Goal: Information Seeking & Learning: Learn about a topic

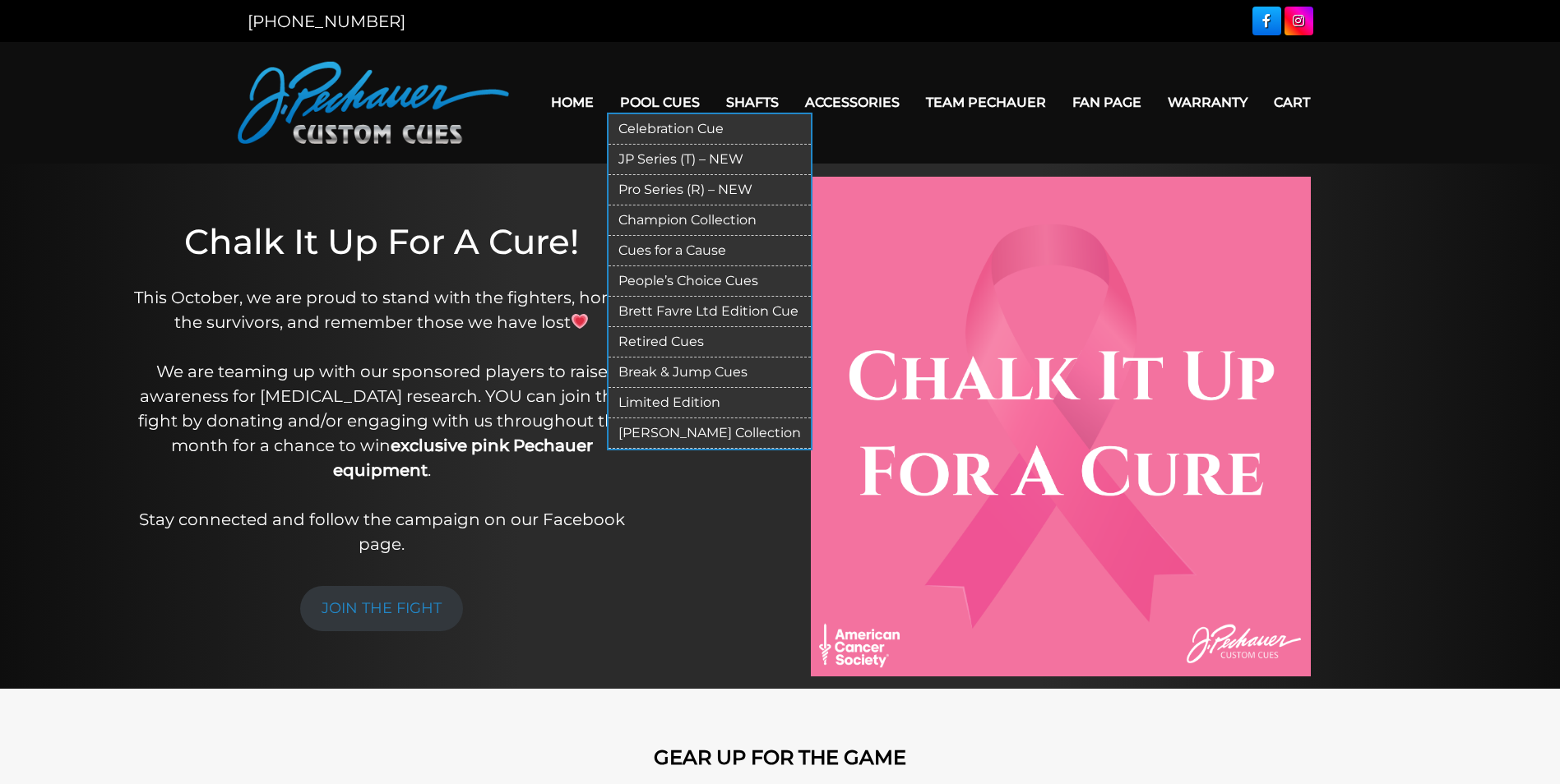
click at [646, 109] on link "Pool Cues" at bounding box center [660, 102] width 106 height 42
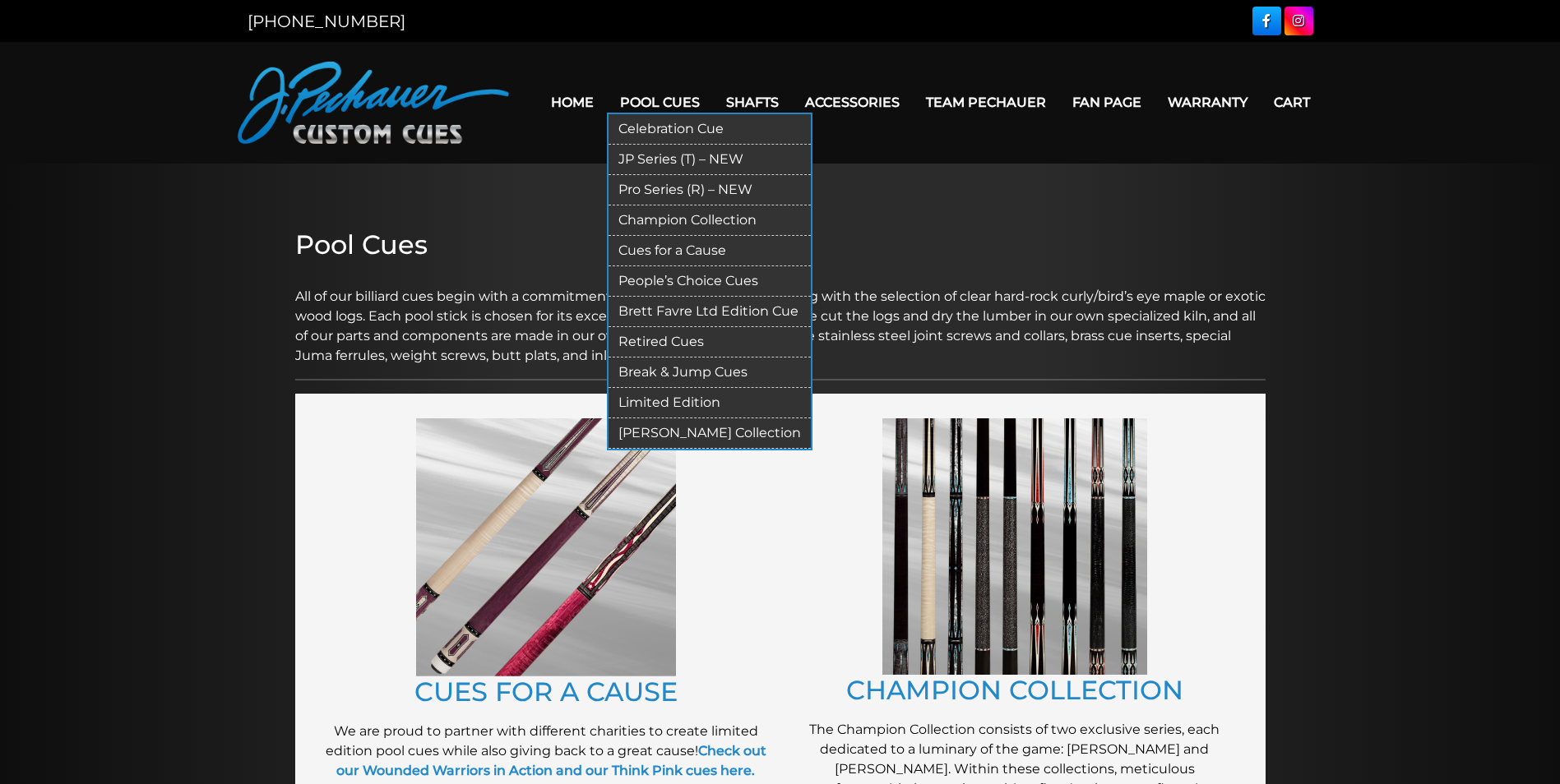
click at [655, 99] on link "Pool Cues" at bounding box center [660, 102] width 106 height 42
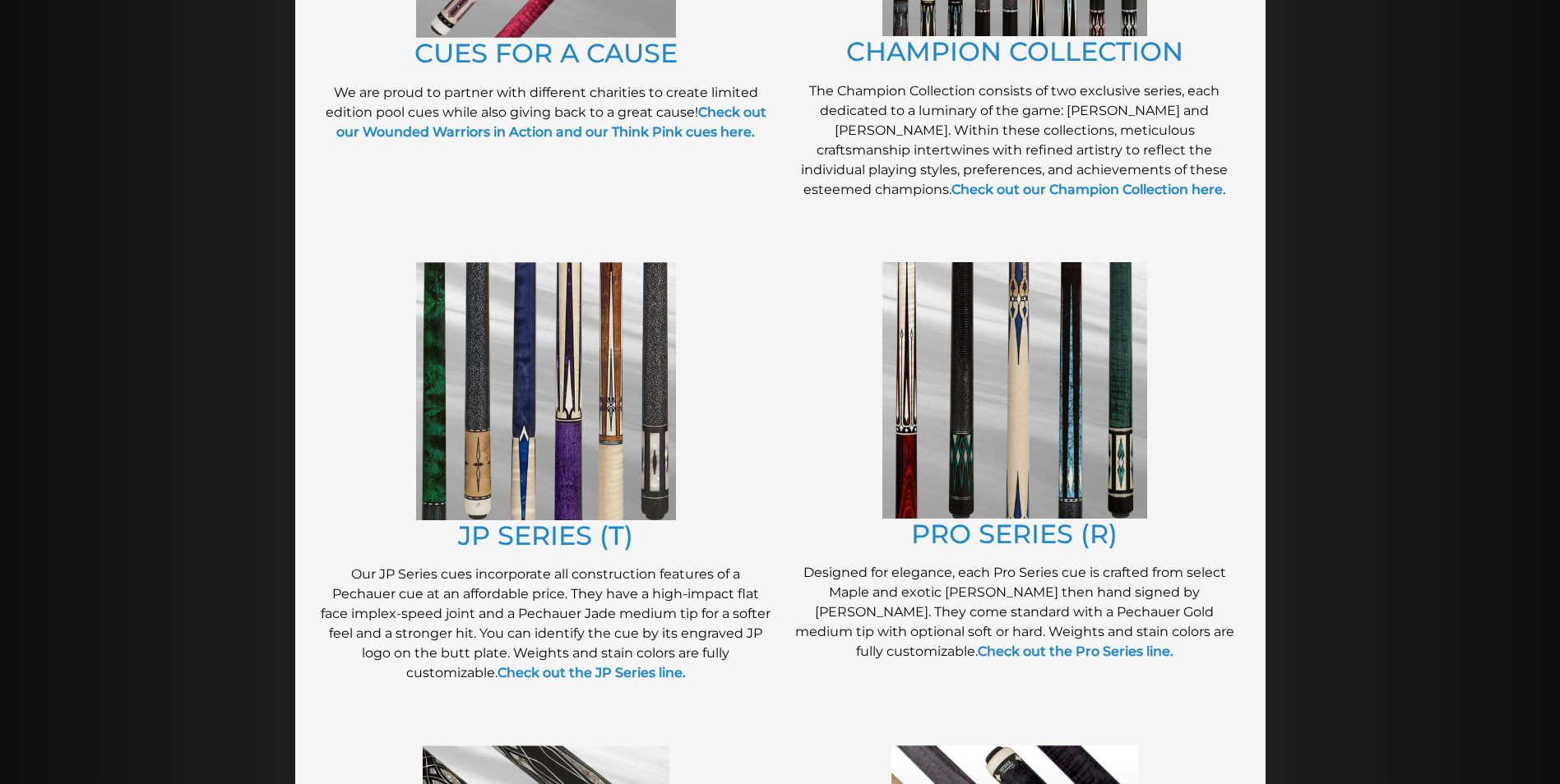
scroll to position [638, 0]
click at [1012, 530] on link "PRO SERIES (R)" at bounding box center [1014, 535] width 206 height 32
click at [614, 481] on img at bounding box center [546, 392] width 260 height 258
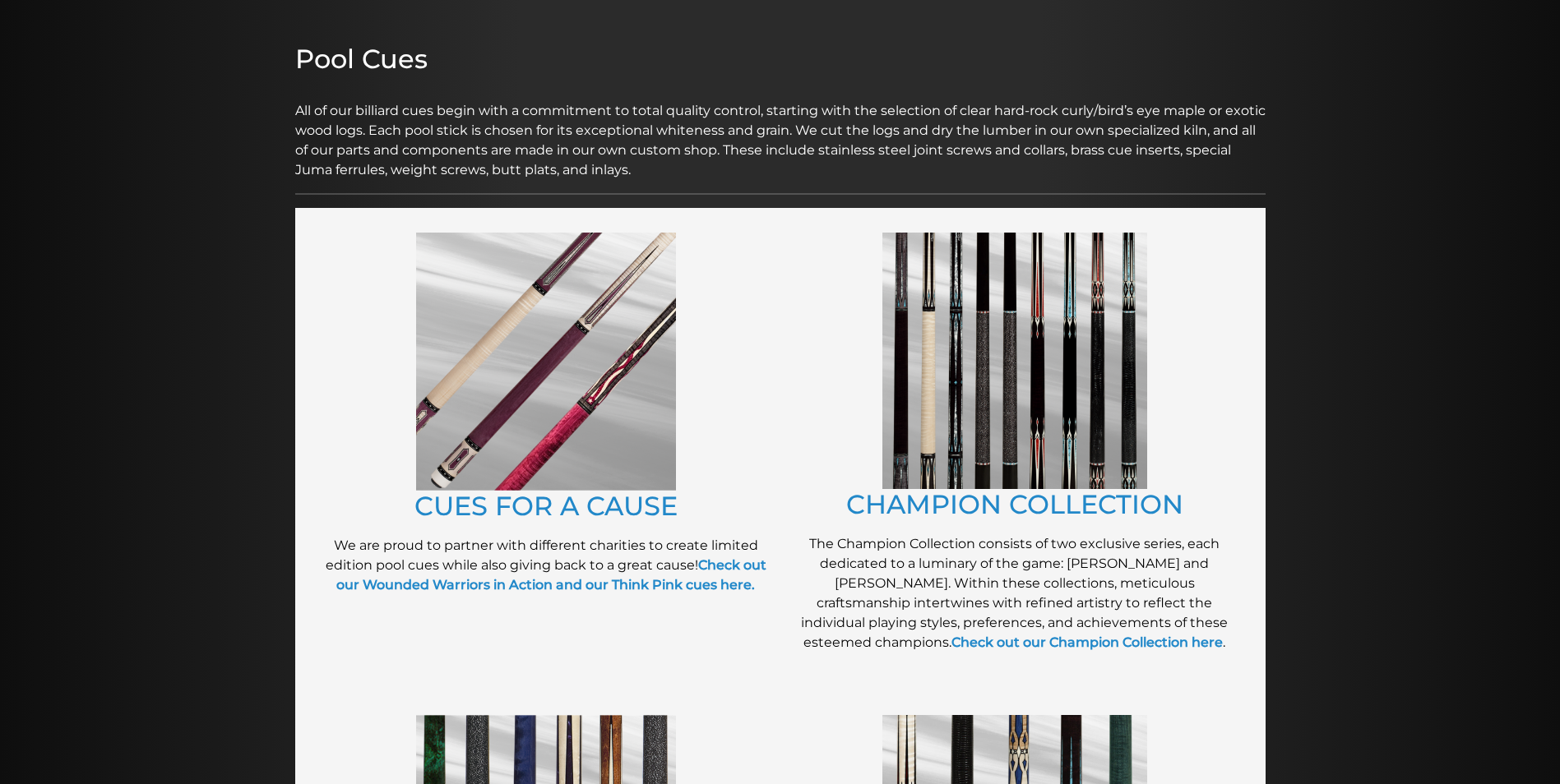
scroll to position [184, 0]
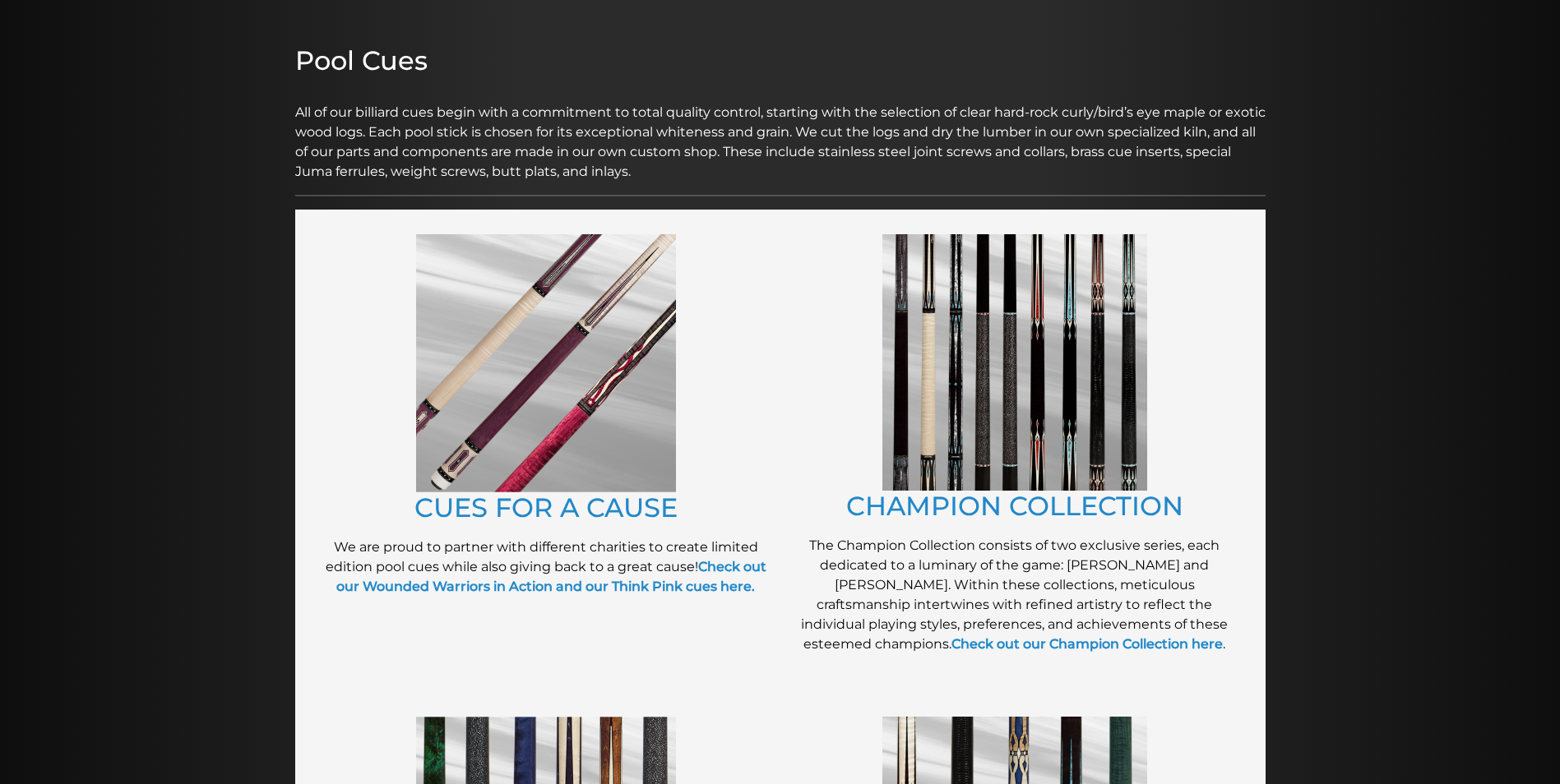
click at [955, 384] on img at bounding box center [1014, 362] width 265 height 257
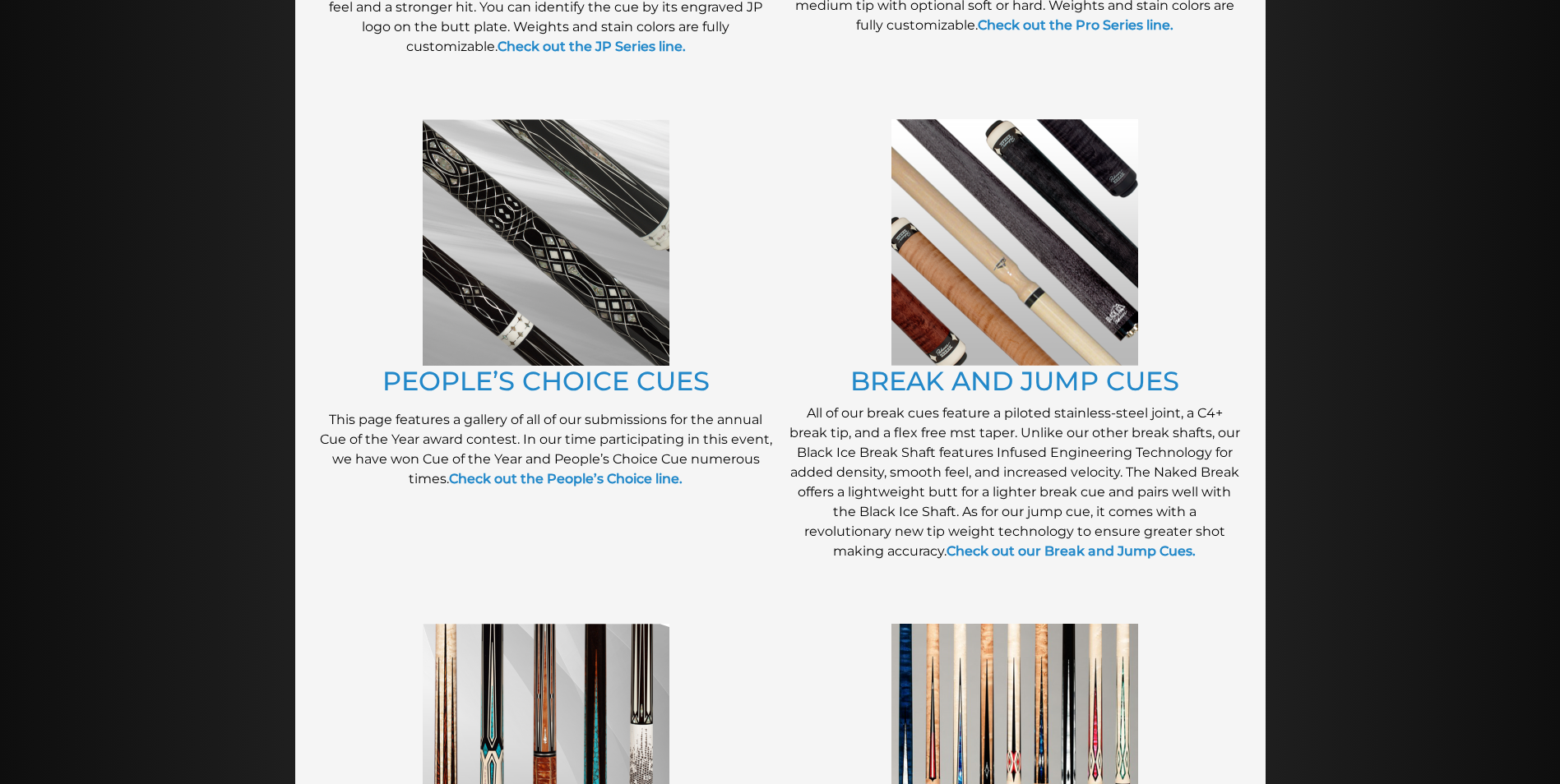
scroll to position [1270, 0]
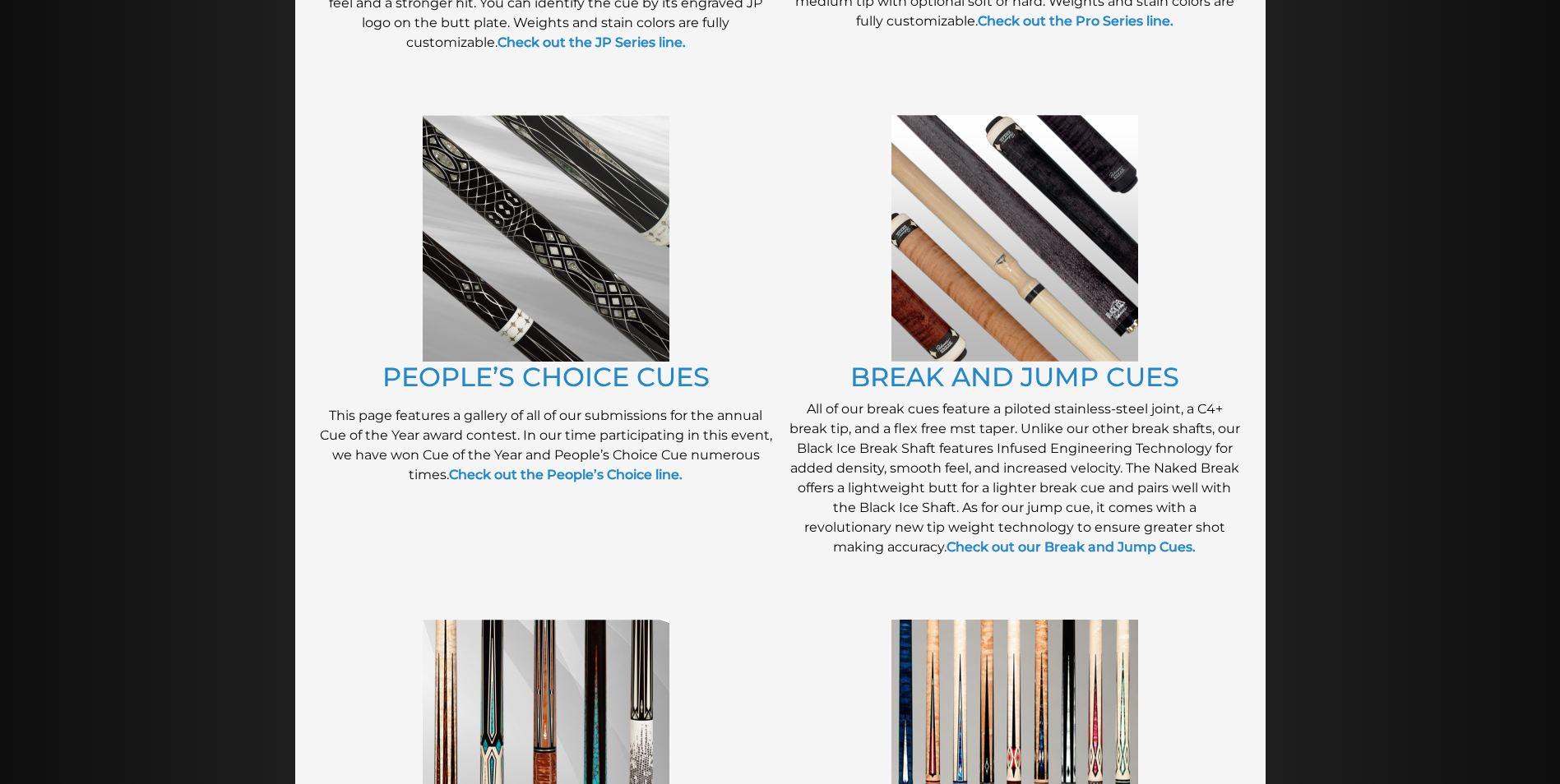
click at [633, 317] on img at bounding box center [546, 238] width 247 height 247
click at [968, 317] on img at bounding box center [1014, 238] width 247 height 247
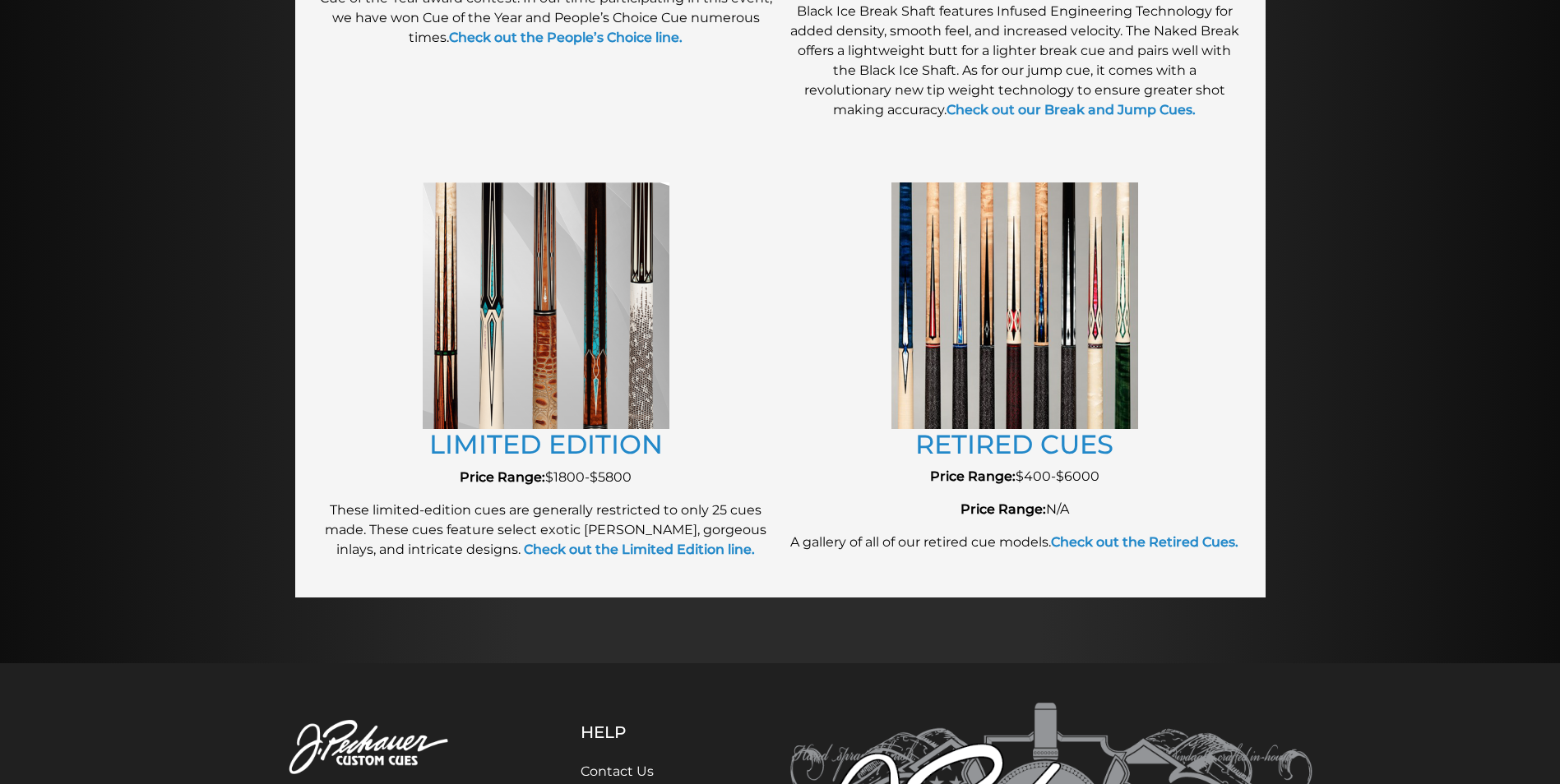
scroll to position [1728, 0]
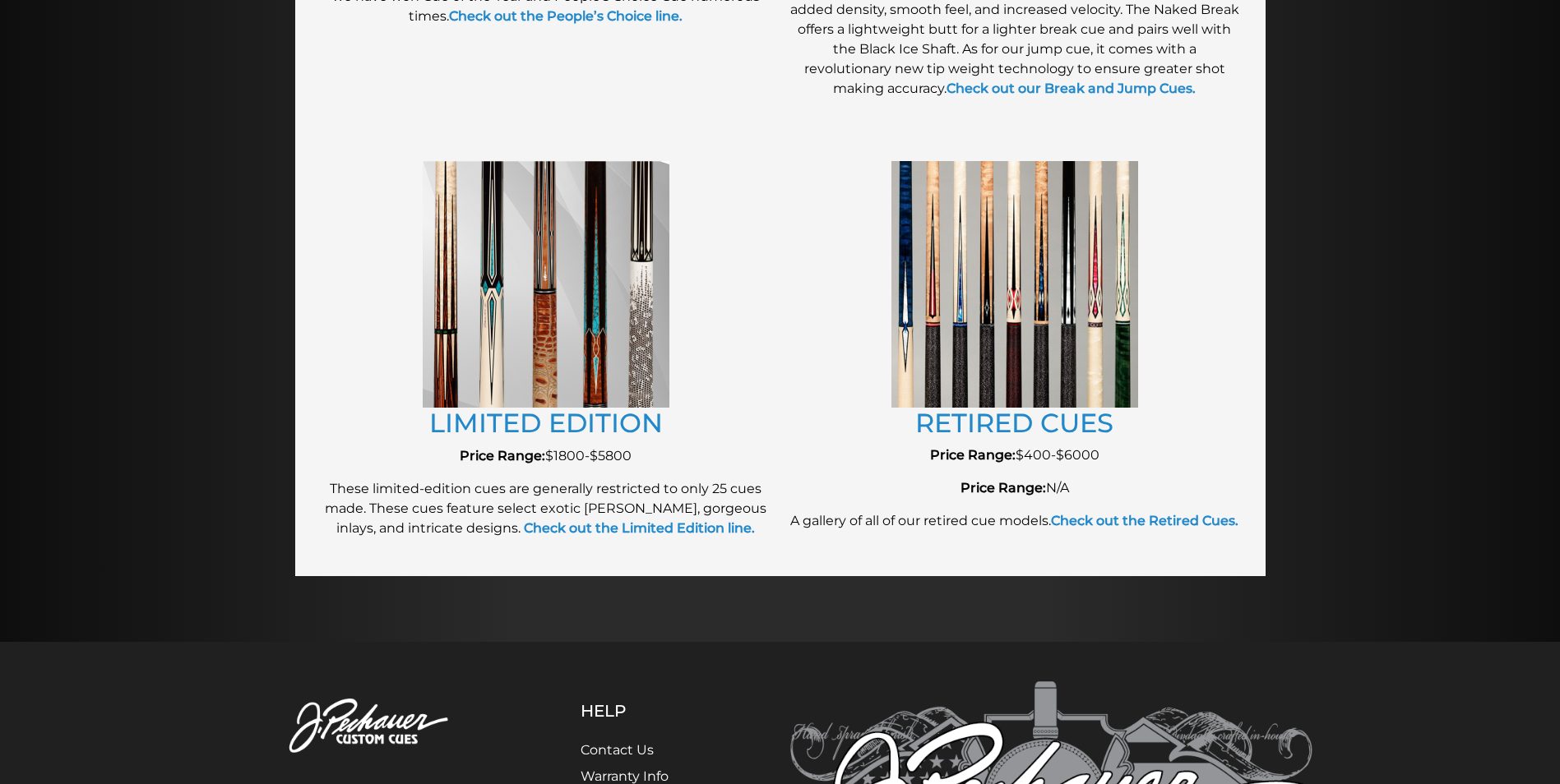
click at [584, 360] on img at bounding box center [546, 284] width 247 height 247
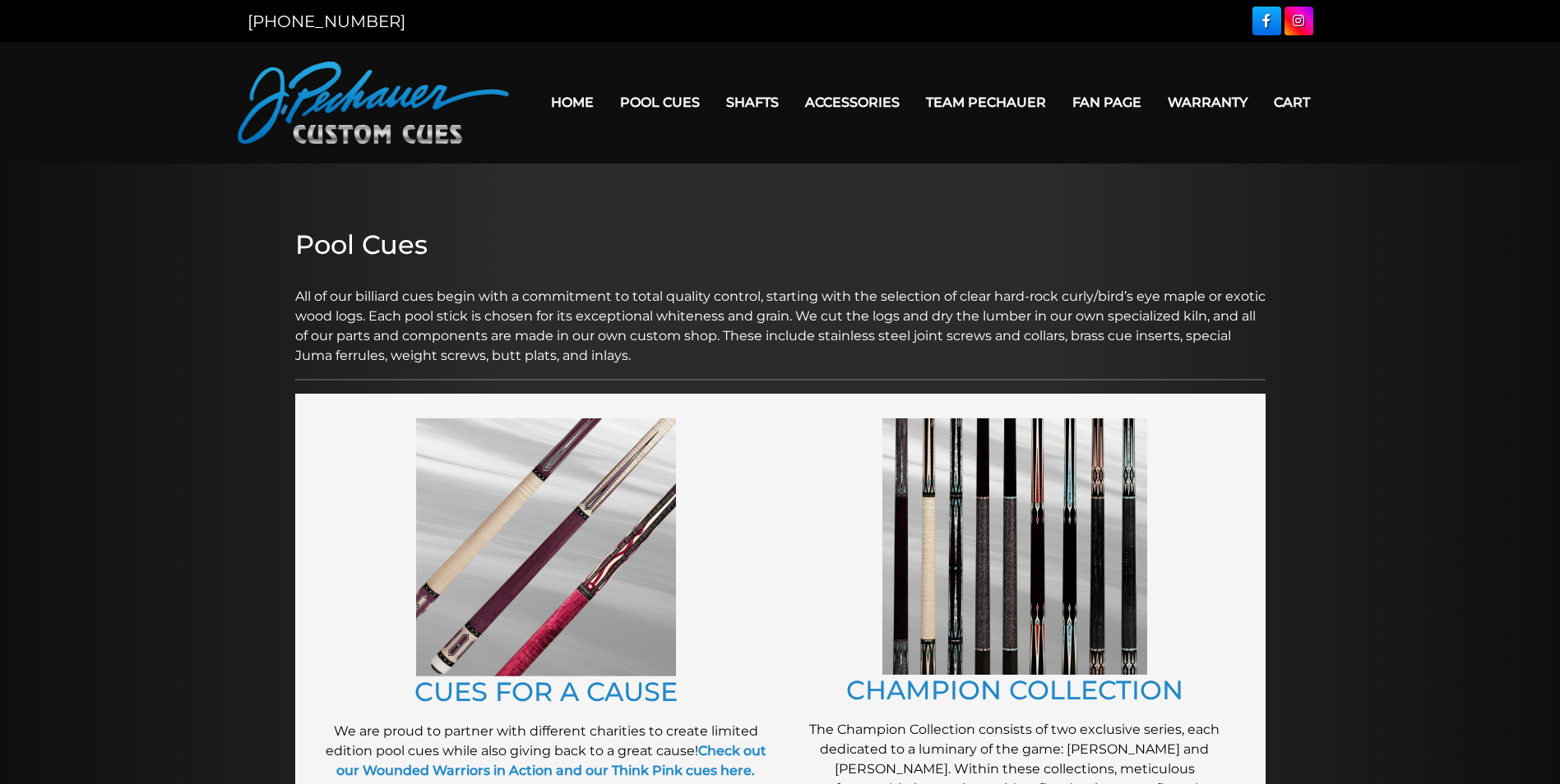
scroll to position [1728, 0]
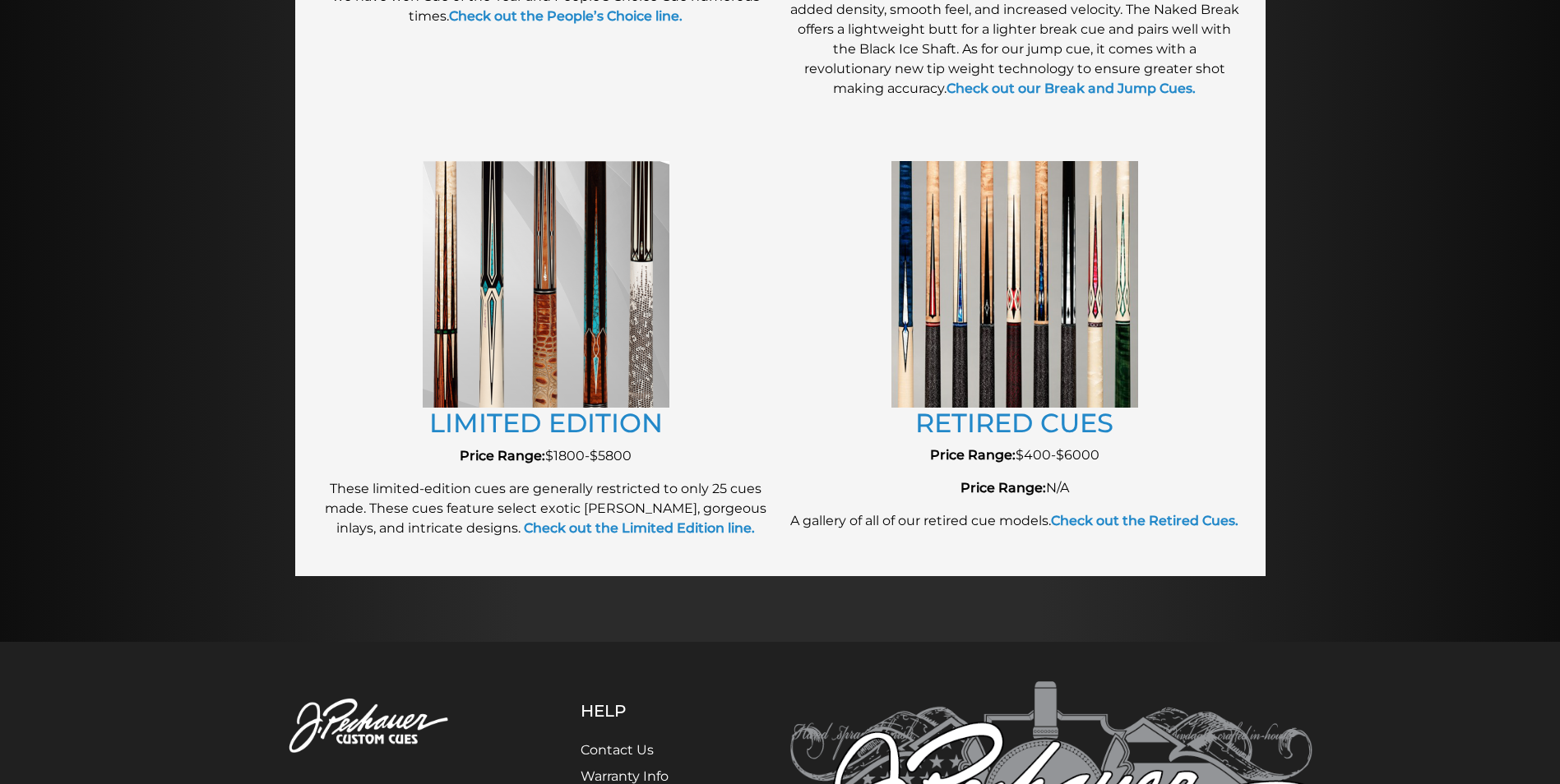
click at [974, 332] on img at bounding box center [1014, 284] width 247 height 246
click at [1004, 308] on img at bounding box center [1014, 284] width 247 height 246
click at [959, 426] on link "RETIRED CUES" at bounding box center [1014, 423] width 198 height 32
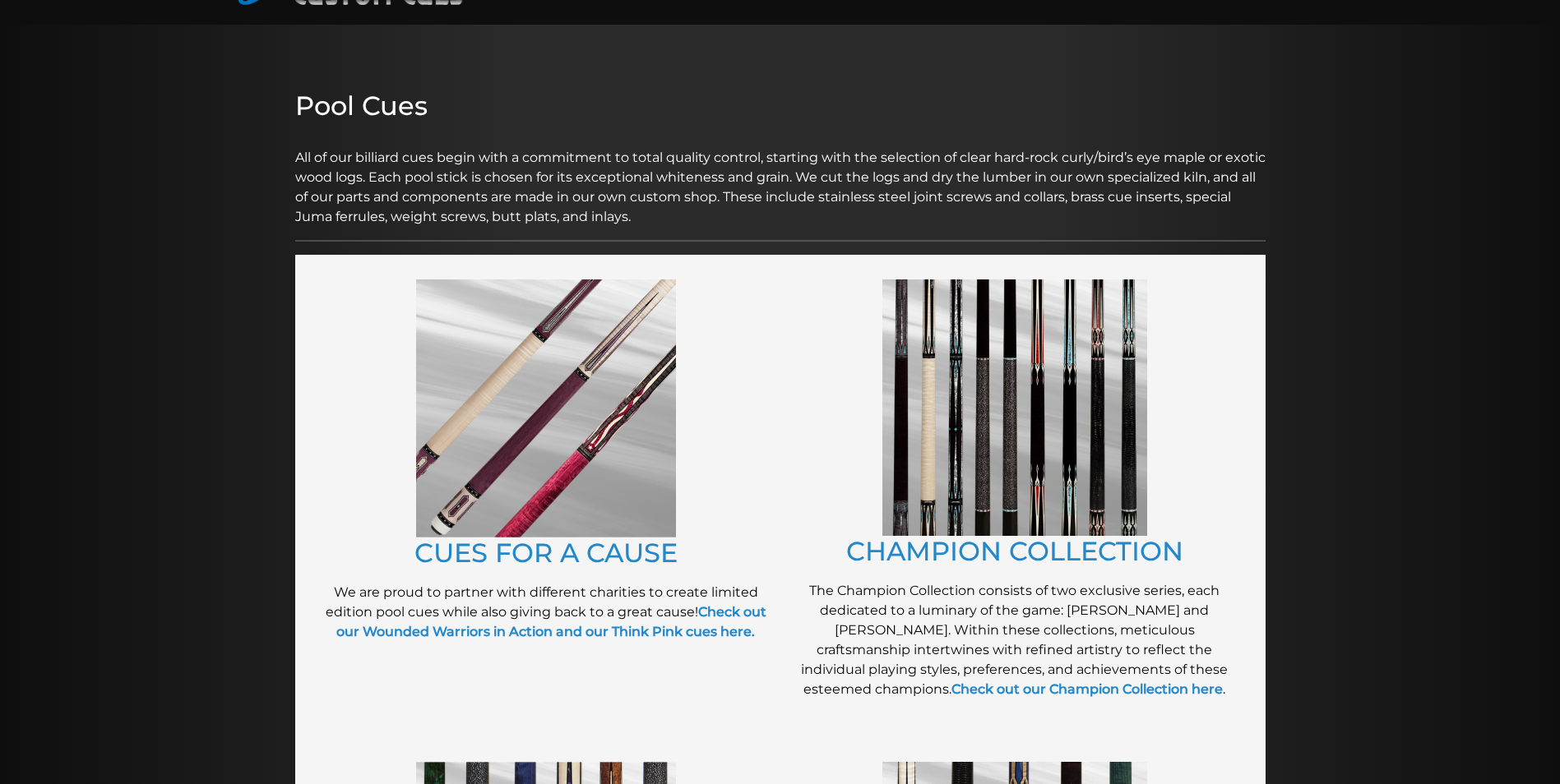
scroll to position [132, 0]
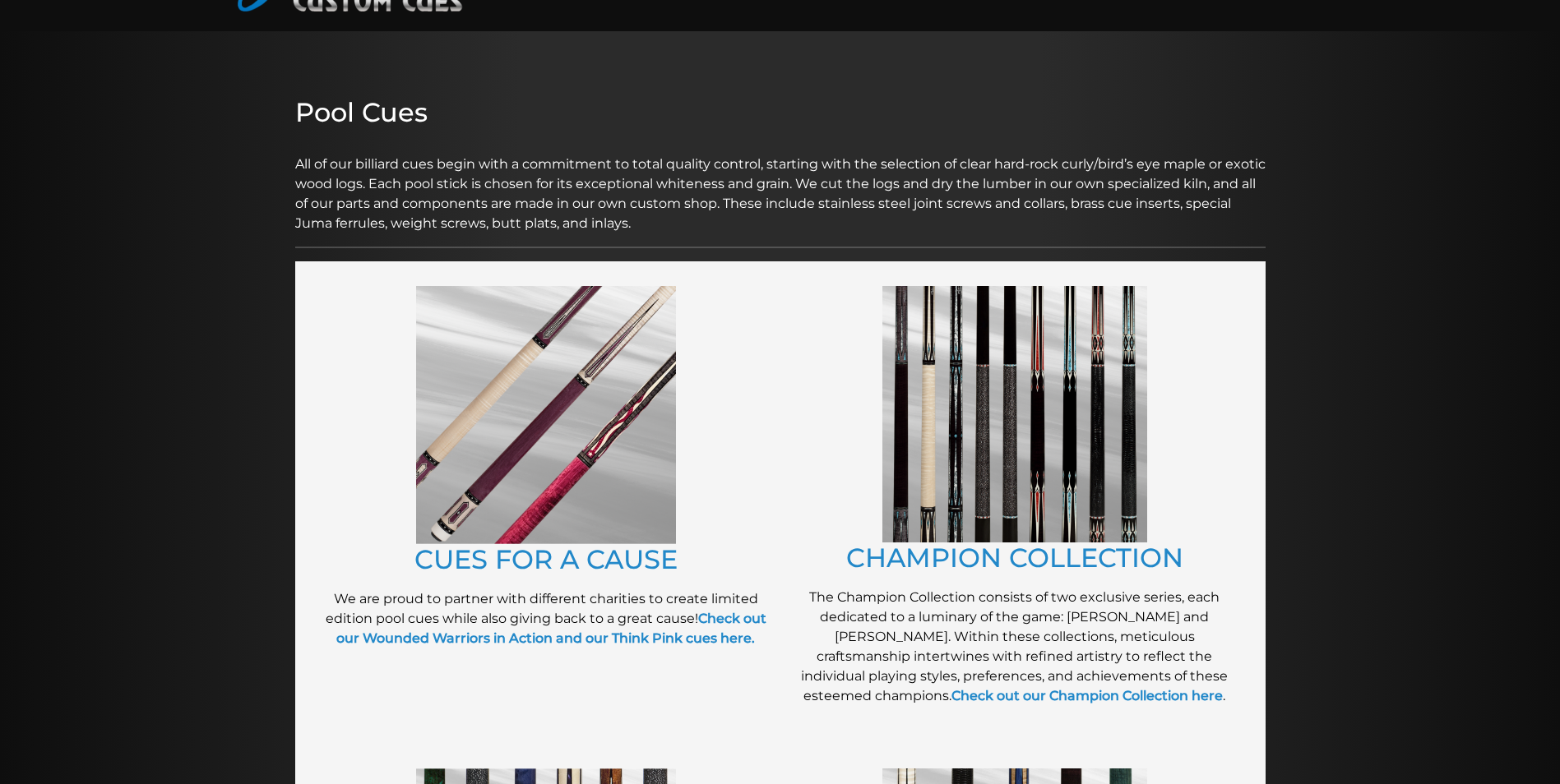
click at [623, 512] on img at bounding box center [546, 415] width 260 height 258
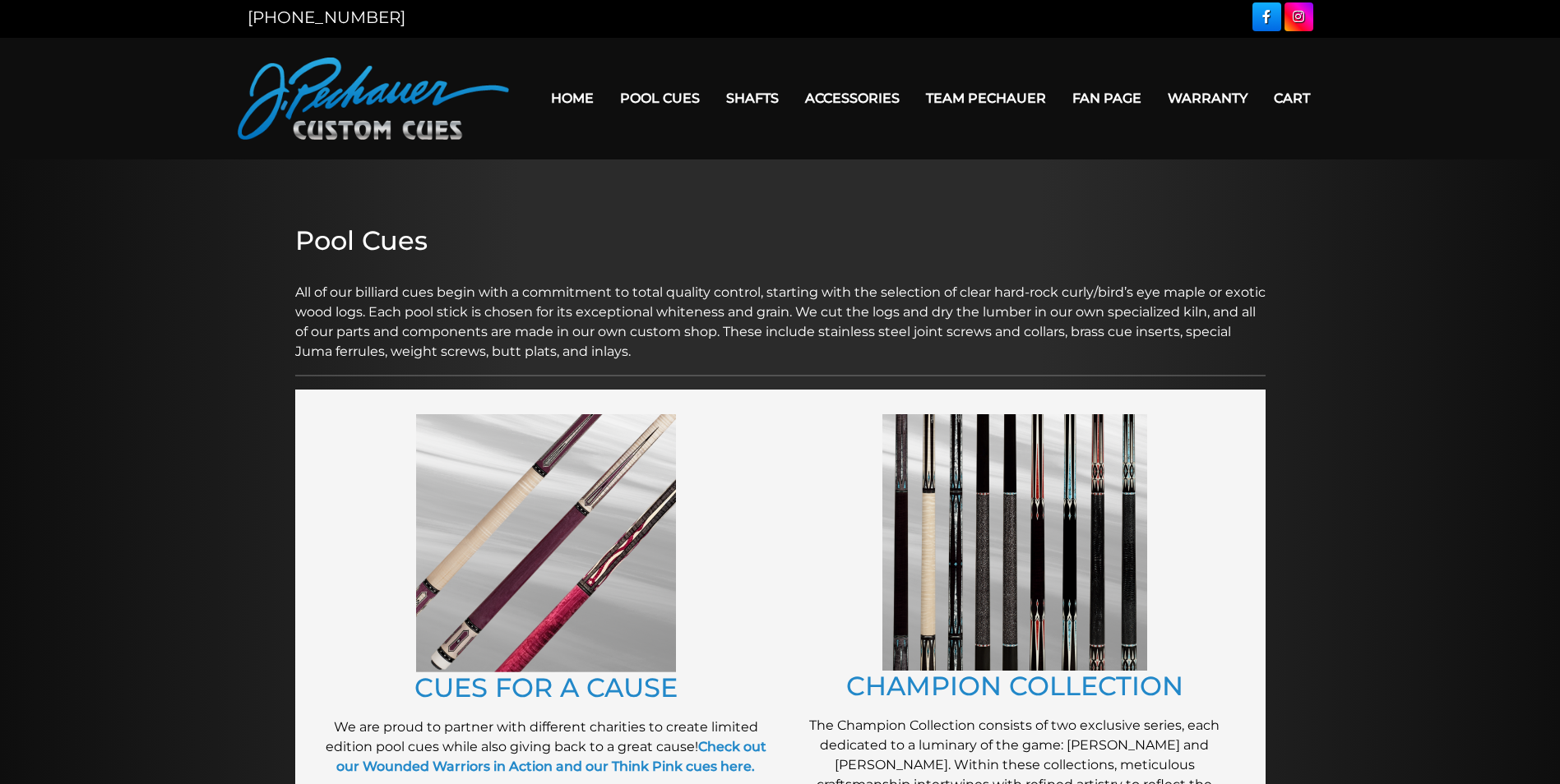
scroll to position [0, 0]
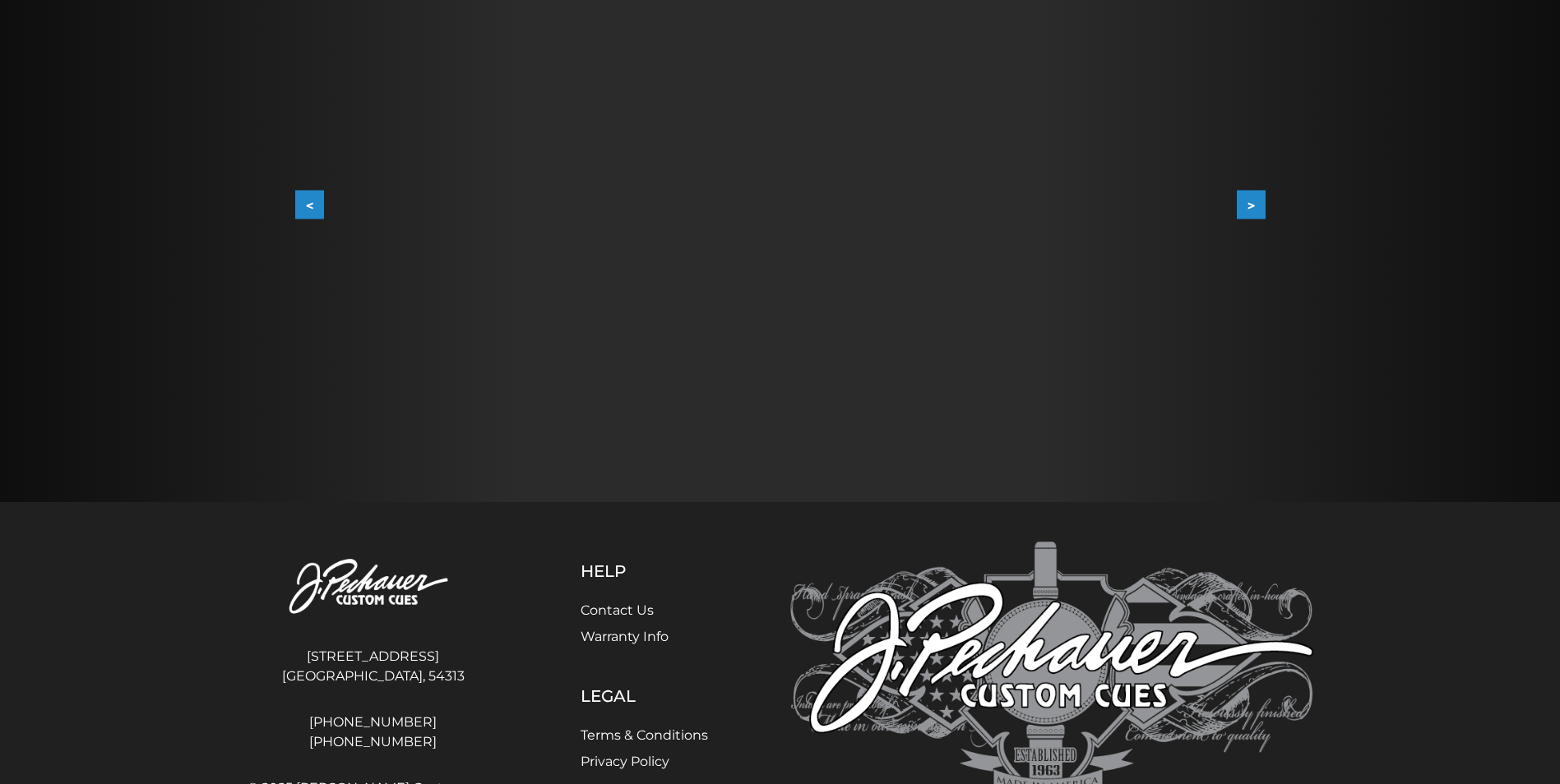
scroll to position [359, 0]
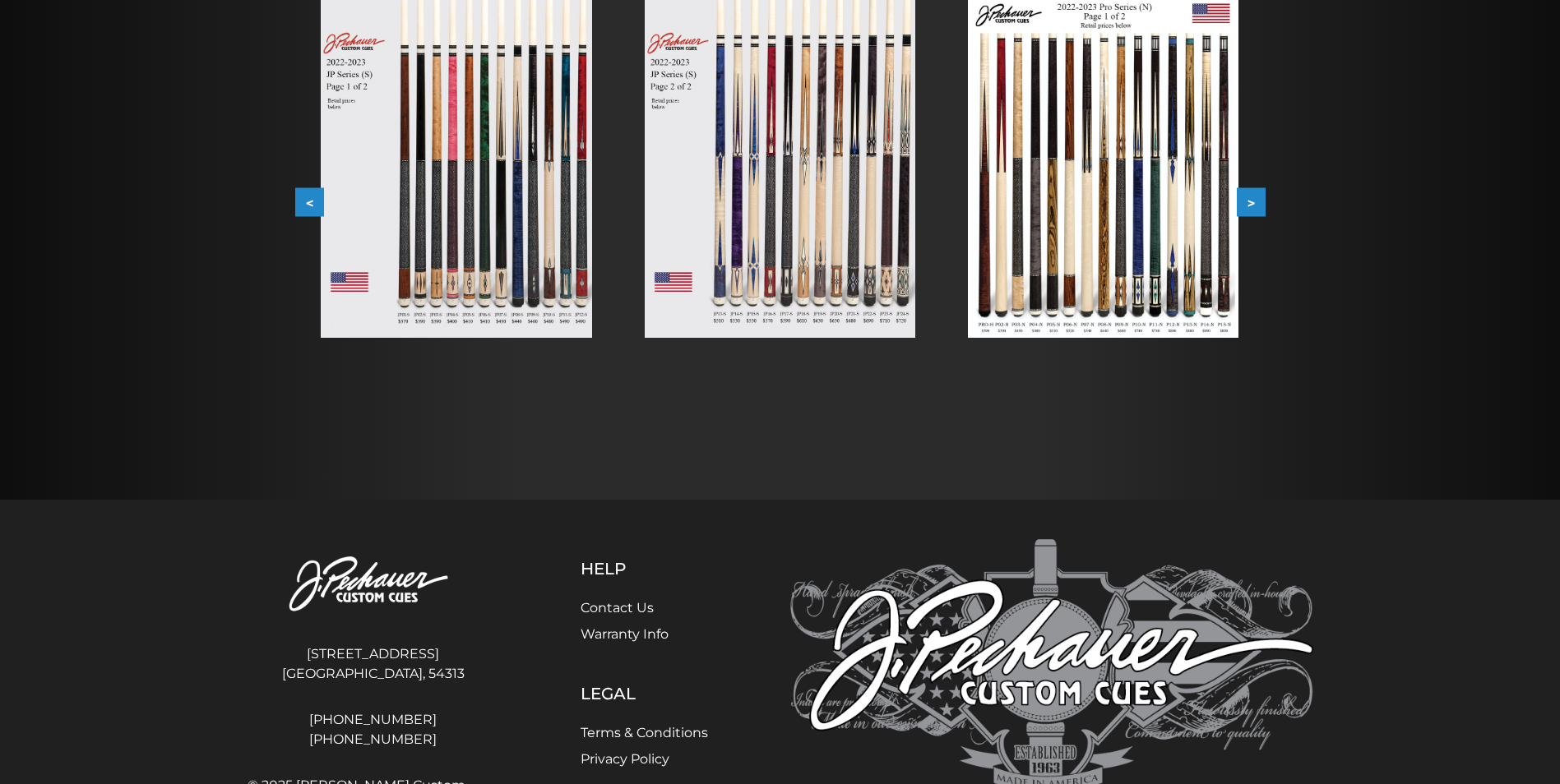
click at [501, 292] on img at bounding box center [456, 167] width 271 height 341
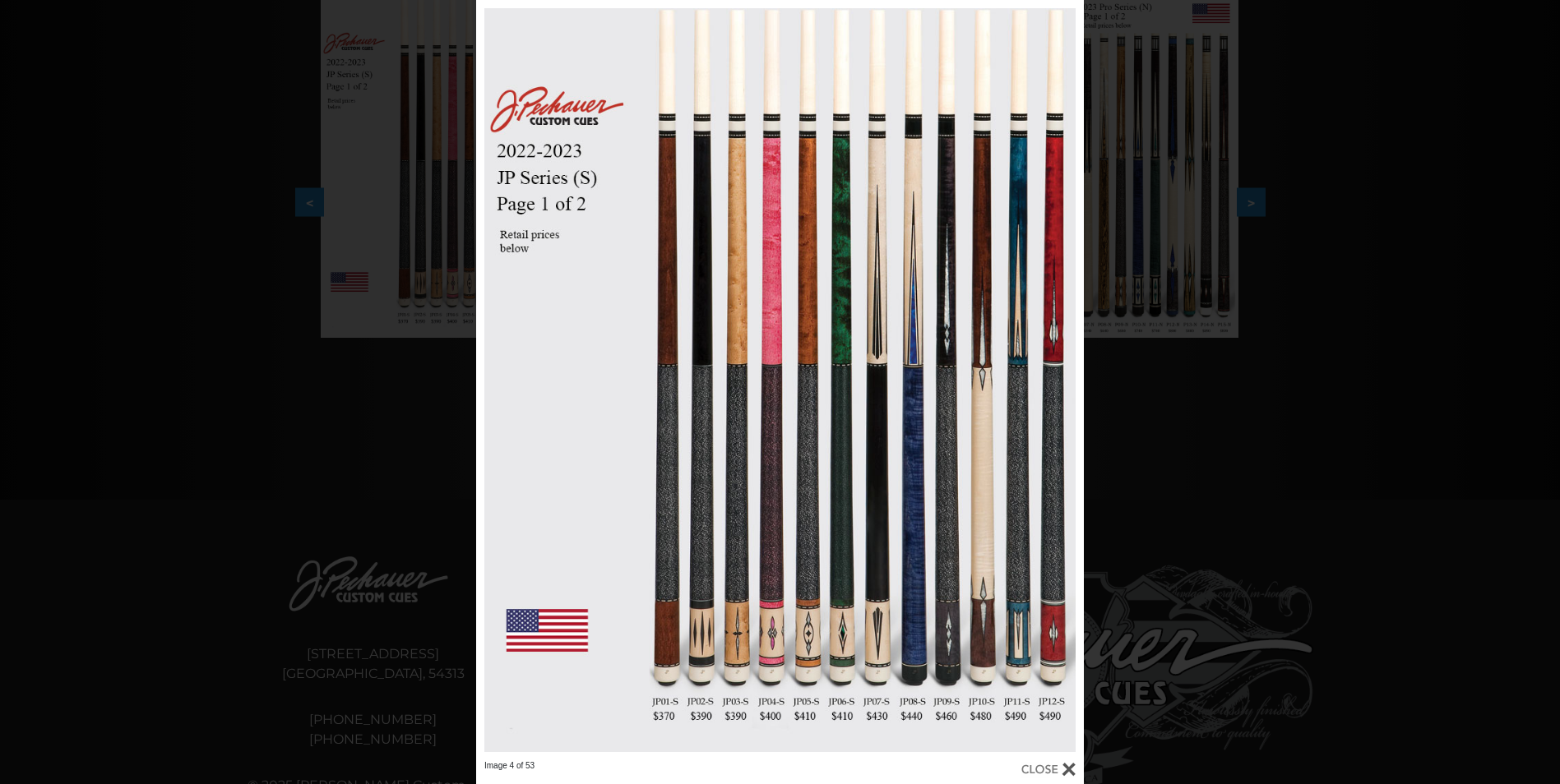
click at [1067, 763] on div at bounding box center [1048, 770] width 54 height 18
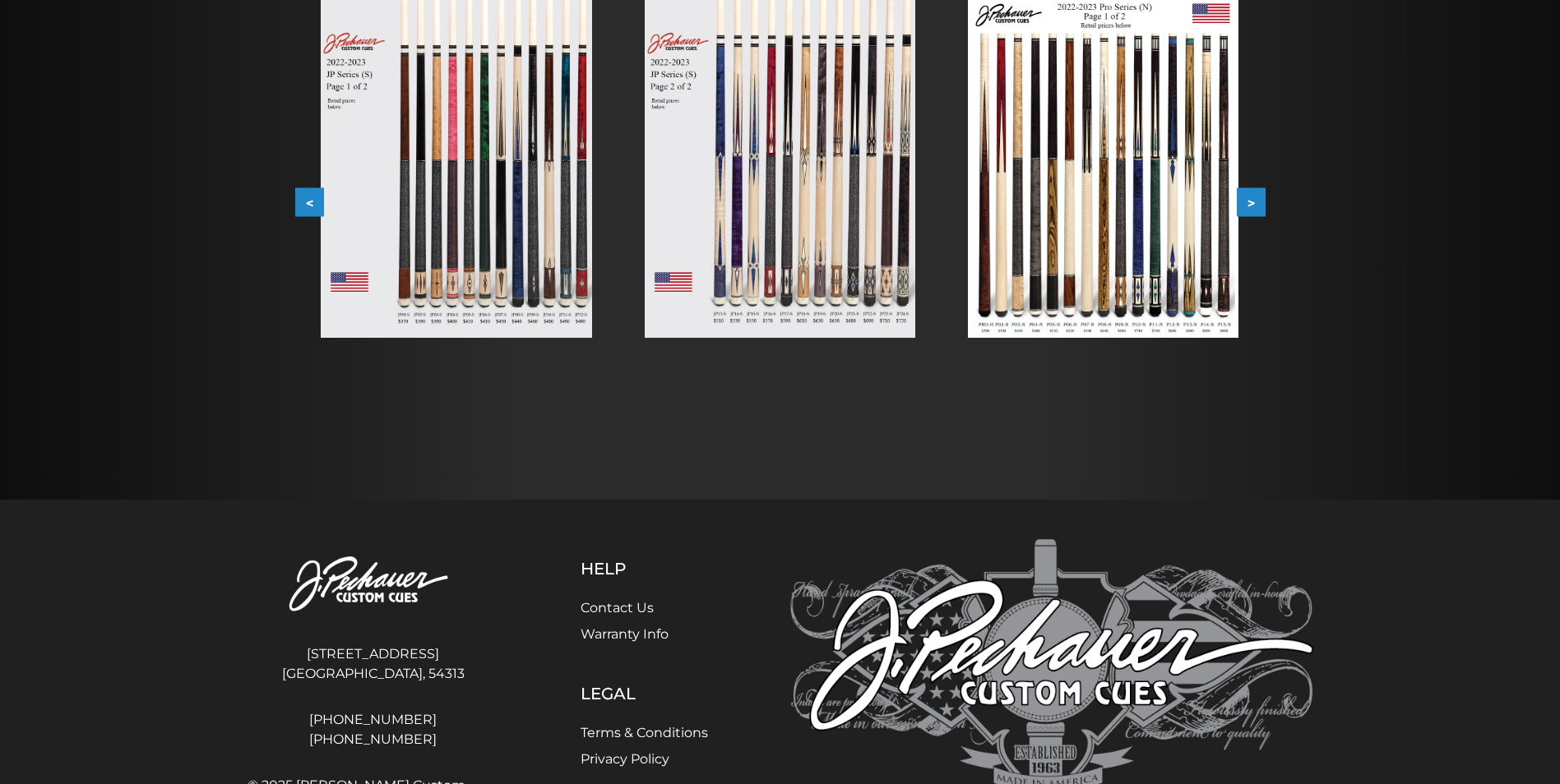
click at [753, 229] on img at bounding box center [780, 167] width 271 height 341
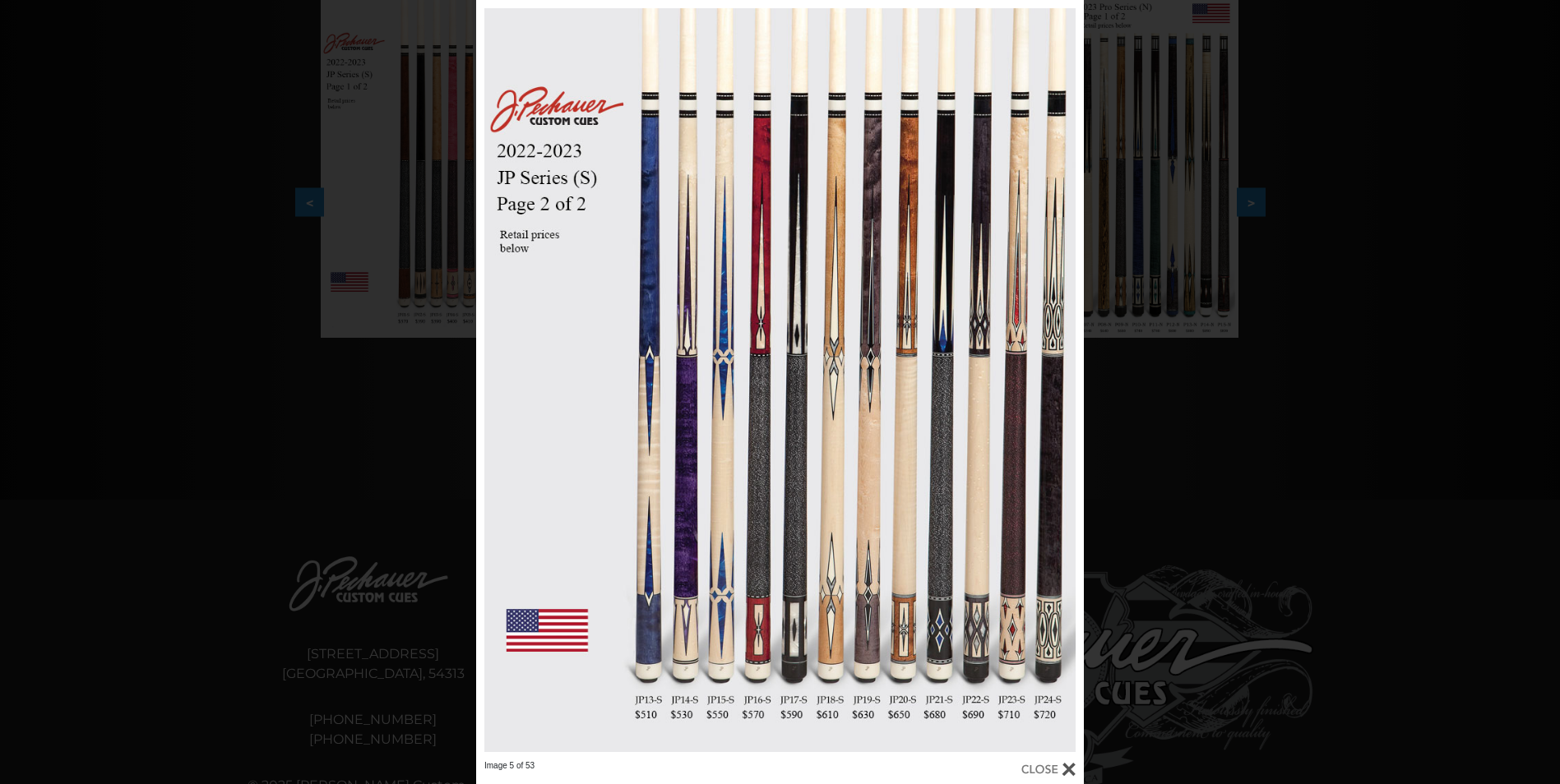
click at [1059, 772] on div at bounding box center [1048, 770] width 54 height 18
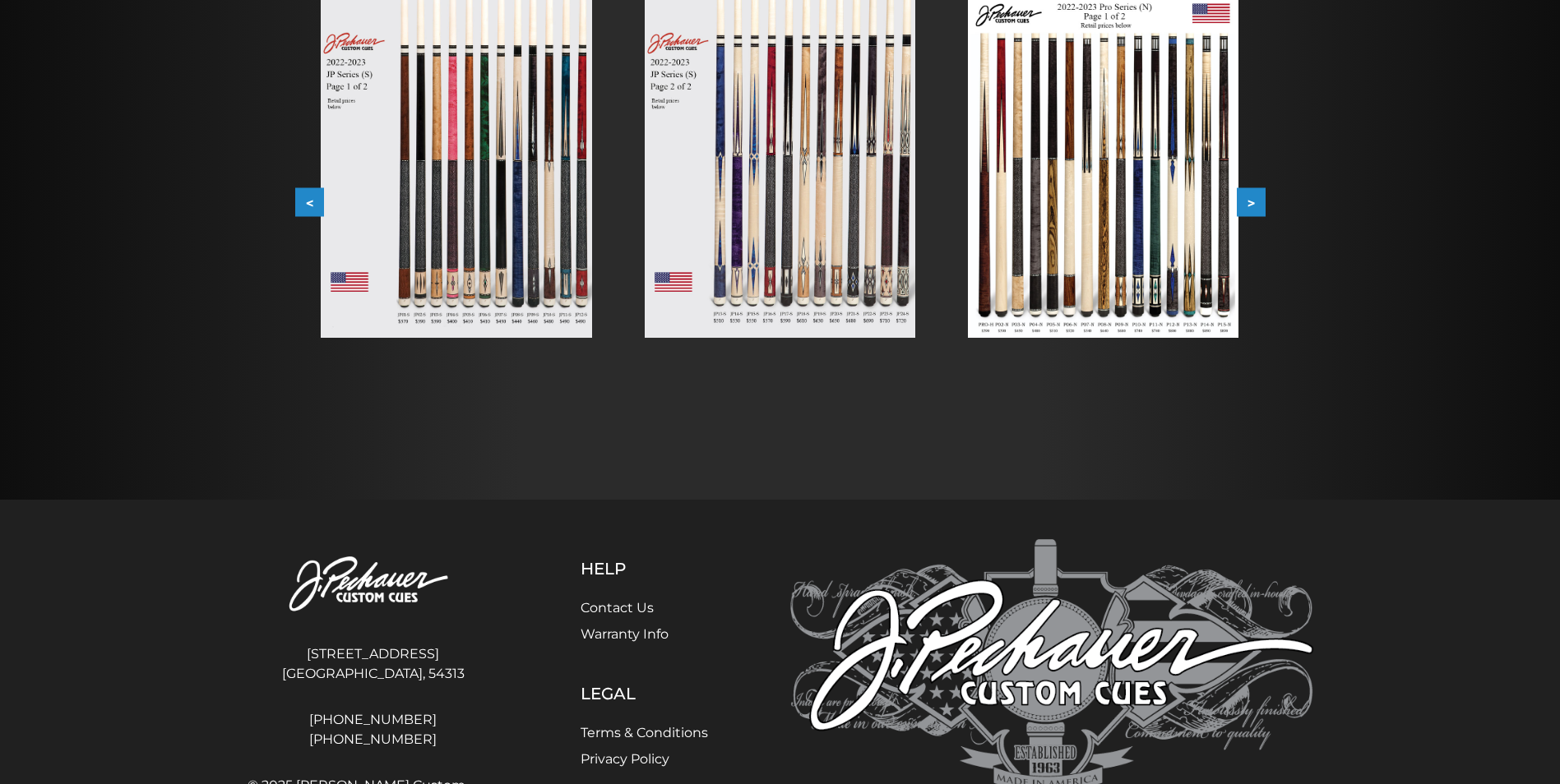
click at [1102, 311] on img at bounding box center [1103, 167] width 271 height 341
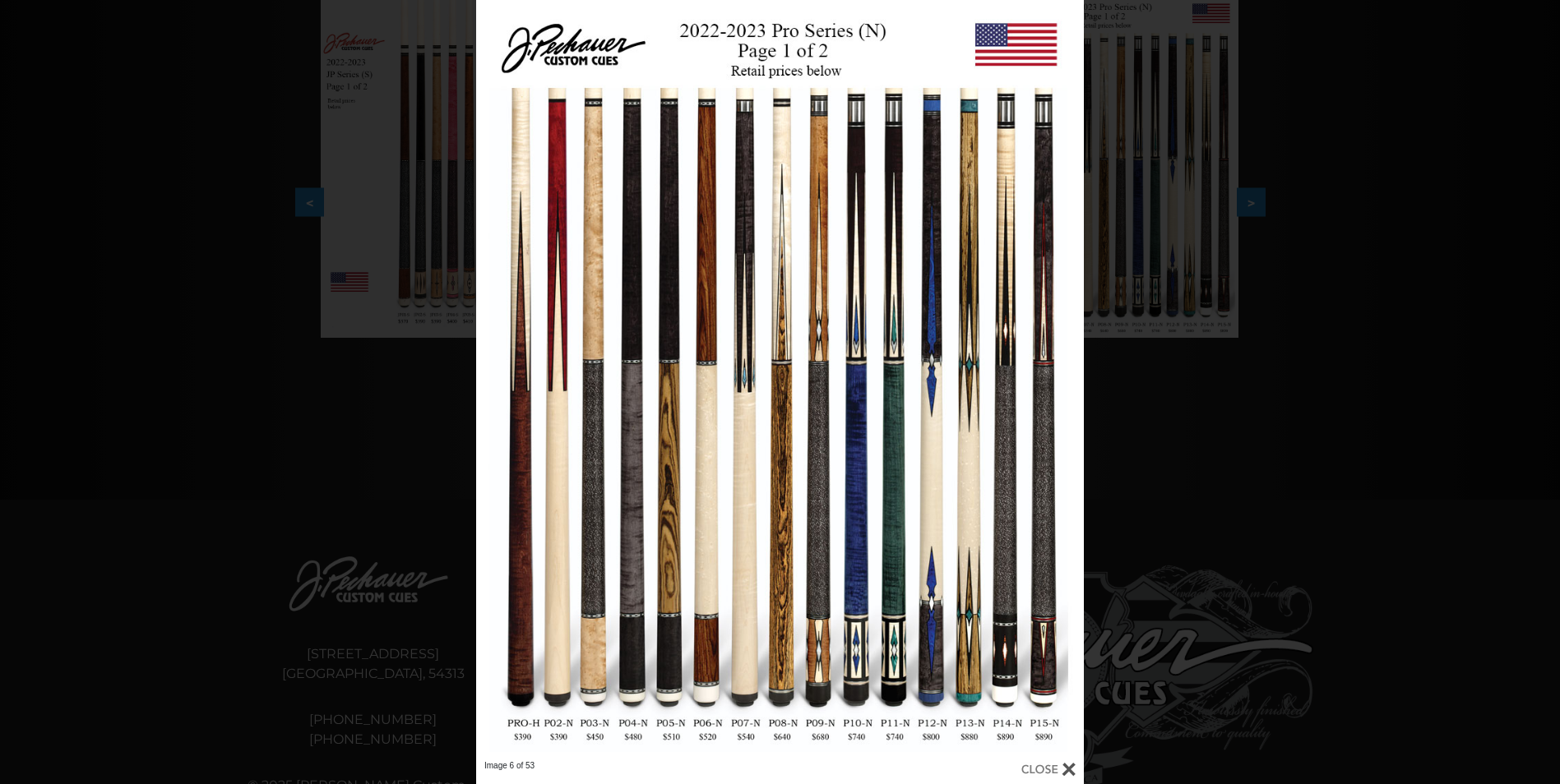
click at [1052, 764] on div at bounding box center [1048, 770] width 54 height 18
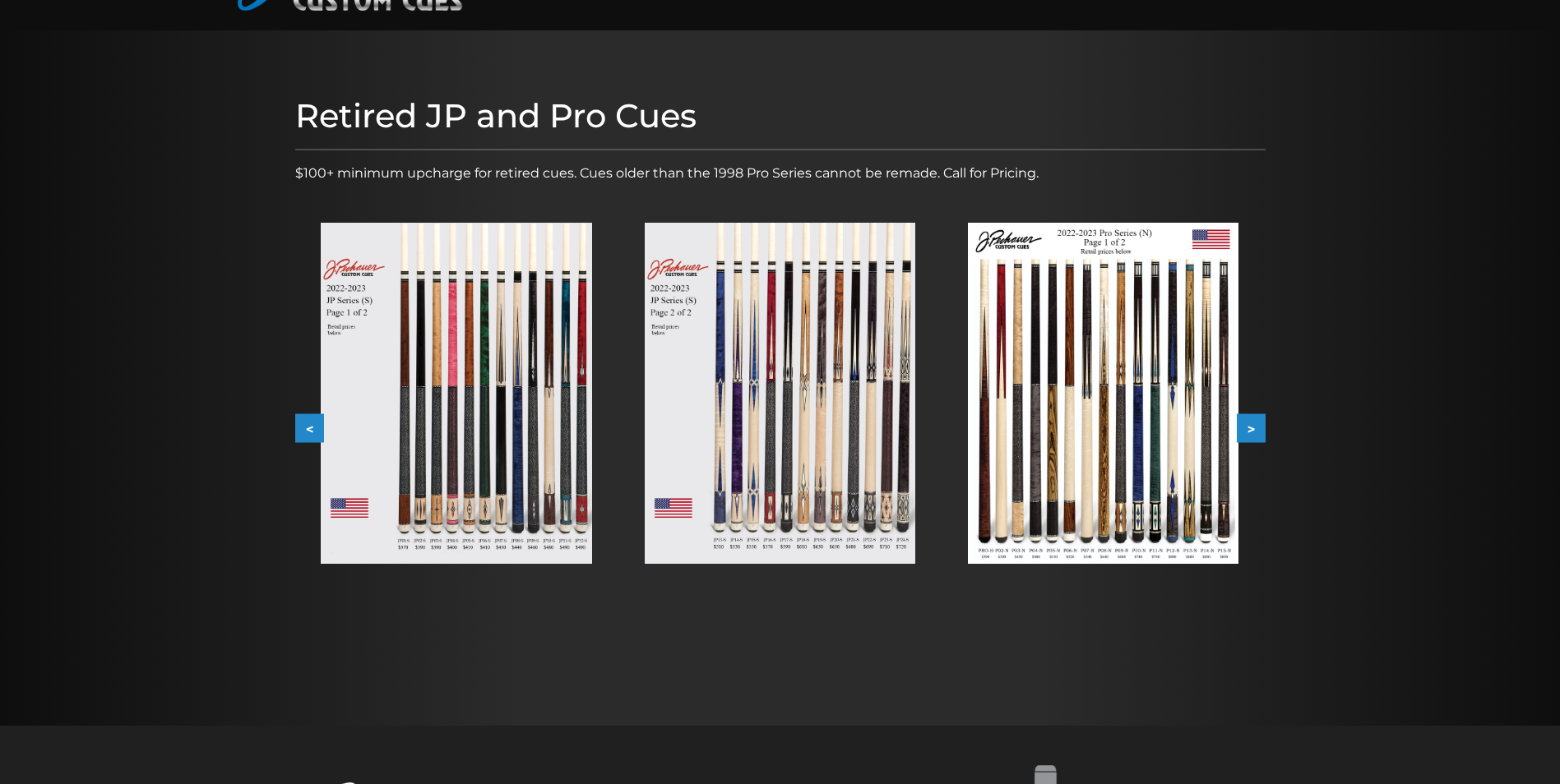
scroll to position [0, 0]
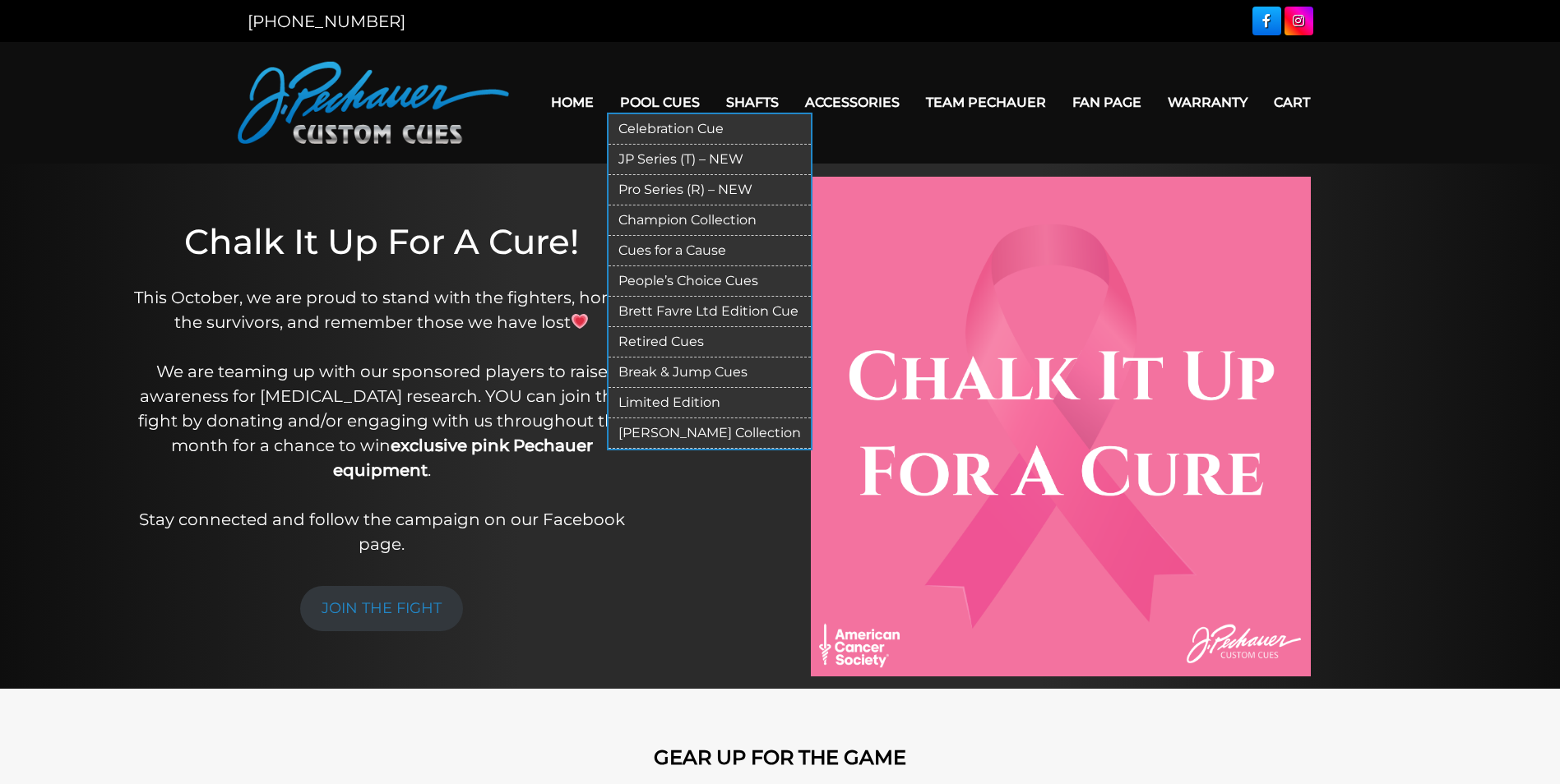
click at [664, 104] on link "Pool Cues" at bounding box center [660, 102] width 106 height 42
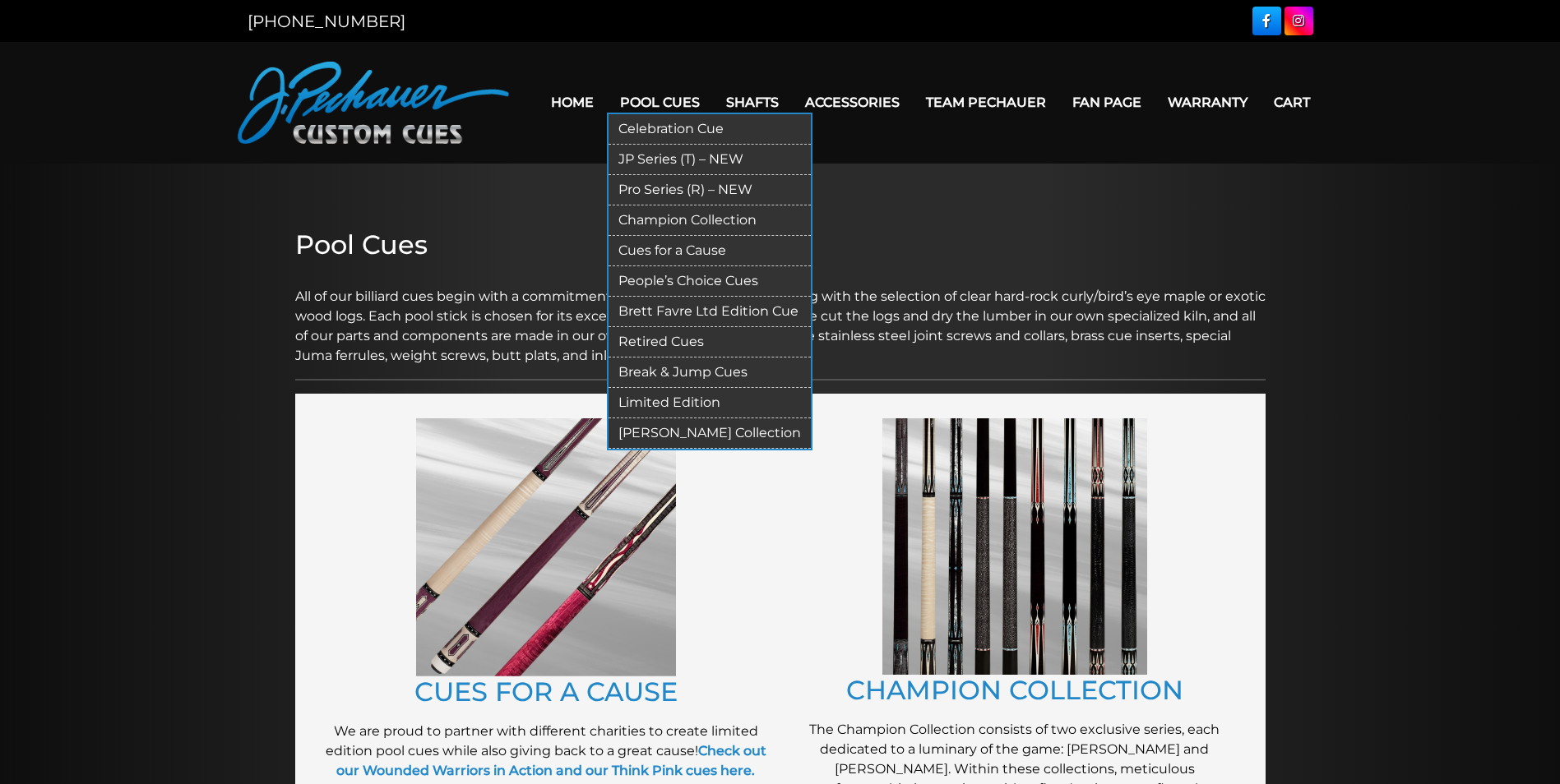
click at [661, 121] on link "Celebration Cue" at bounding box center [709, 129] width 202 height 30
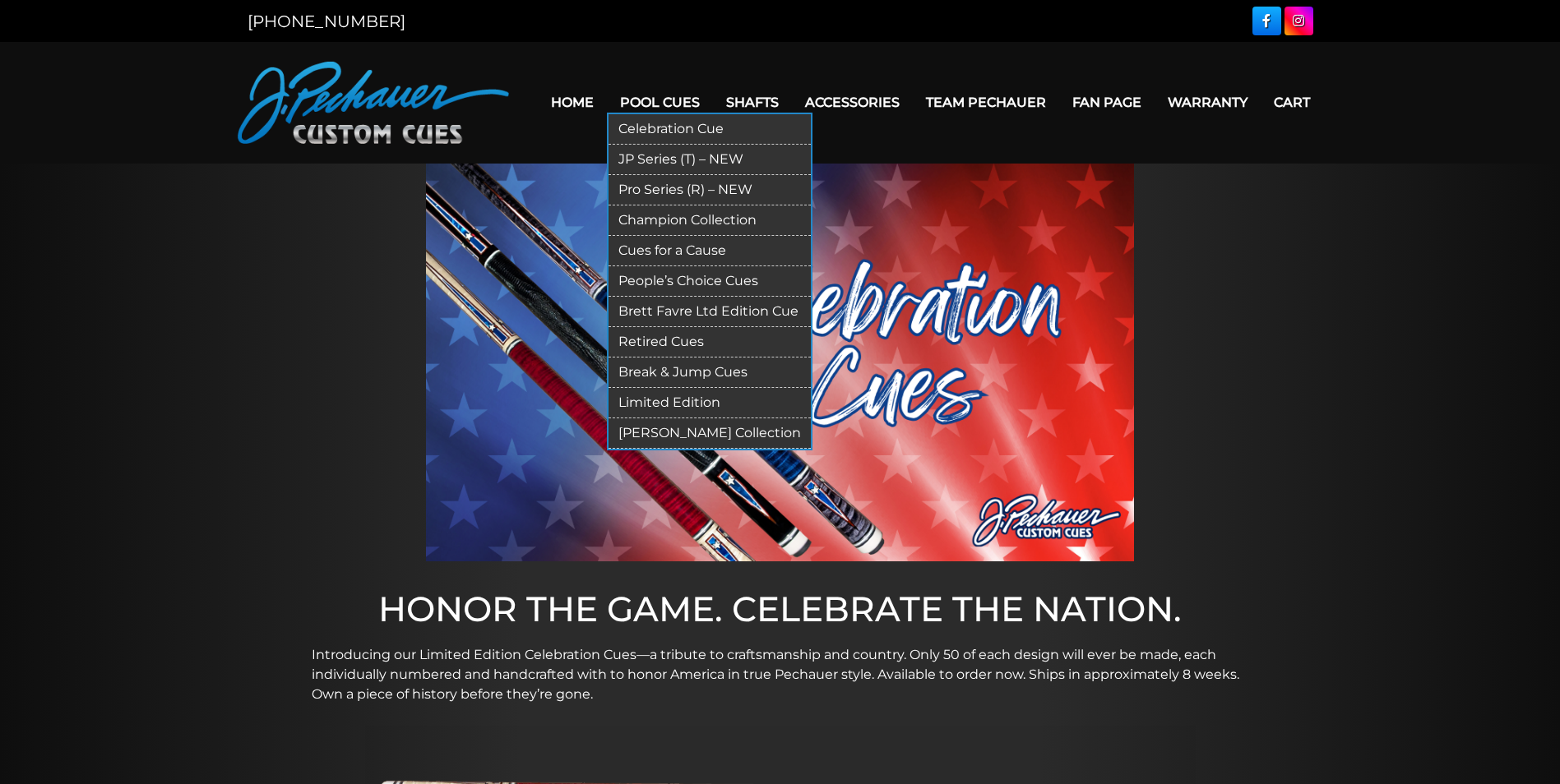
click at [666, 163] on link "JP Series (T) – NEW" at bounding box center [709, 160] width 202 height 30
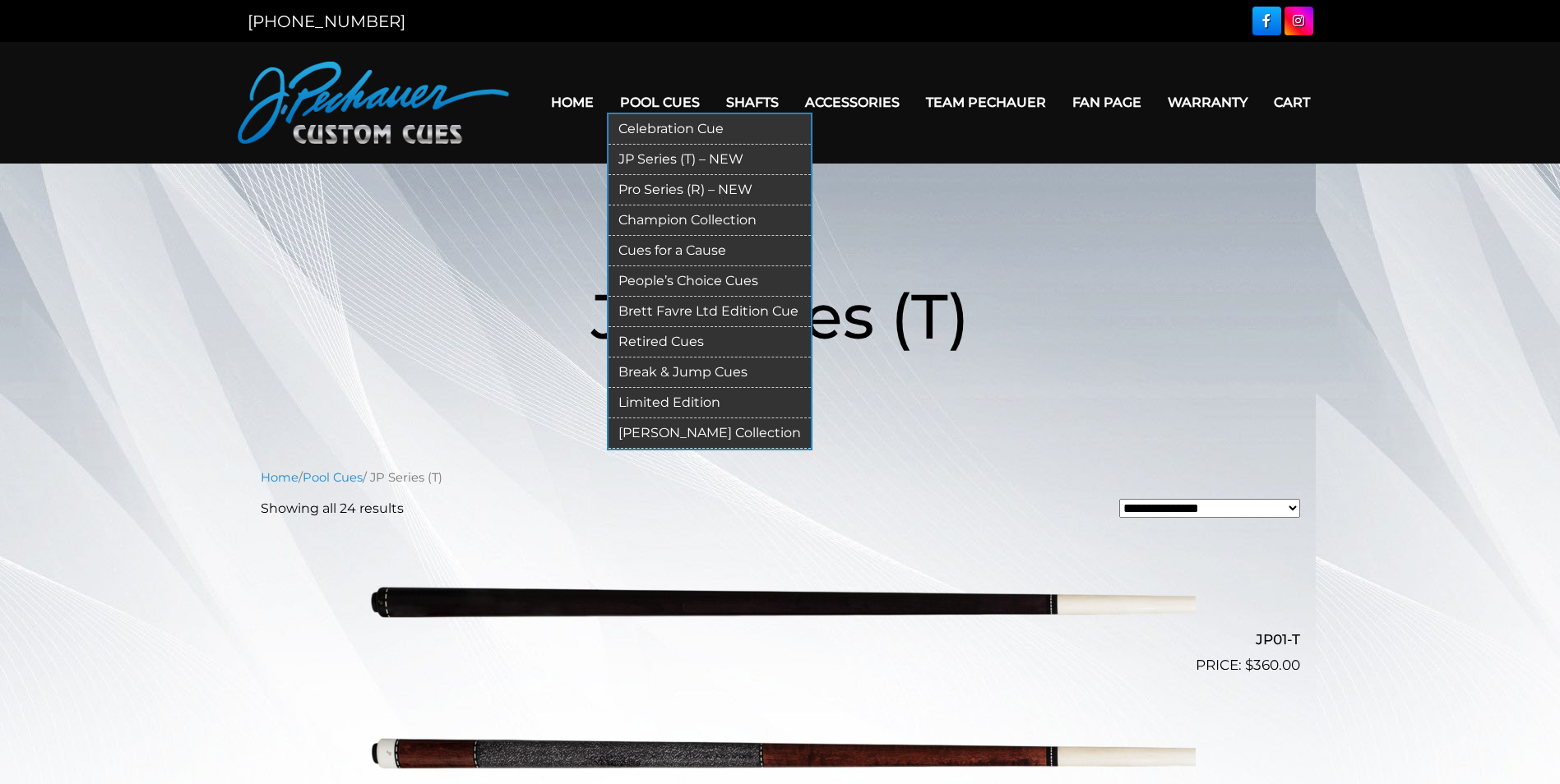
click at [654, 183] on link "Pro Series (R) – NEW" at bounding box center [709, 190] width 202 height 30
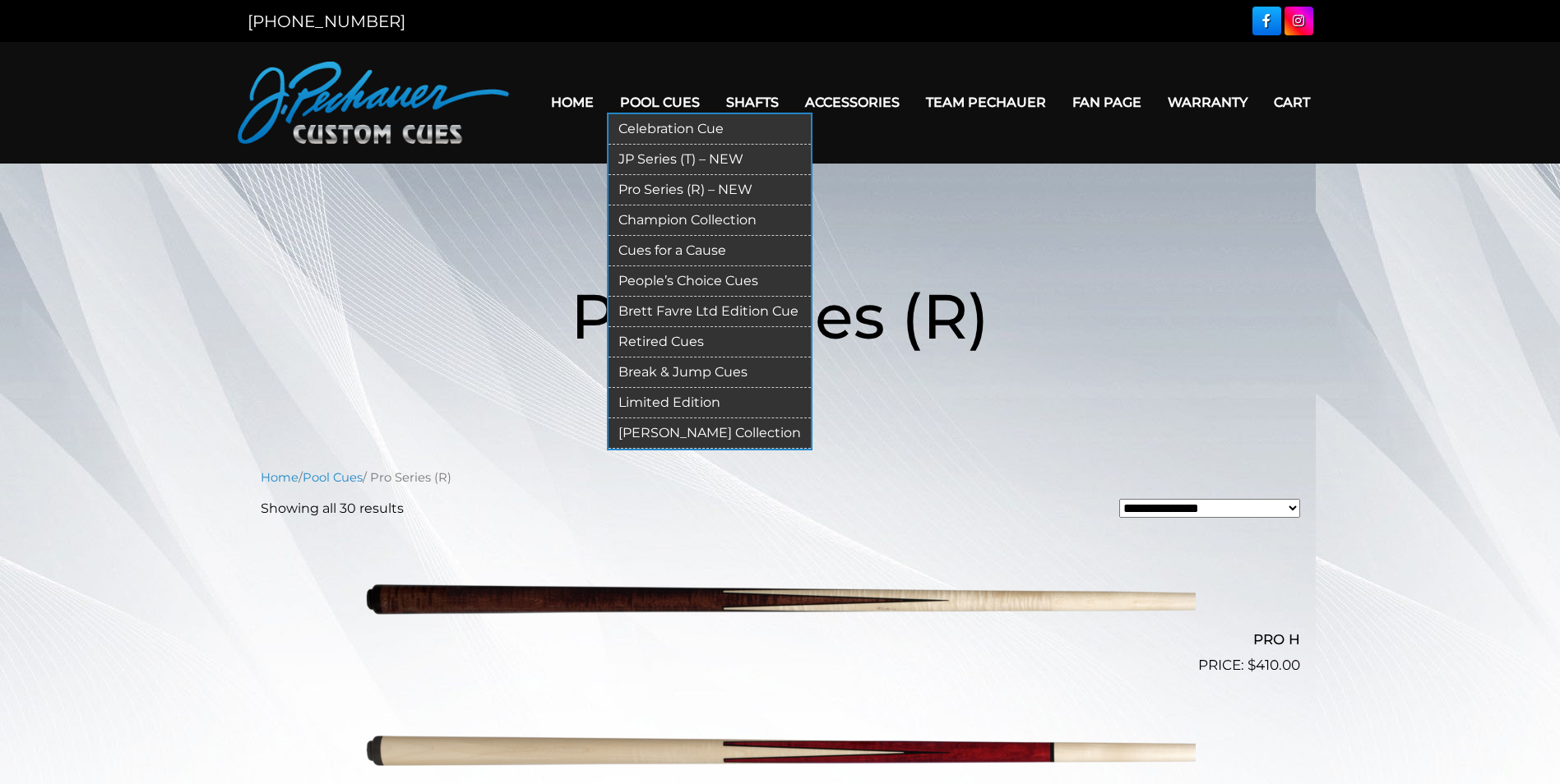
click at [680, 212] on link "Champion Collection" at bounding box center [709, 221] width 202 height 30
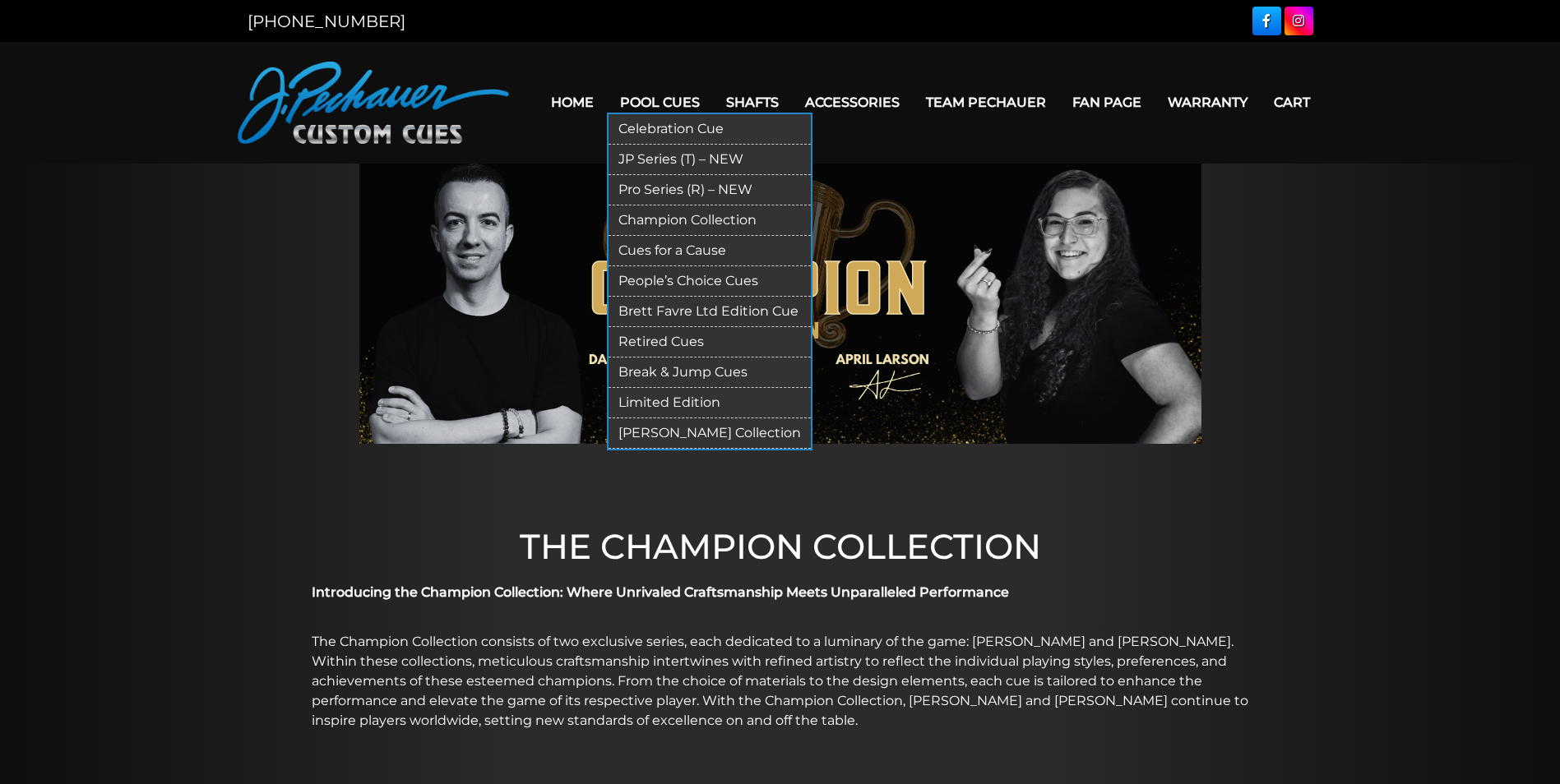
click at [666, 252] on link "Cues for a Cause" at bounding box center [709, 251] width 202 height 30
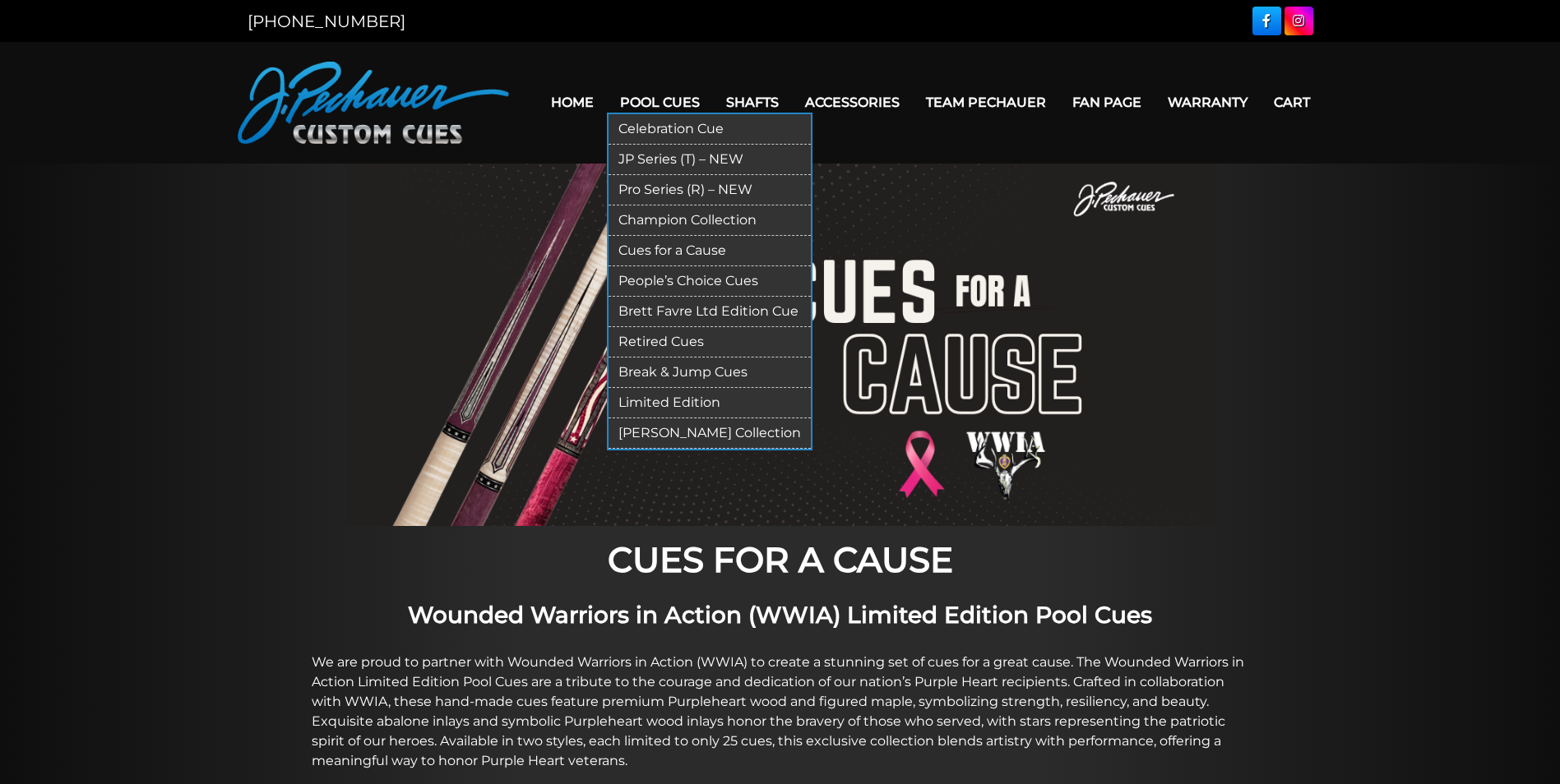
click at [644, 95] on link "Pool Cues" at bounding box center [660, 102] width 106 height 42
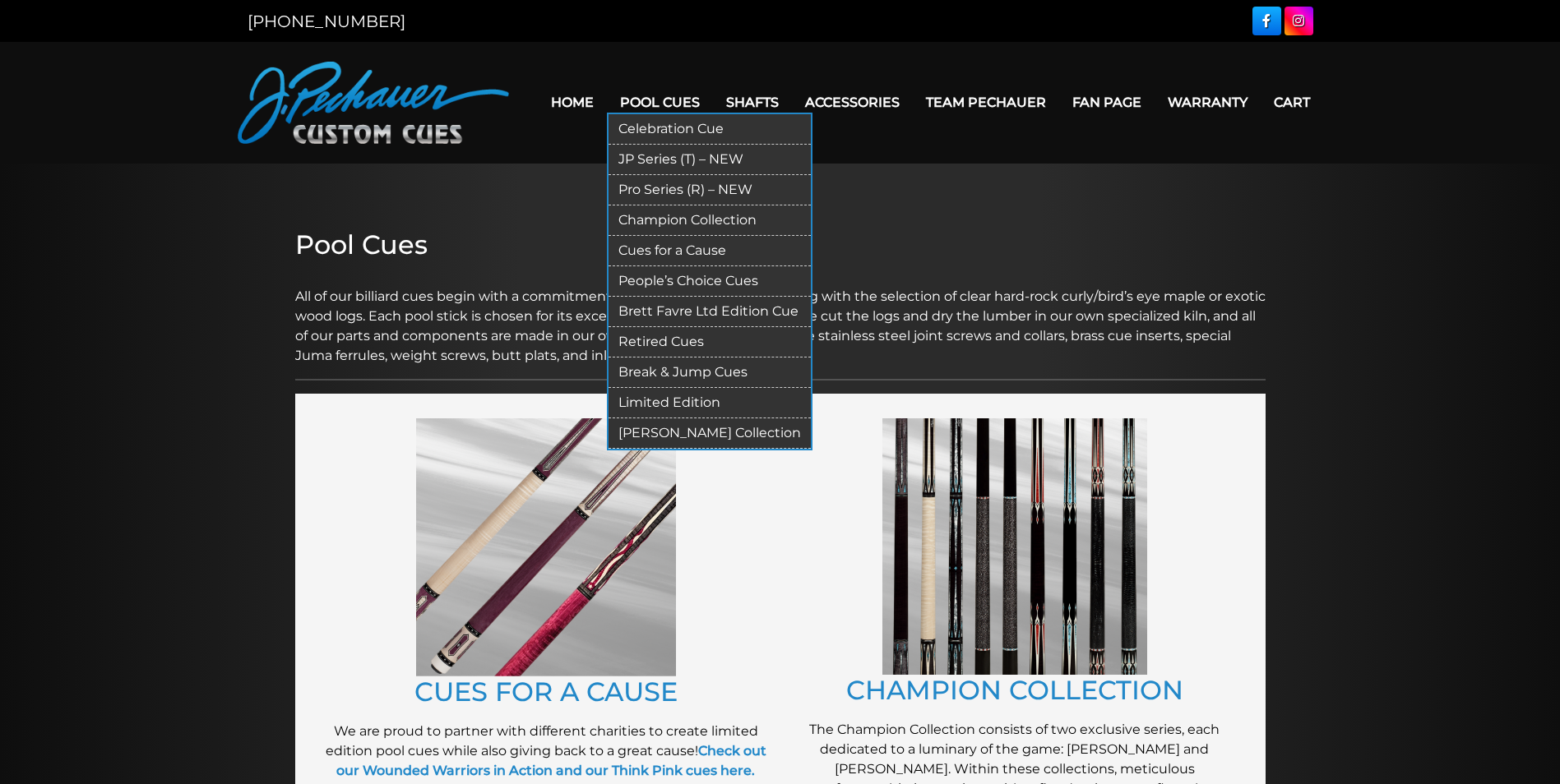
click at [680, 279] on link "People’s Choice Cues" at bounding box center [709, 281] width 202 height 30
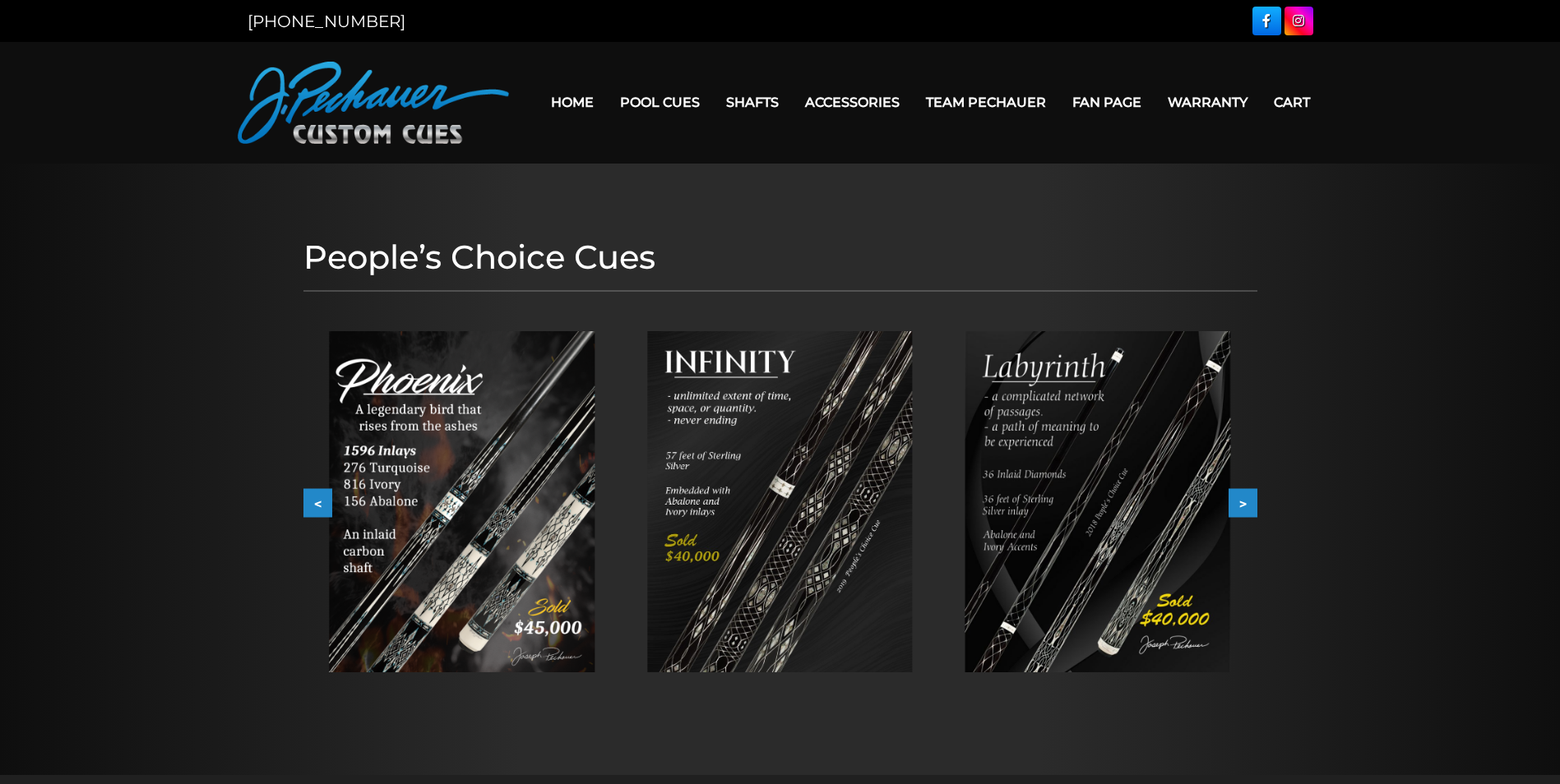
click at [465, 507] on img at bounding box center [462, 501] width 266 height 341
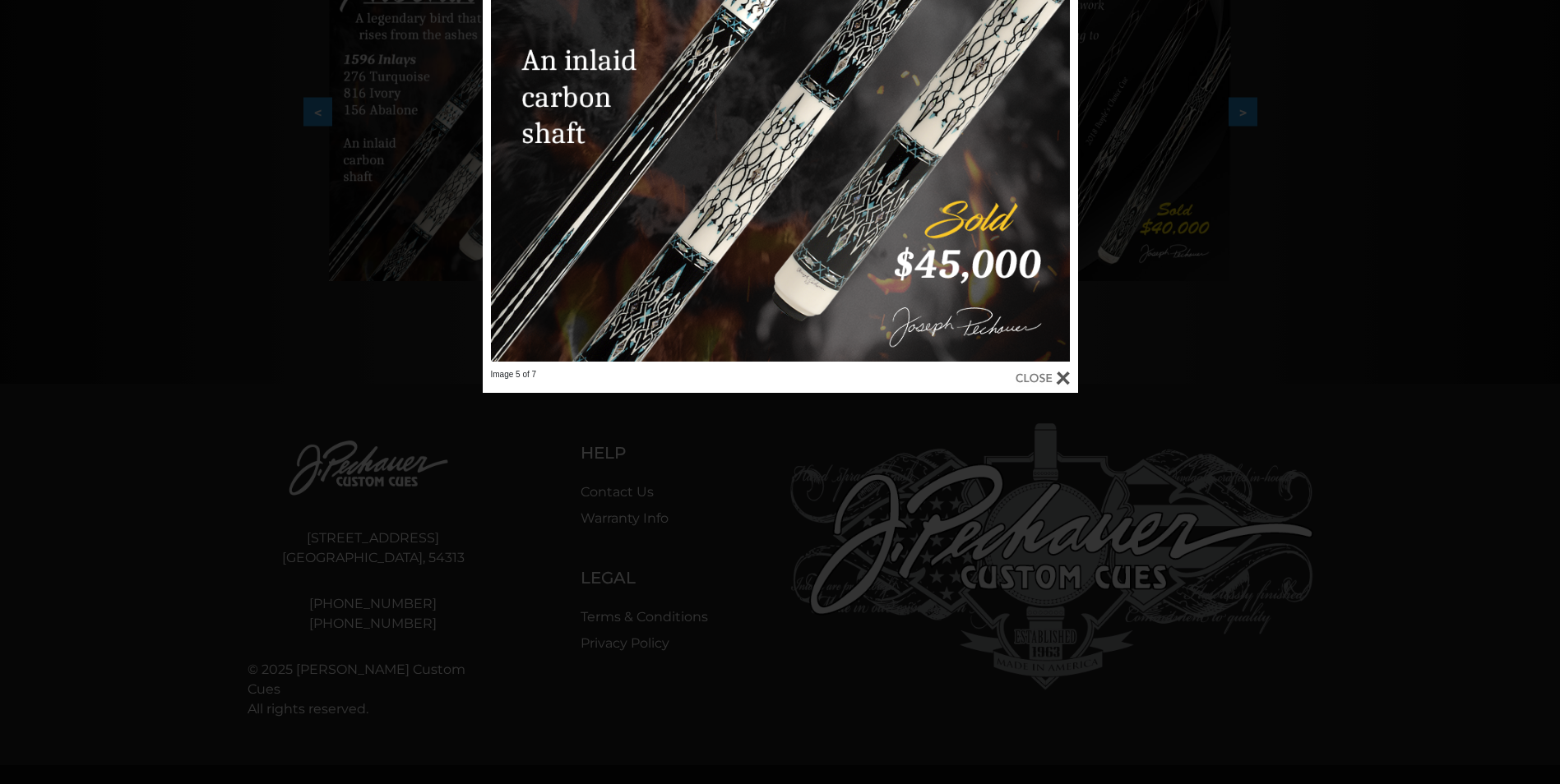
scroll to position [394, 0]
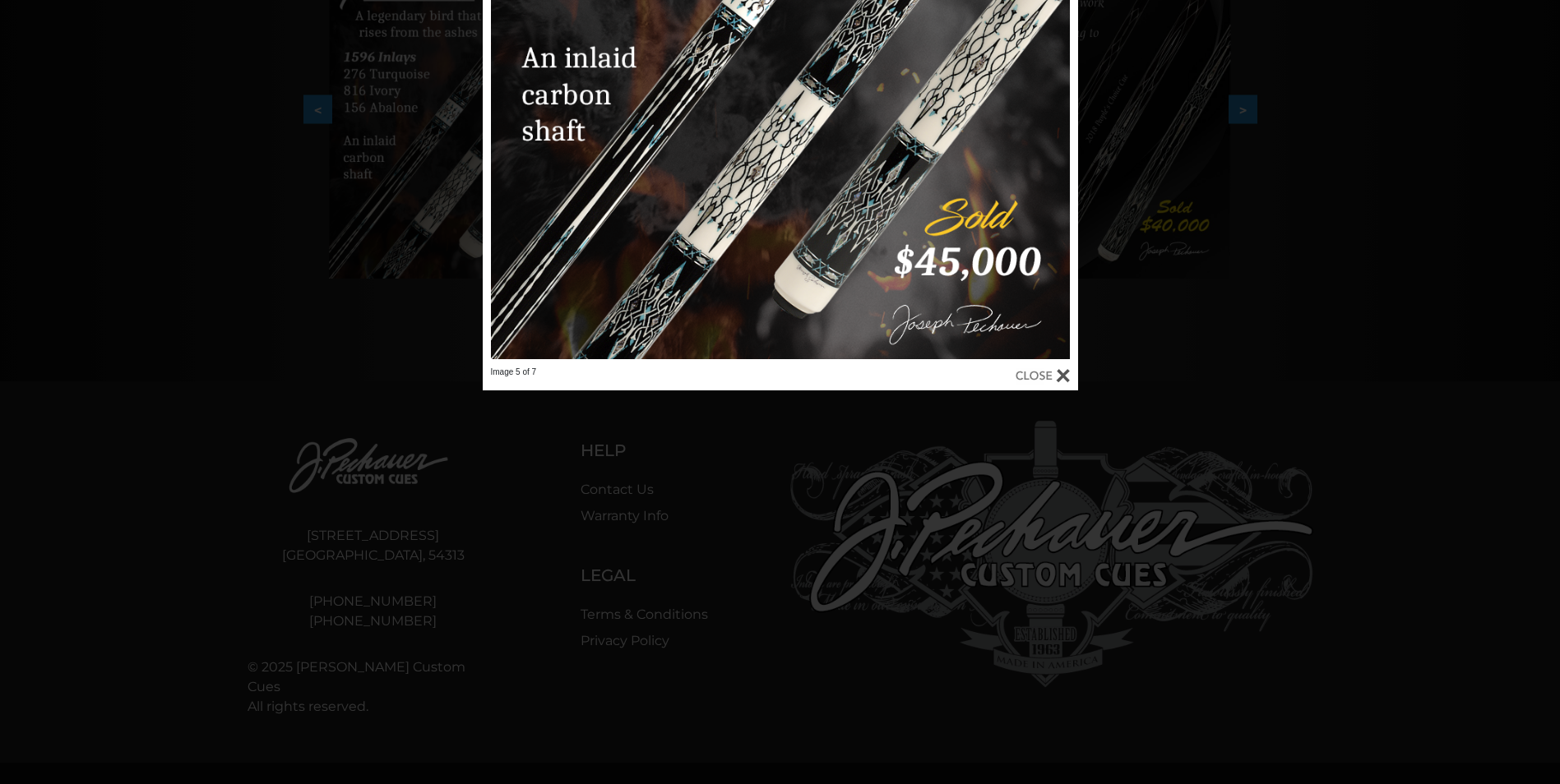
drag, startPoint x: 1036, startPoint y: 378, endPoint x: 1019, endPoint y: 393, distance: 22.7
click at [1036, 379] on div at bounding box center [1042, 376] width 54 height 18
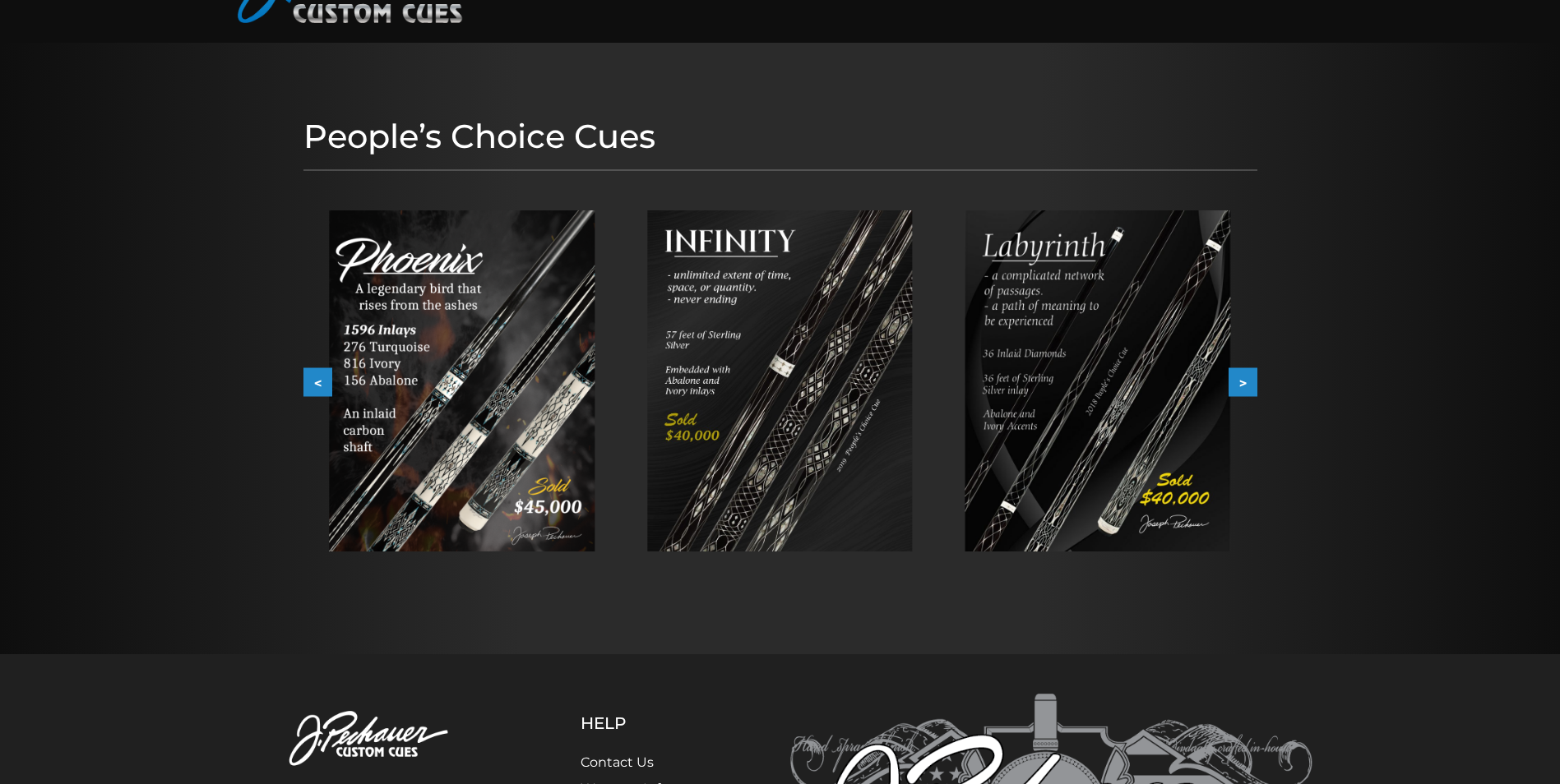
scroll to position [119, 0]
click at [1252, 383] on button ">" at bounding box center [1242, 384] width 29 height 29
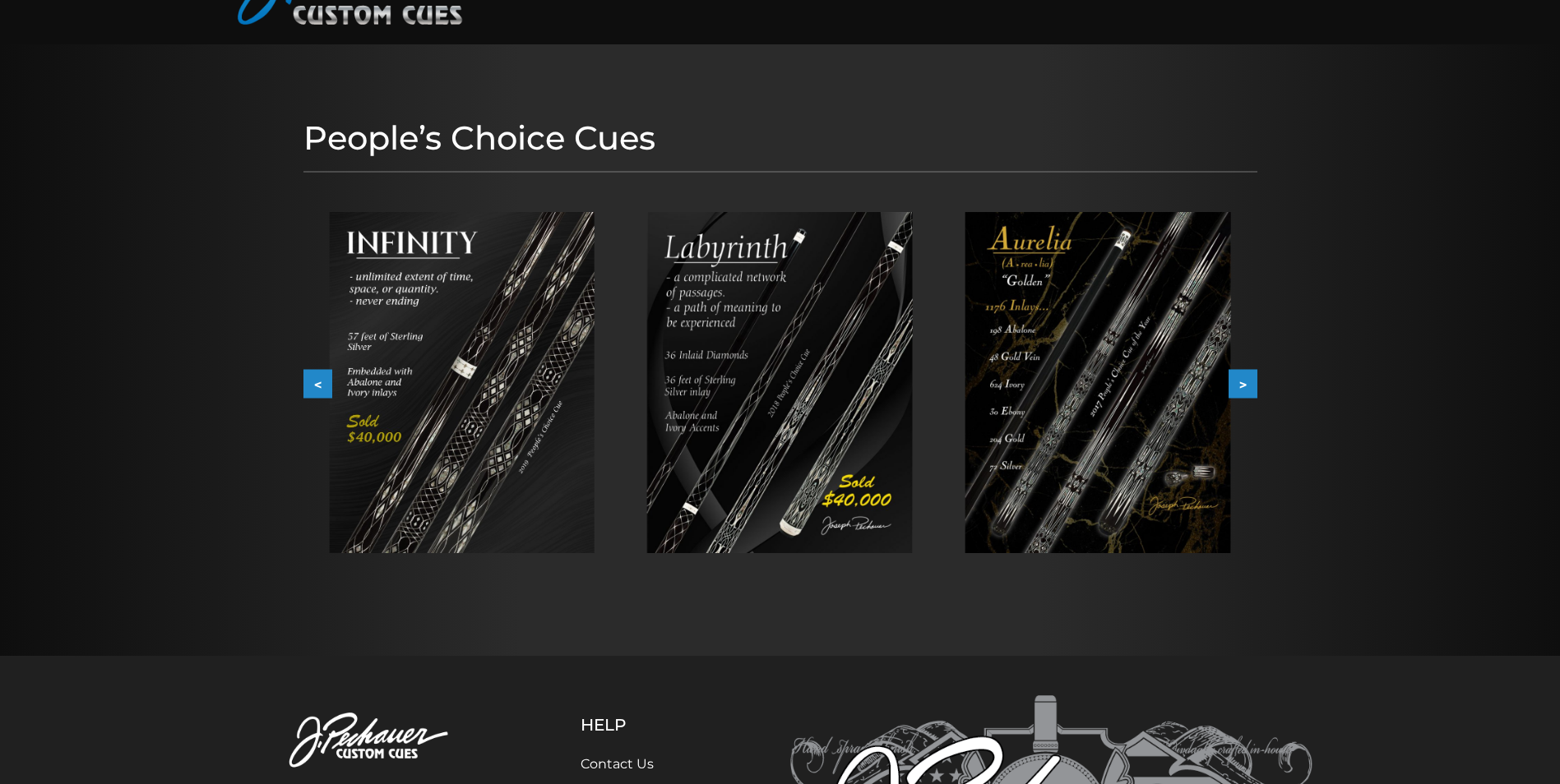
click at [1243, 387] on button ">" at bounding box center [1242, 384] width 29 height 29
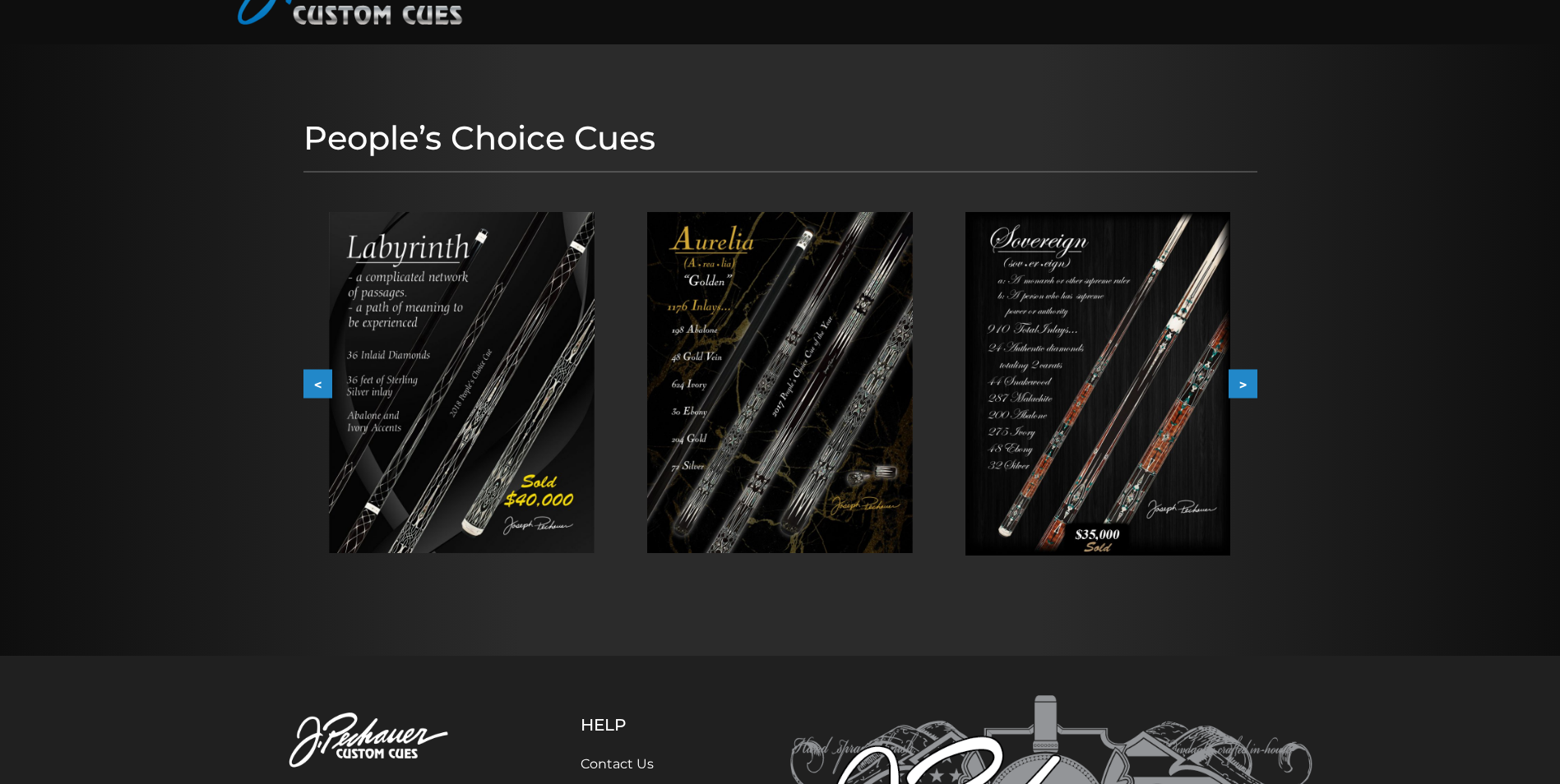
click at [1243, 387] on button ">" at bounding box center [1242, 384] width 29 height 29
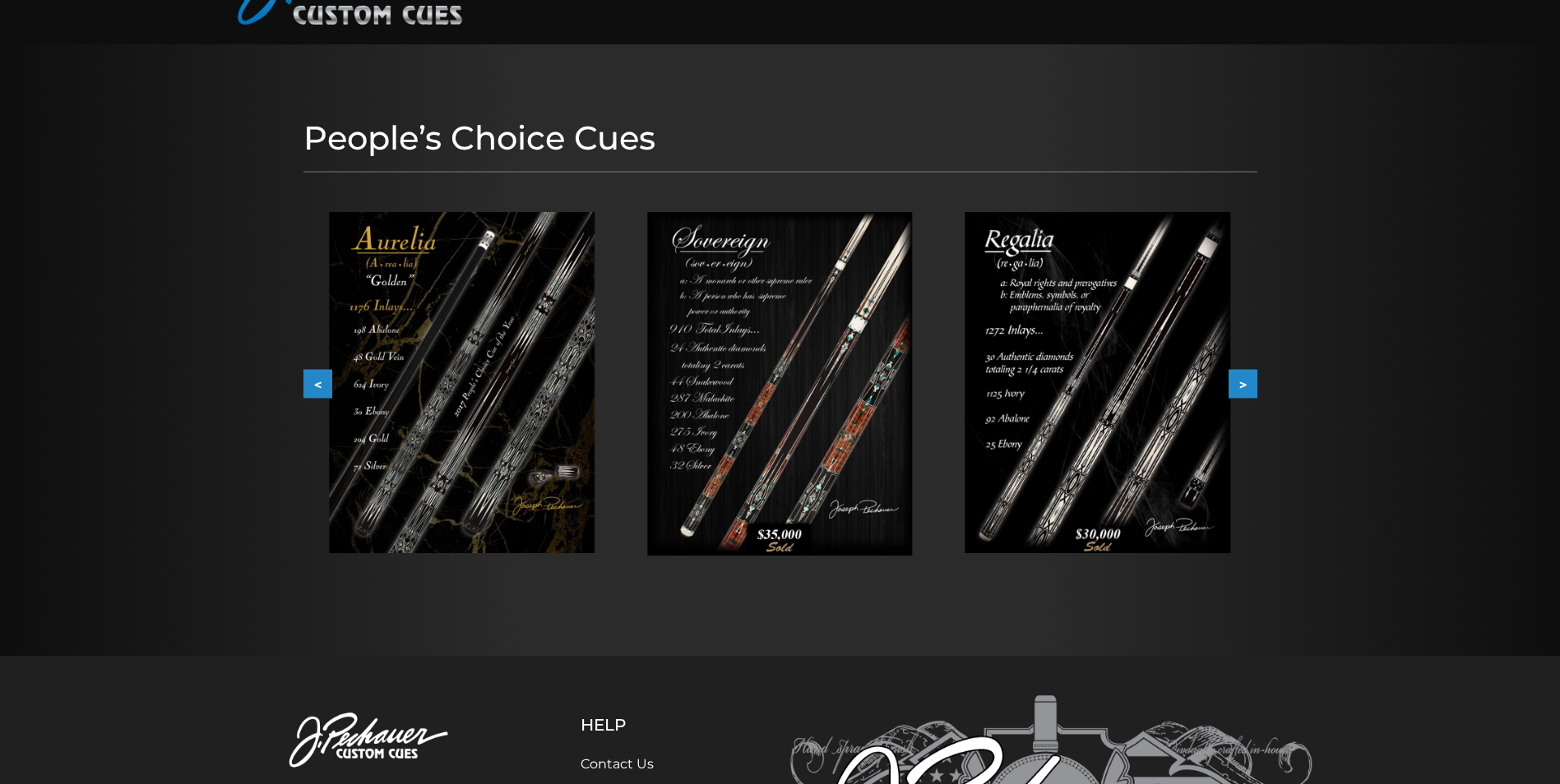
click at [1243, 387] on button ">" at bounding box center [1242, 384] width 29 height 29
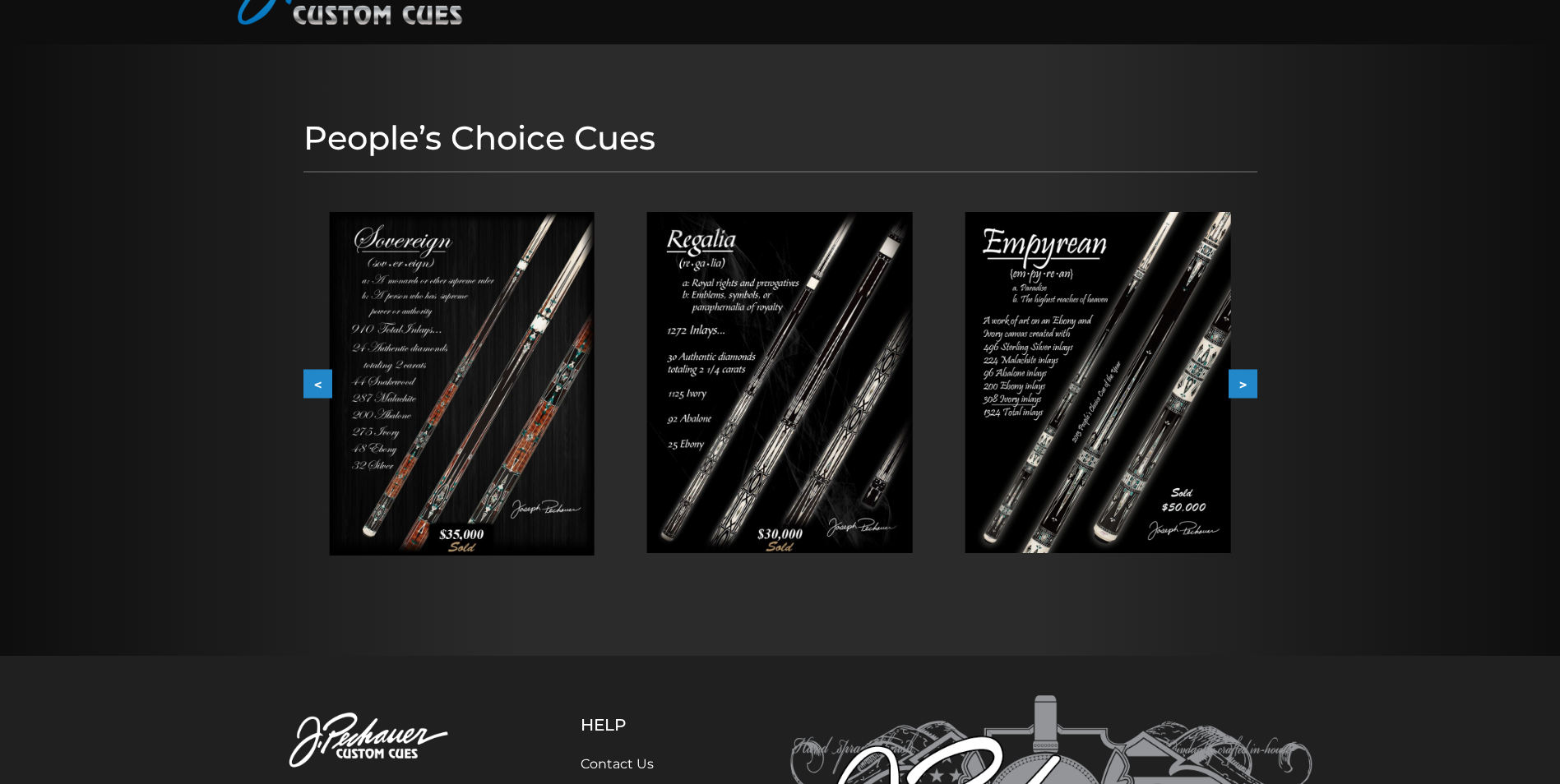
click at [1243, 387] on button ">" at bounding box center [1242, 384] width 29 height 29
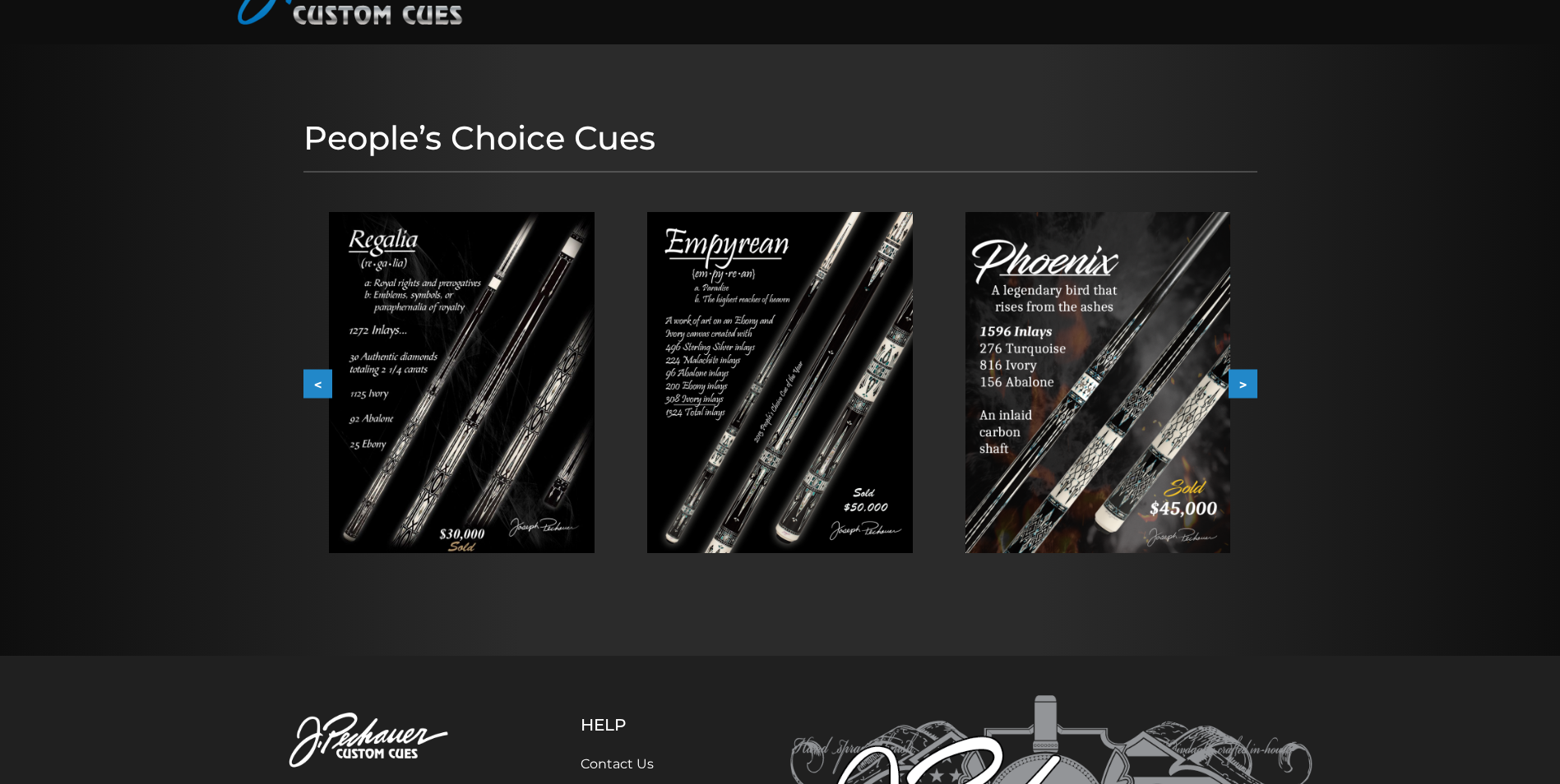
click at [1243, 387] on button ">" at bounding box center [1242, 384] width 29 height 29
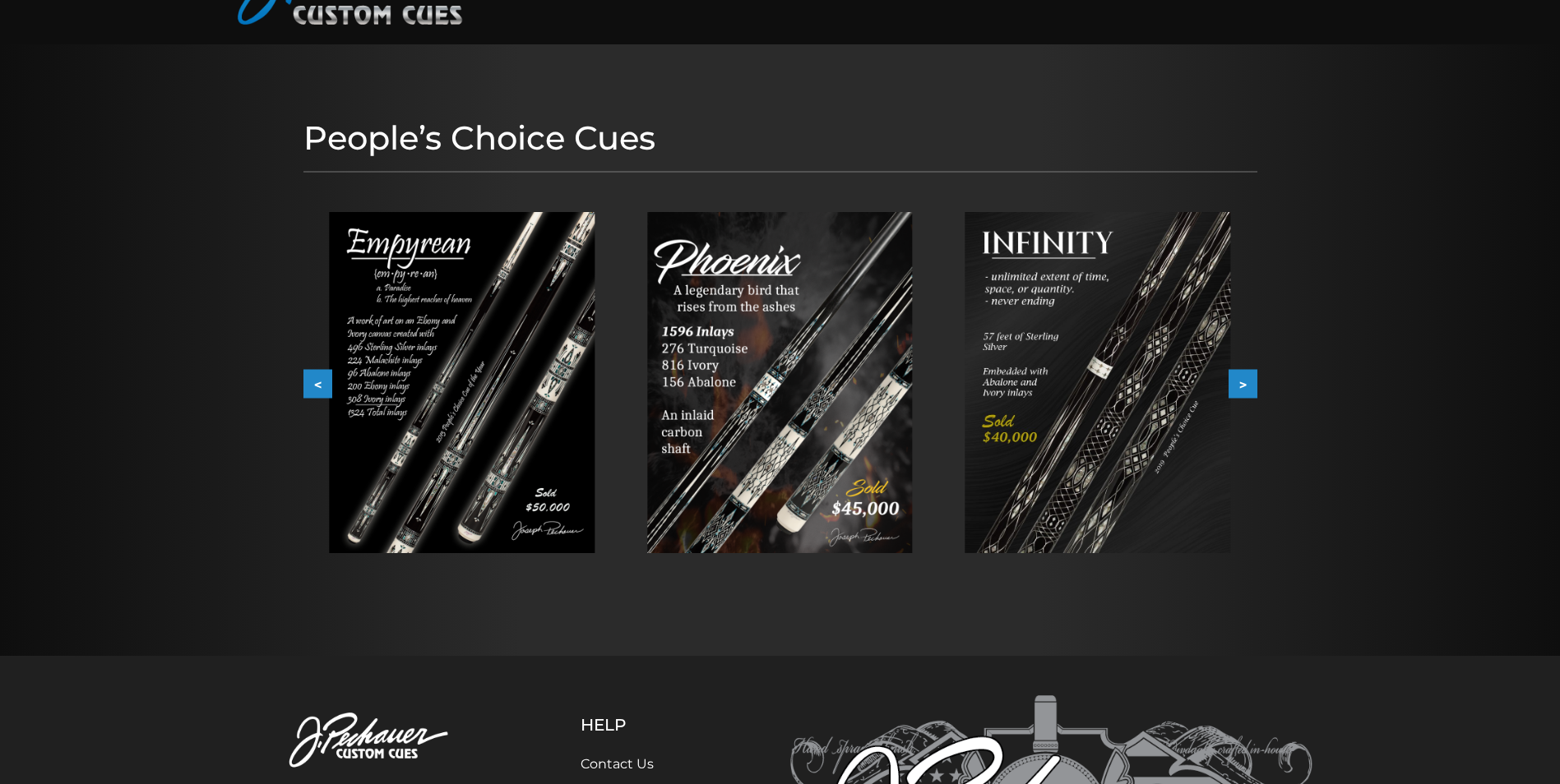
click at [1243, 387] on button ">" at bounding box center [1242, 384] width 29 height 29
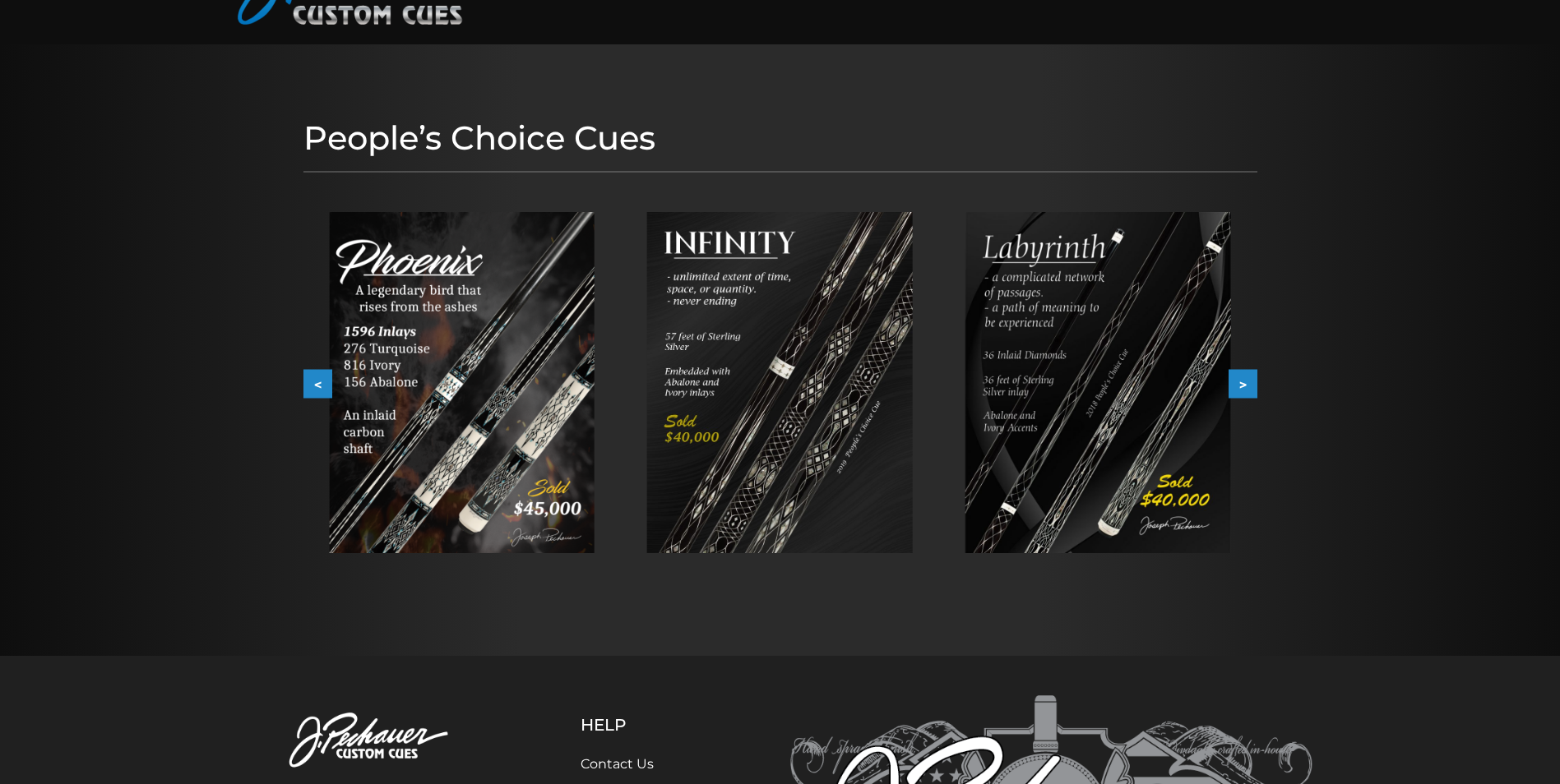
click at [1243, 387] on button ">" at bounding box center [1242, 384] width 29 height 29
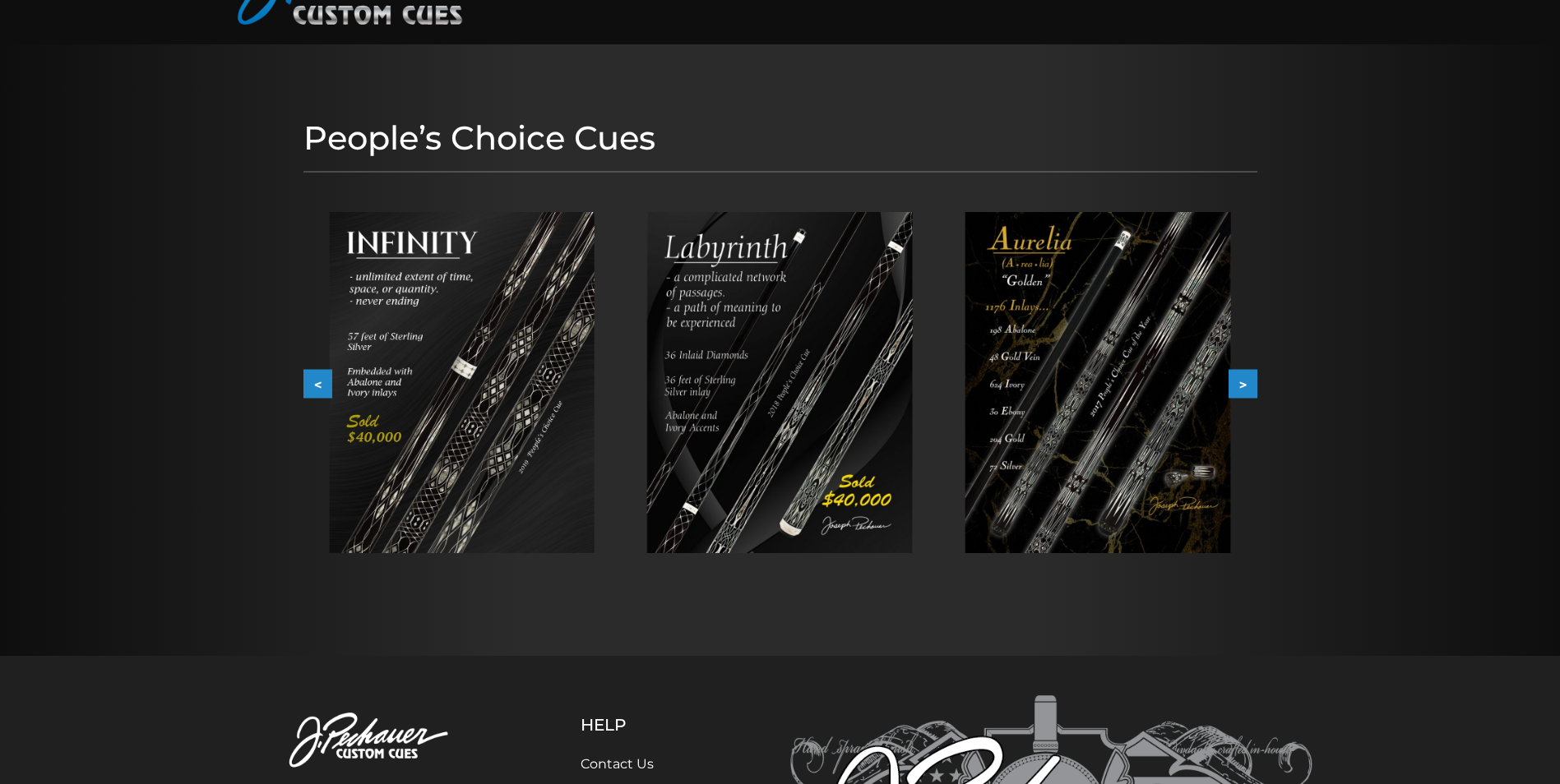
click at [1243, 387] on button ">" at bounding box center [1242, 384] width 29 height 29
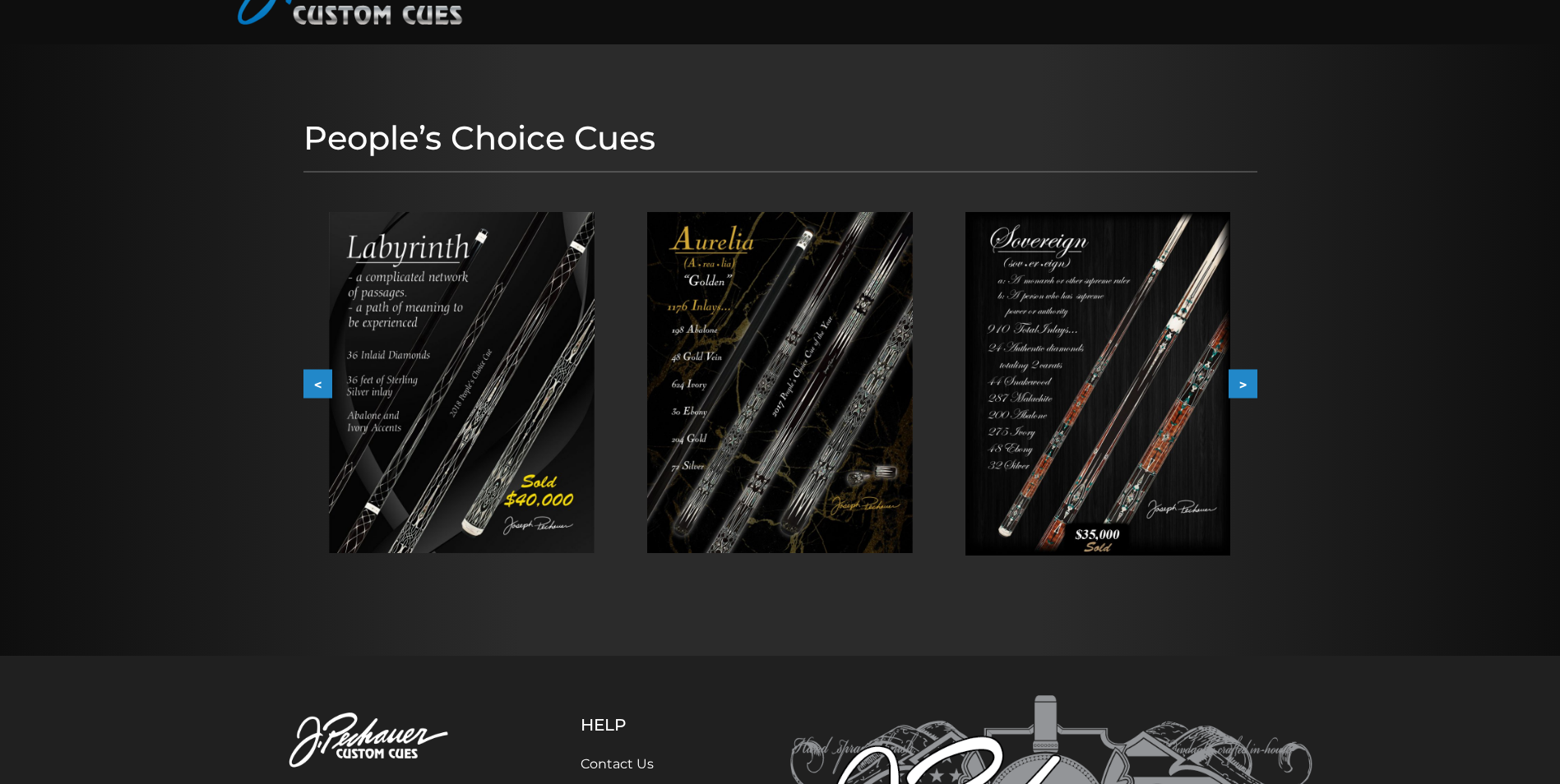
click at [1243, 387] on button ">" at bounding box center [1242, 384] width 29 height 29
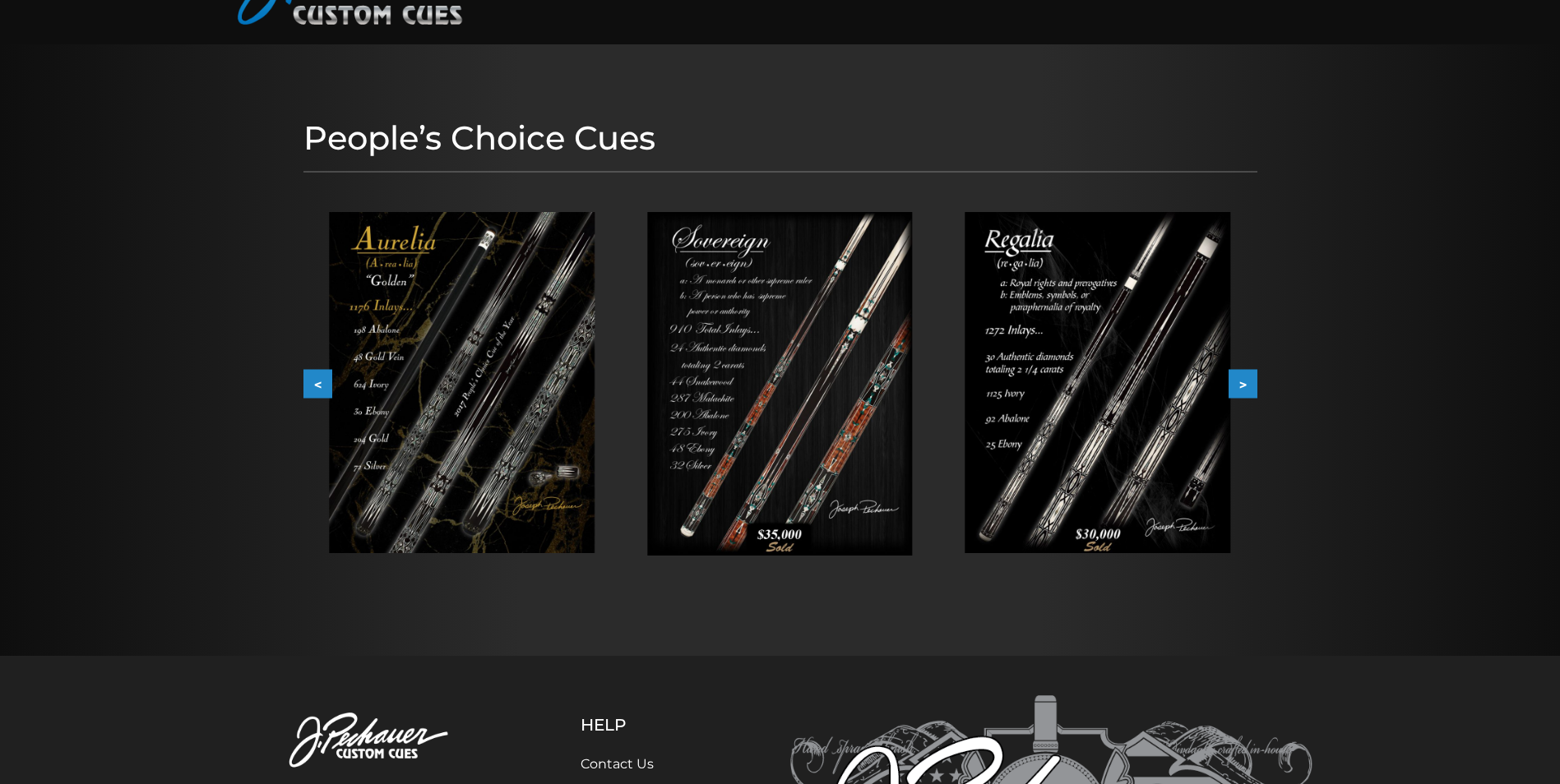
click at [1243, 387] on button ">" at bounding box center [1242, 384] width 29 height 29
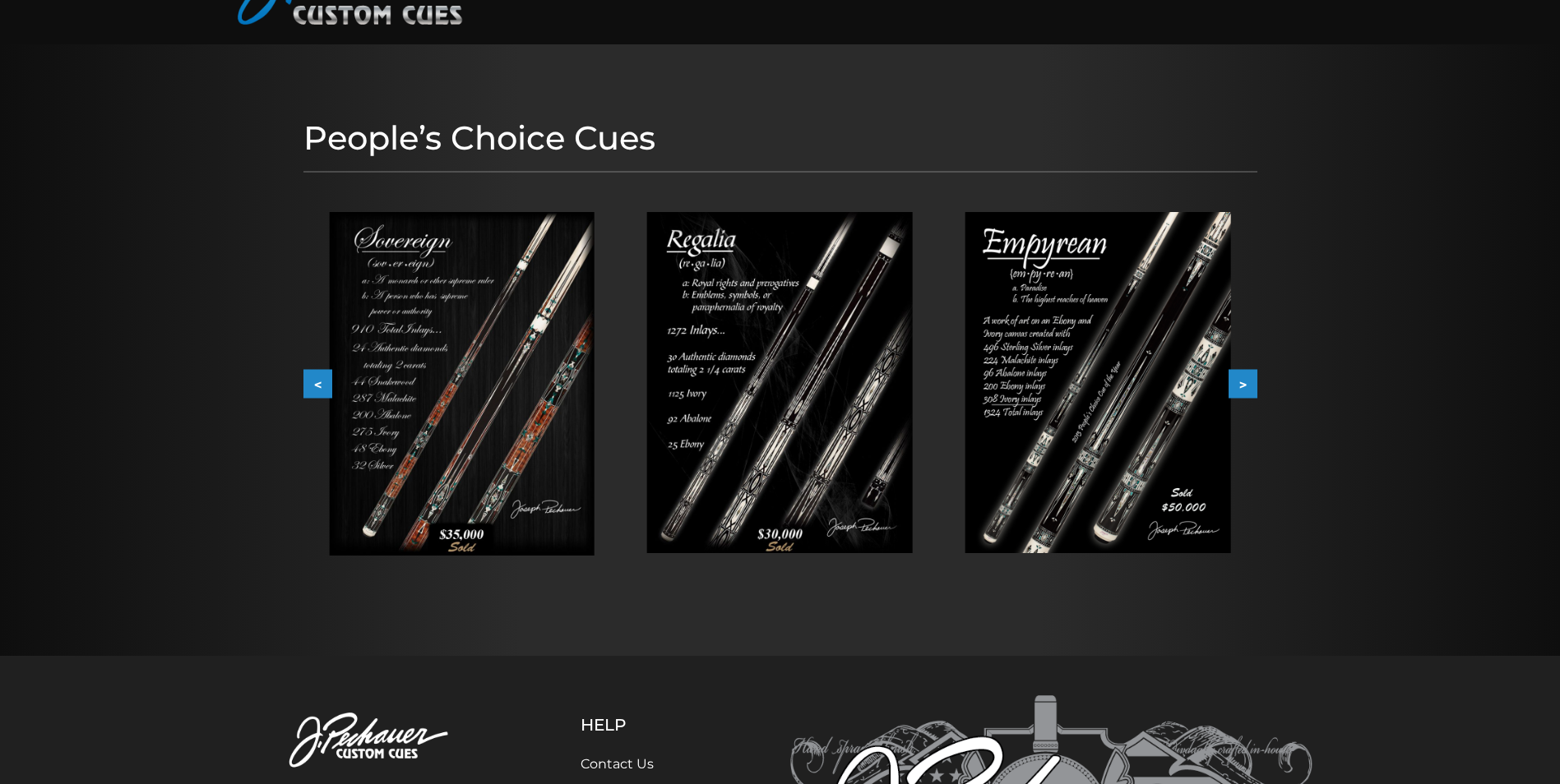
click at [1243, 387] on button ">" at bounding box center [1242, 384] width 29 height 29
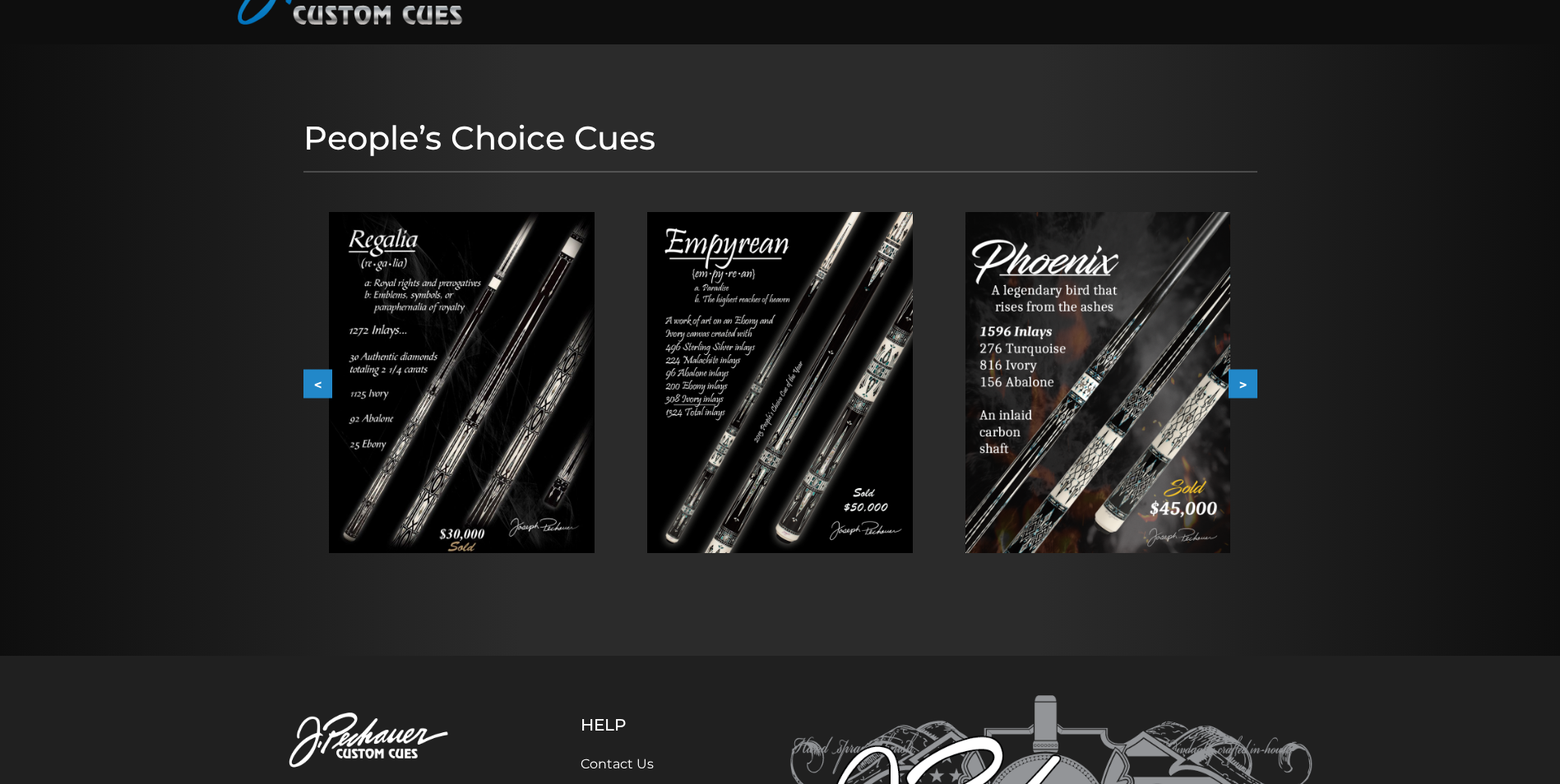
click at [1243, 387] on button ">" at bounding box center [1242, 384] width 29 height 29
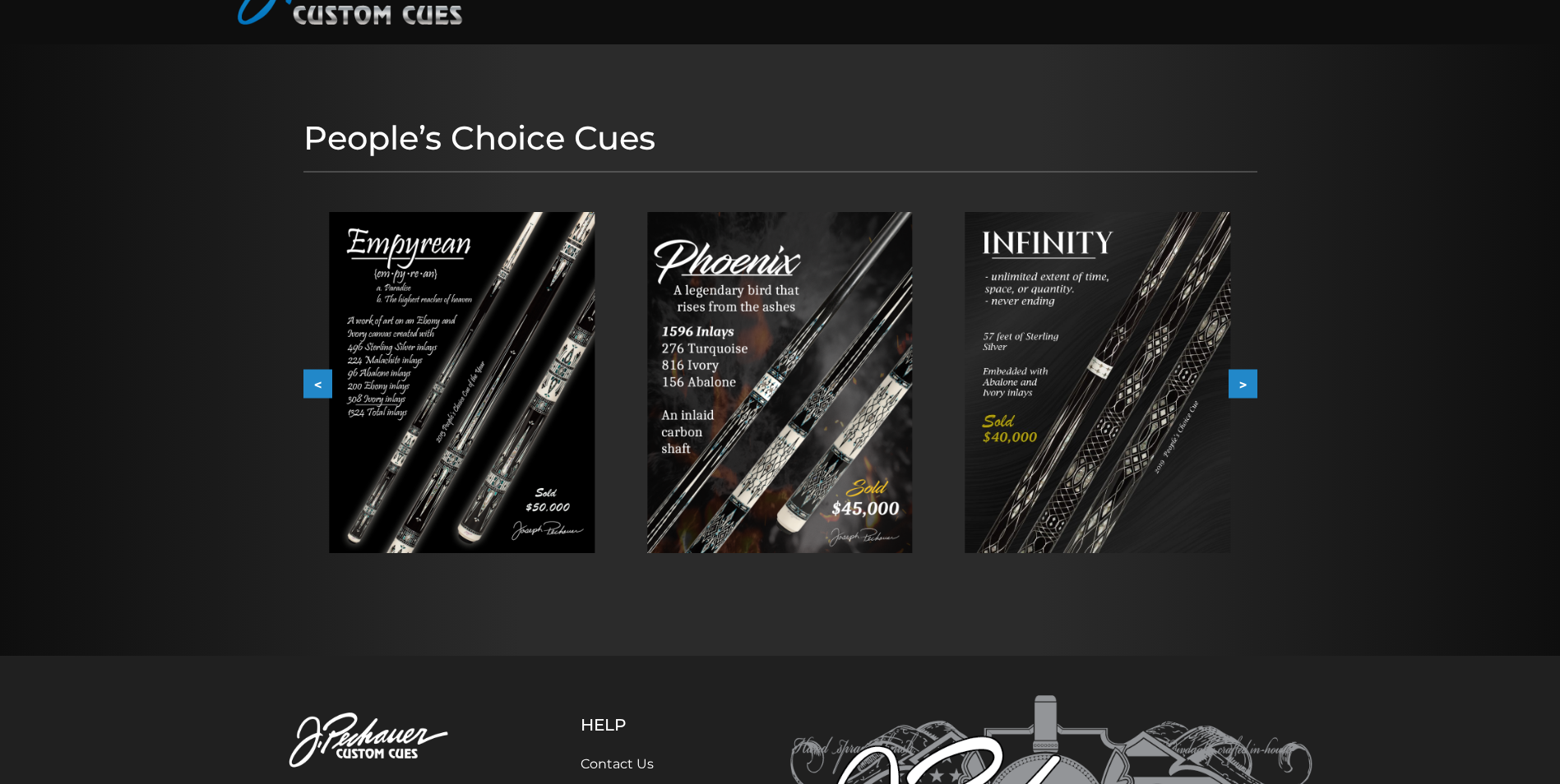
click at [1243, 387] on button ">" at bounding box center [1242, 384] width 29 height 29
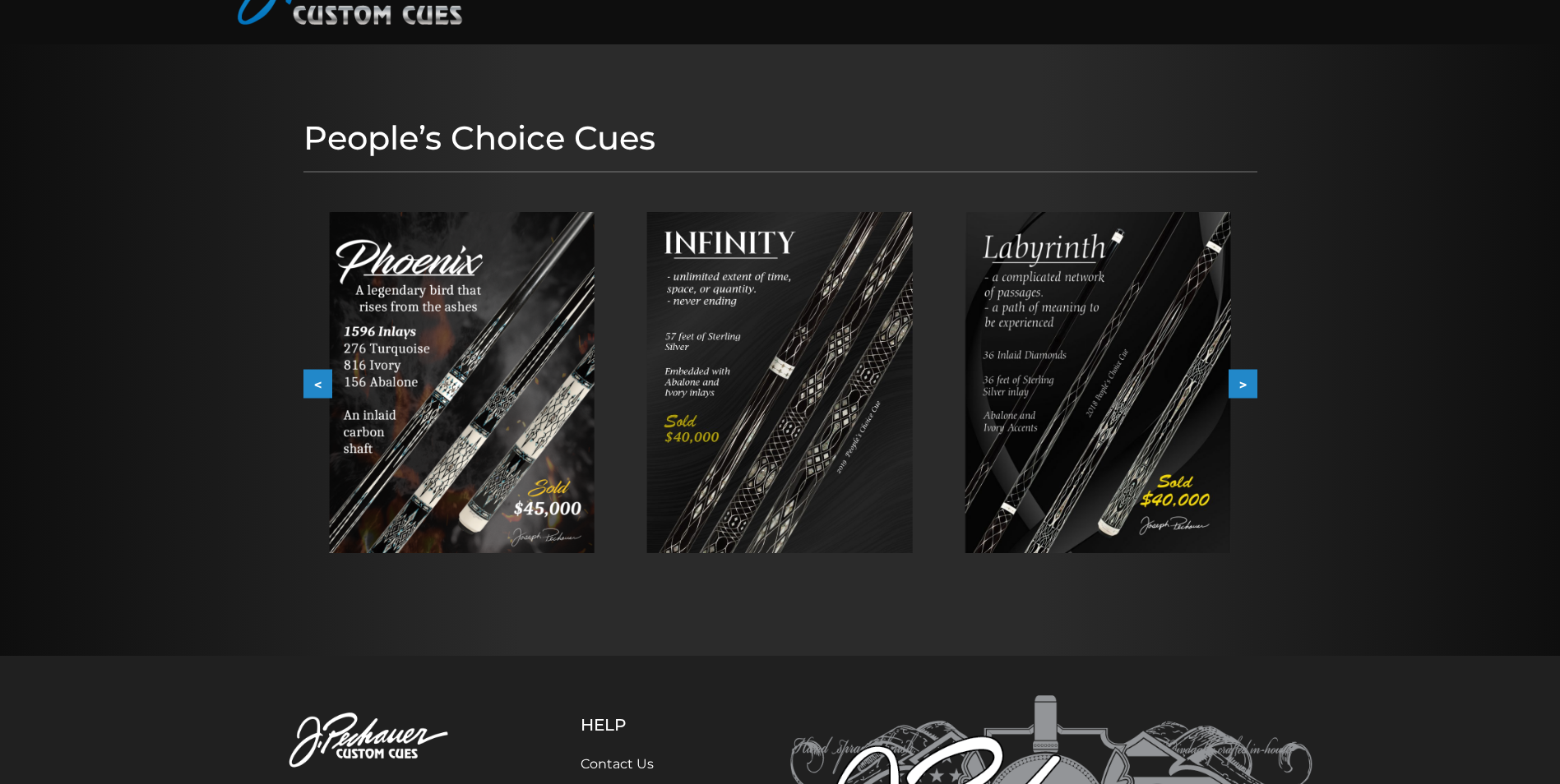
click at [1243, 387] on button ">" at bounding box center [1242, 384] width 29 height 29
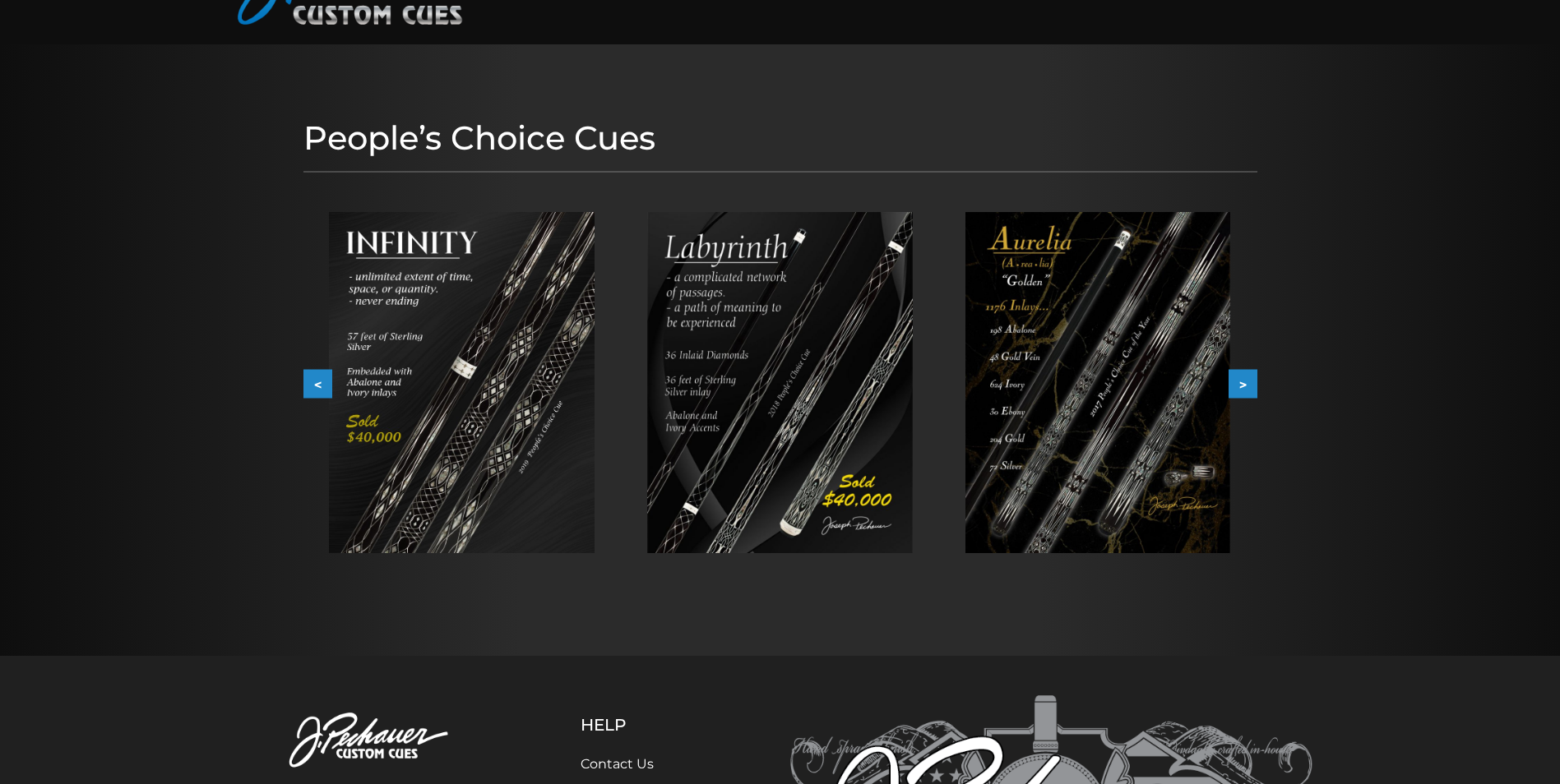
click at [1243, 387] on button ">" at bounding box center [1242, 384] width 29 height 29
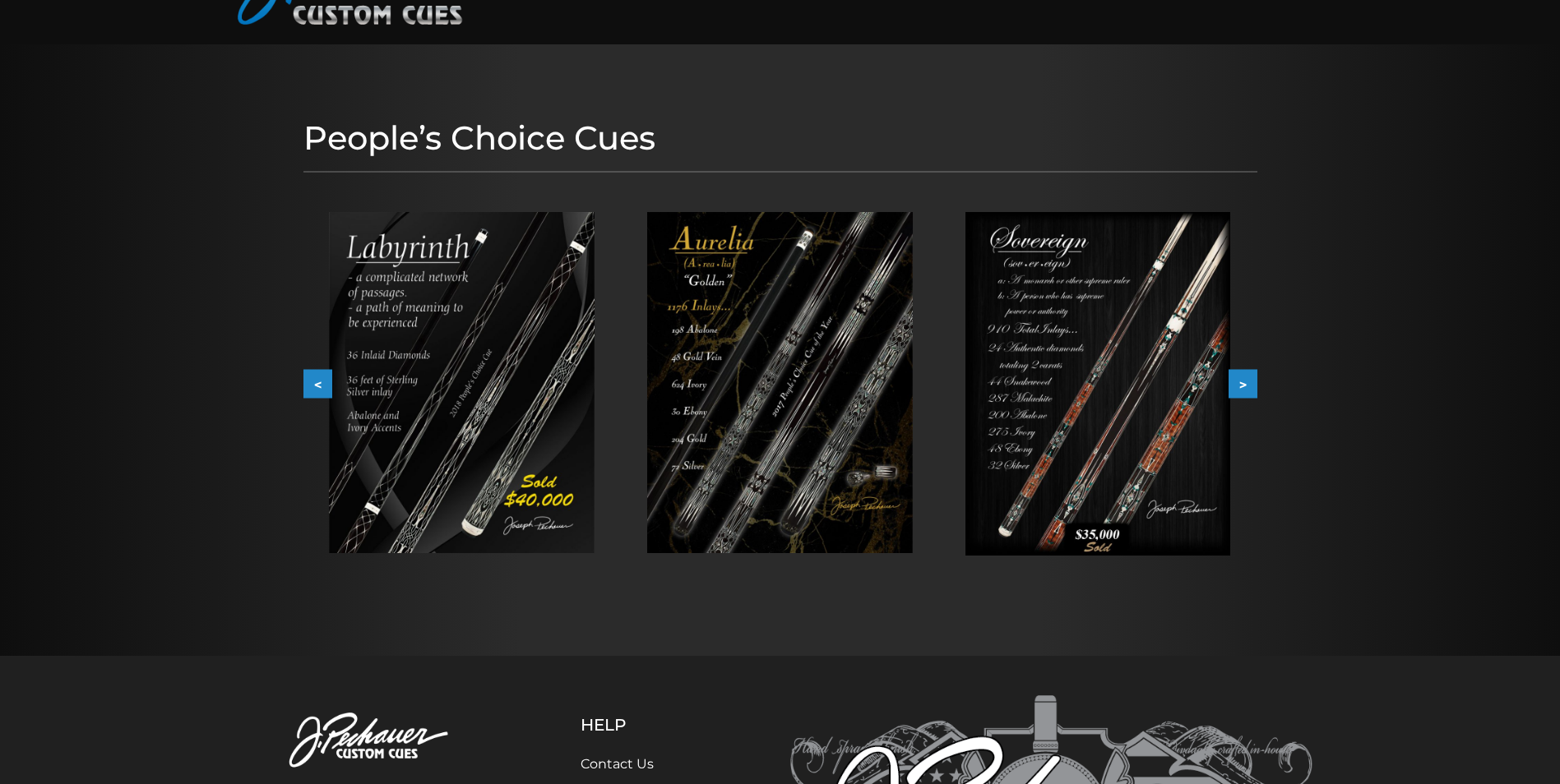
click at [1243, 387] on button ">" at bounding box center [1242, 384] width 29 height 29
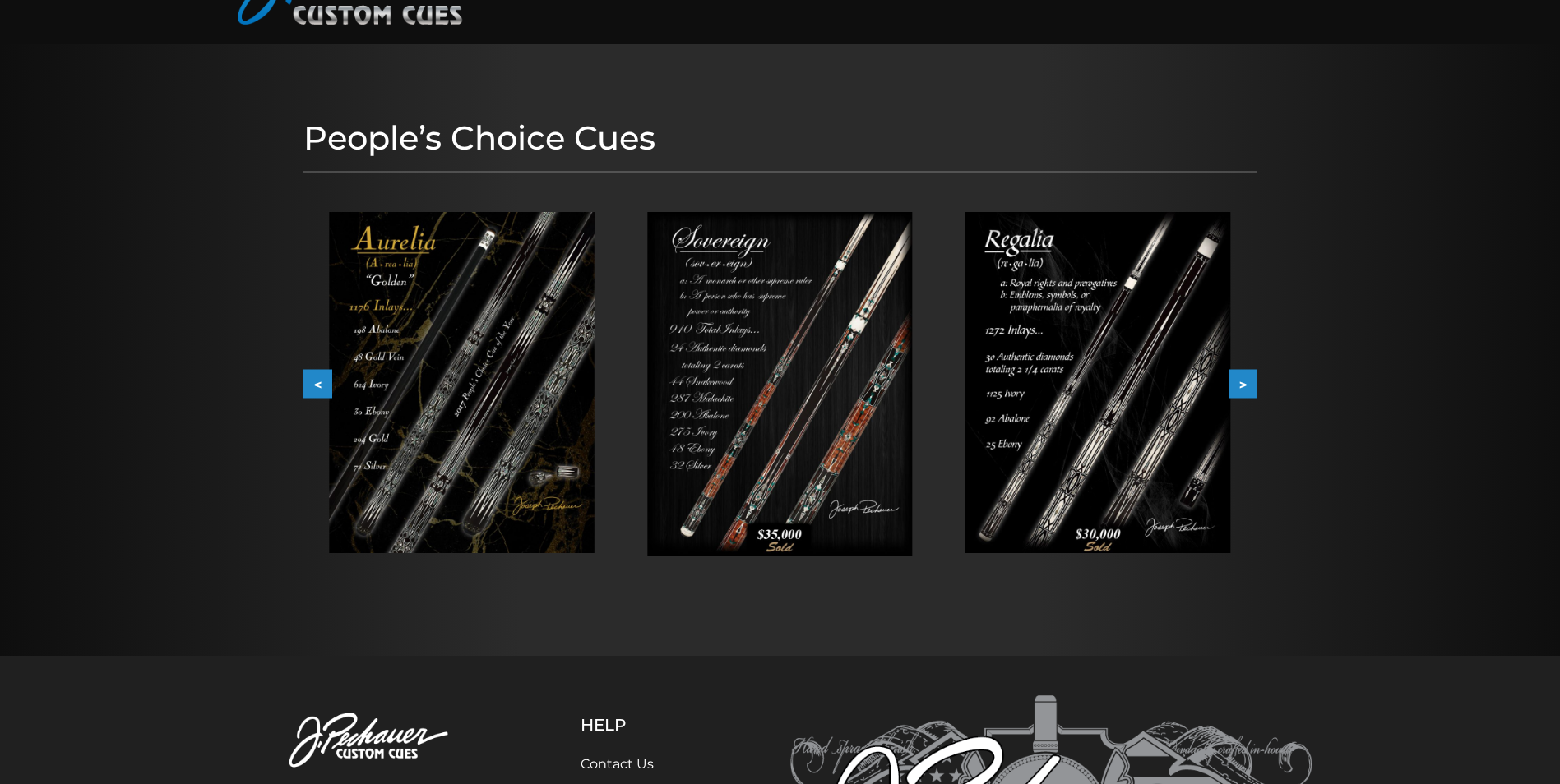
click at [1243, 387] on button ">" at bounding box center [1242, 384] width 29 height 29
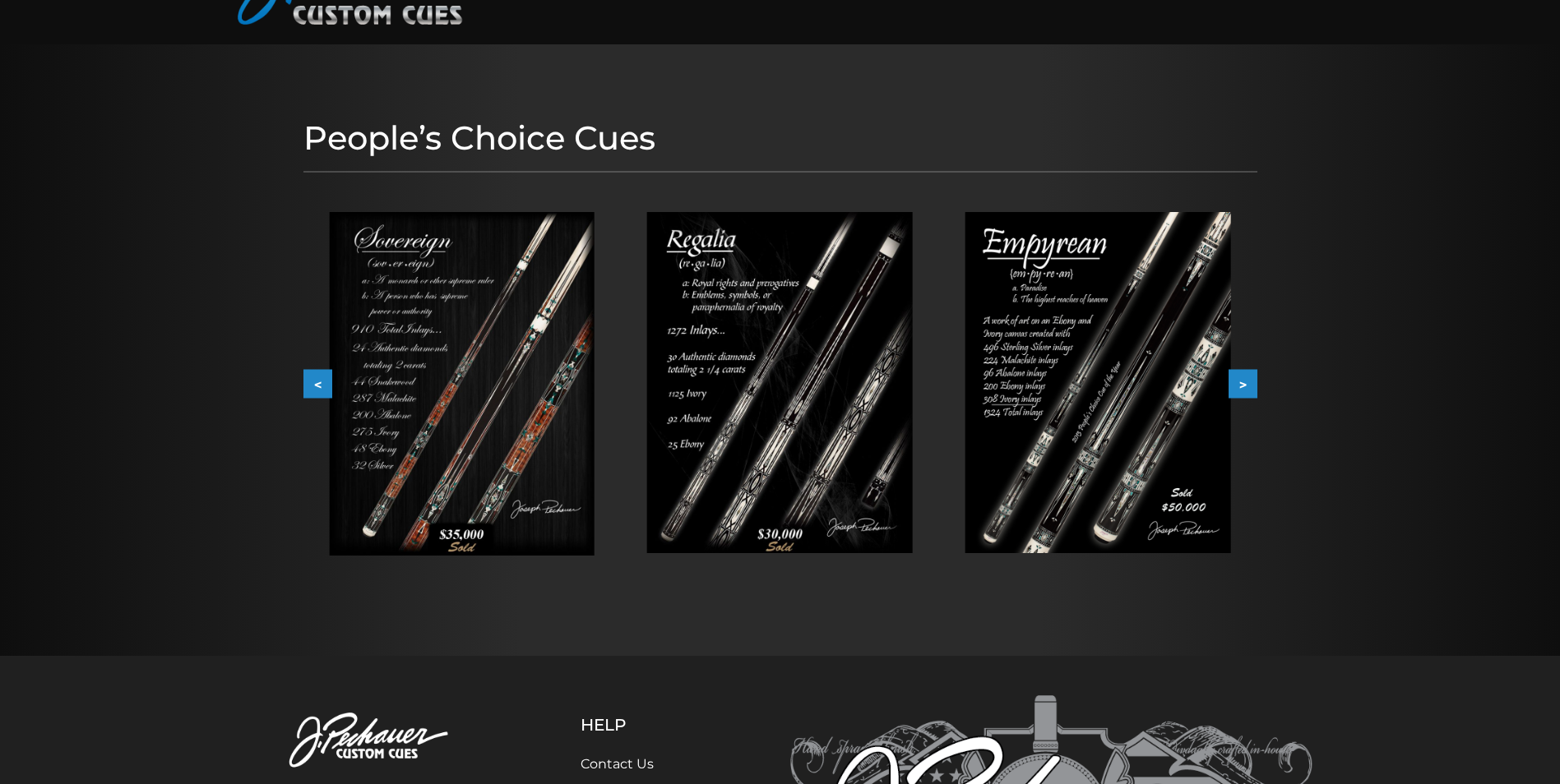
click at [1243, 387] on button ">" at bounding box center [1242, 384] width 29 height 29
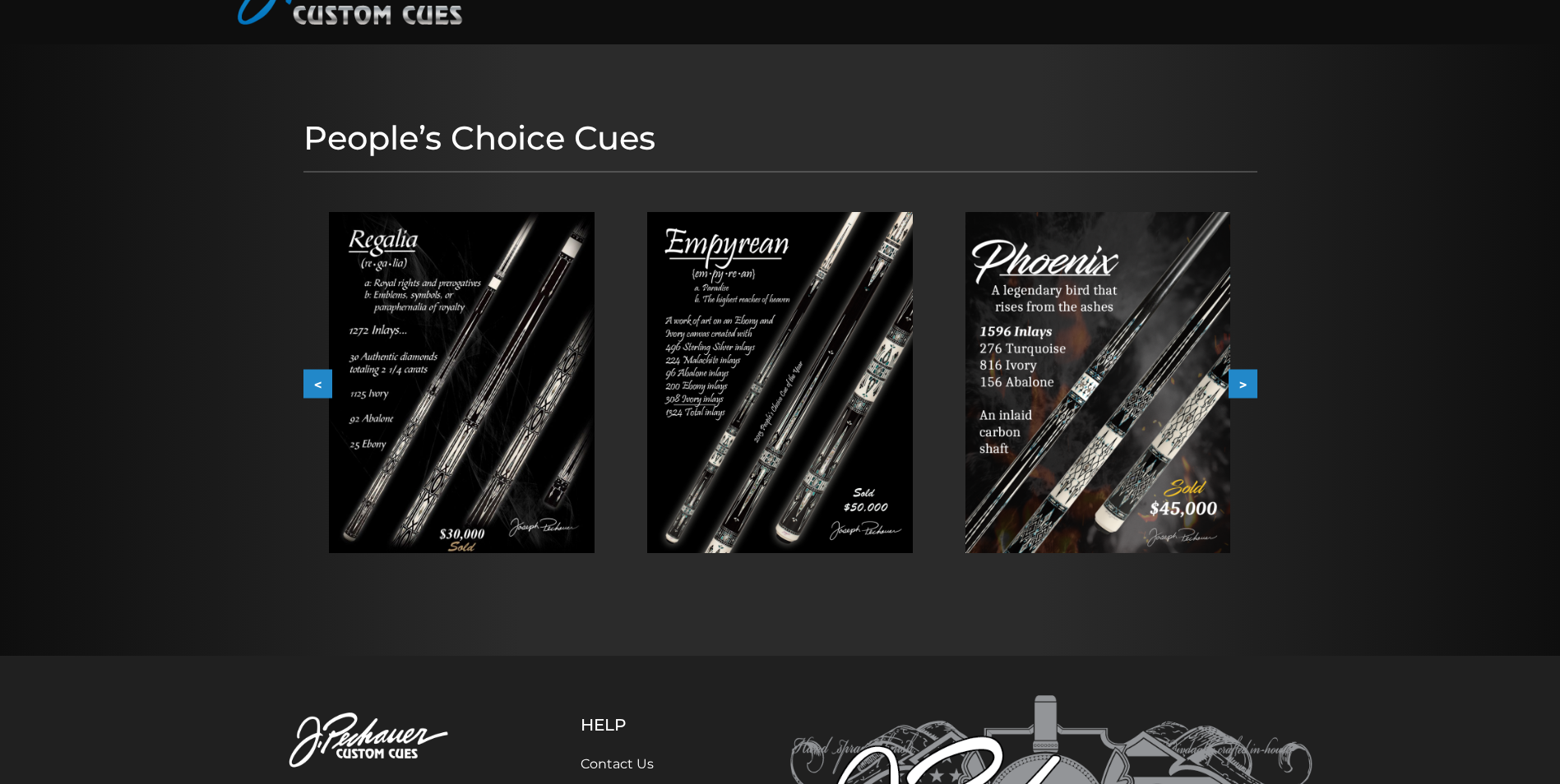
scroll to position [0, 0]
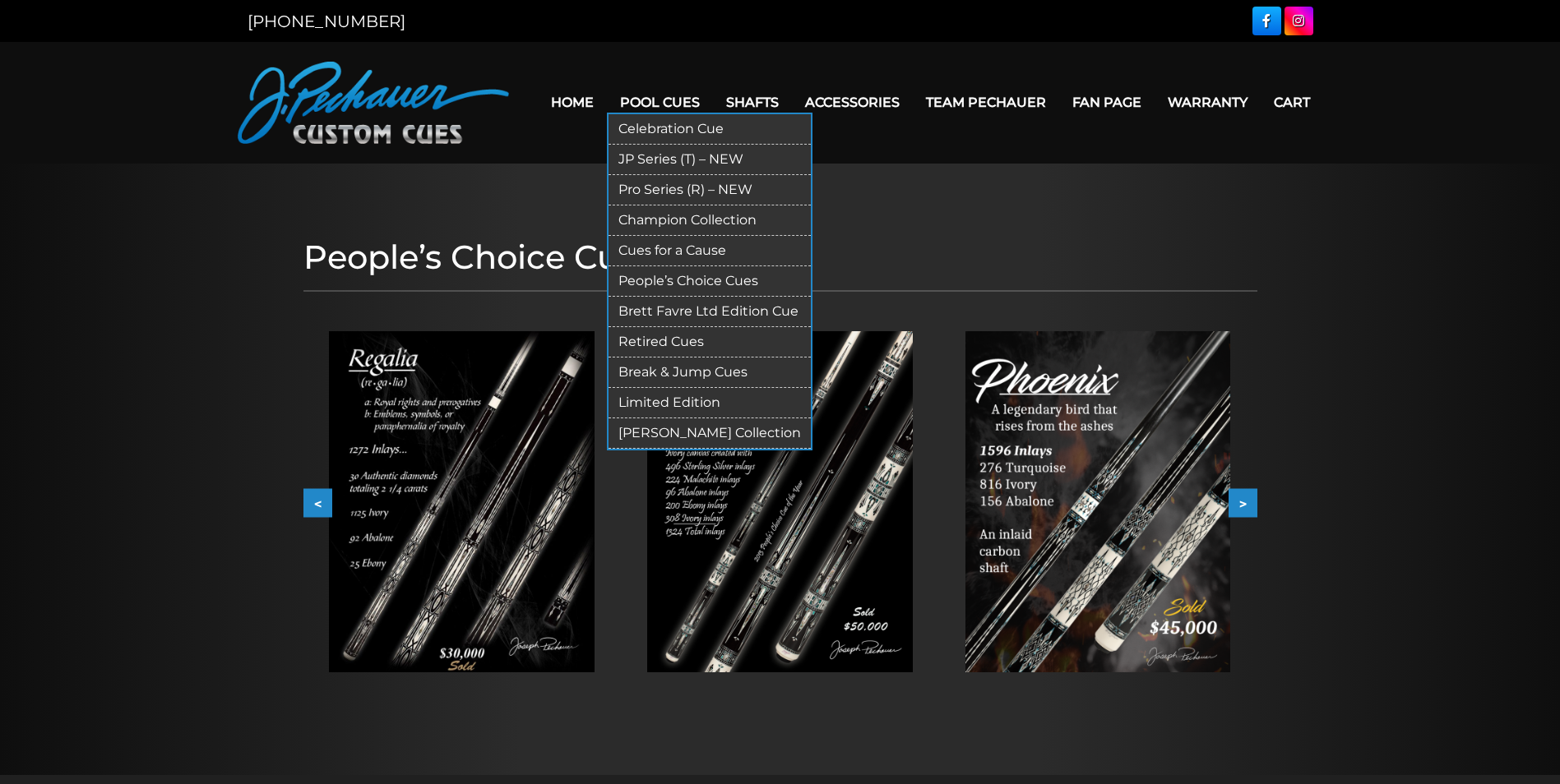
click at [710, 315] on link "Brett Favre Ltd Edition Cue" at bounding box center [709, 312] width 202 height 30
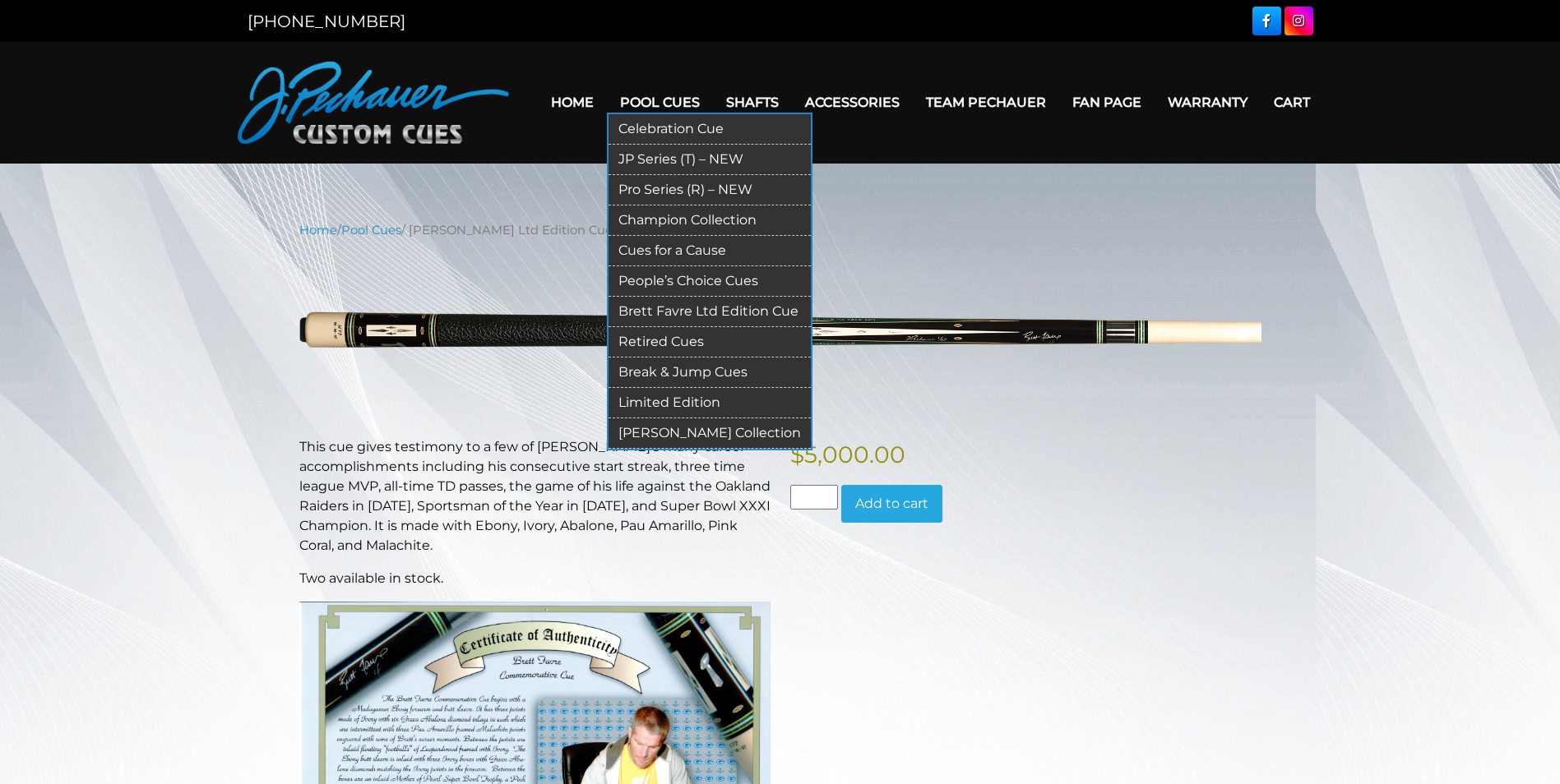
click at [690, 335] on link "Retired Cues" at bounding box center [709, 342] width 202 height 30
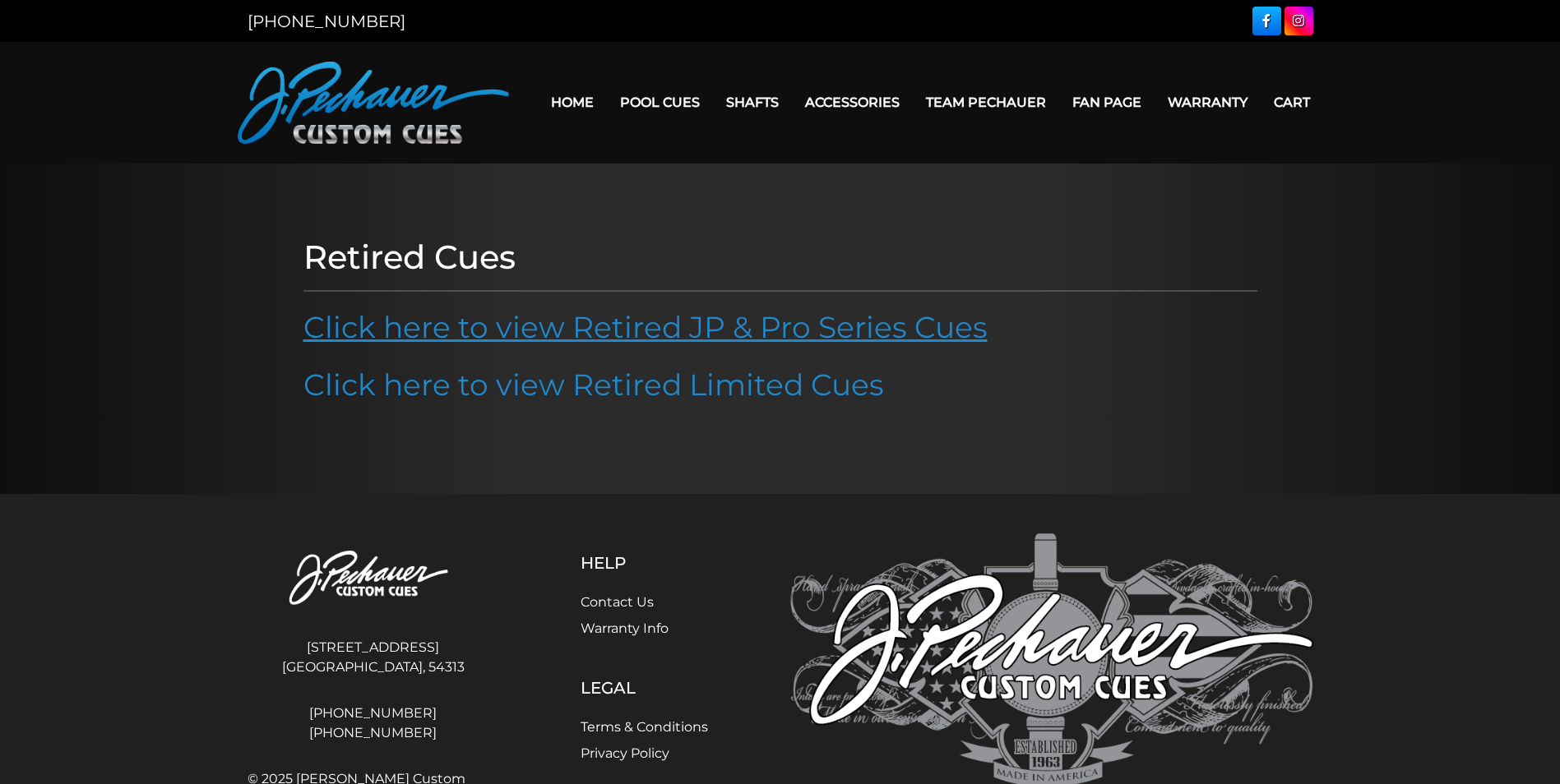
click at [771, 333] on link "Click here to view Retired JP & Pro Series Cues" at bounding box center [645, 327] width 684 height 36
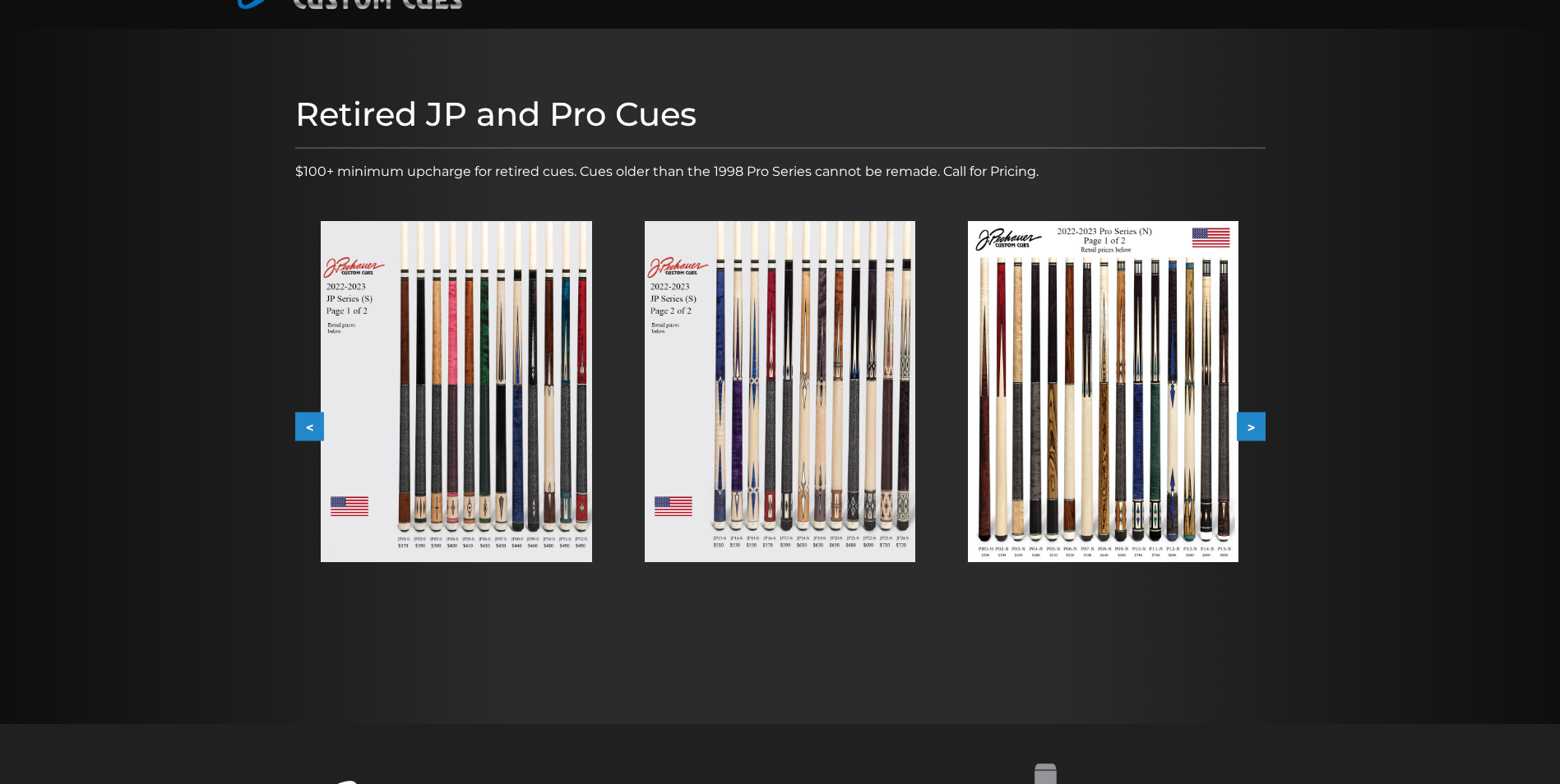
scroll to position [126, 0]
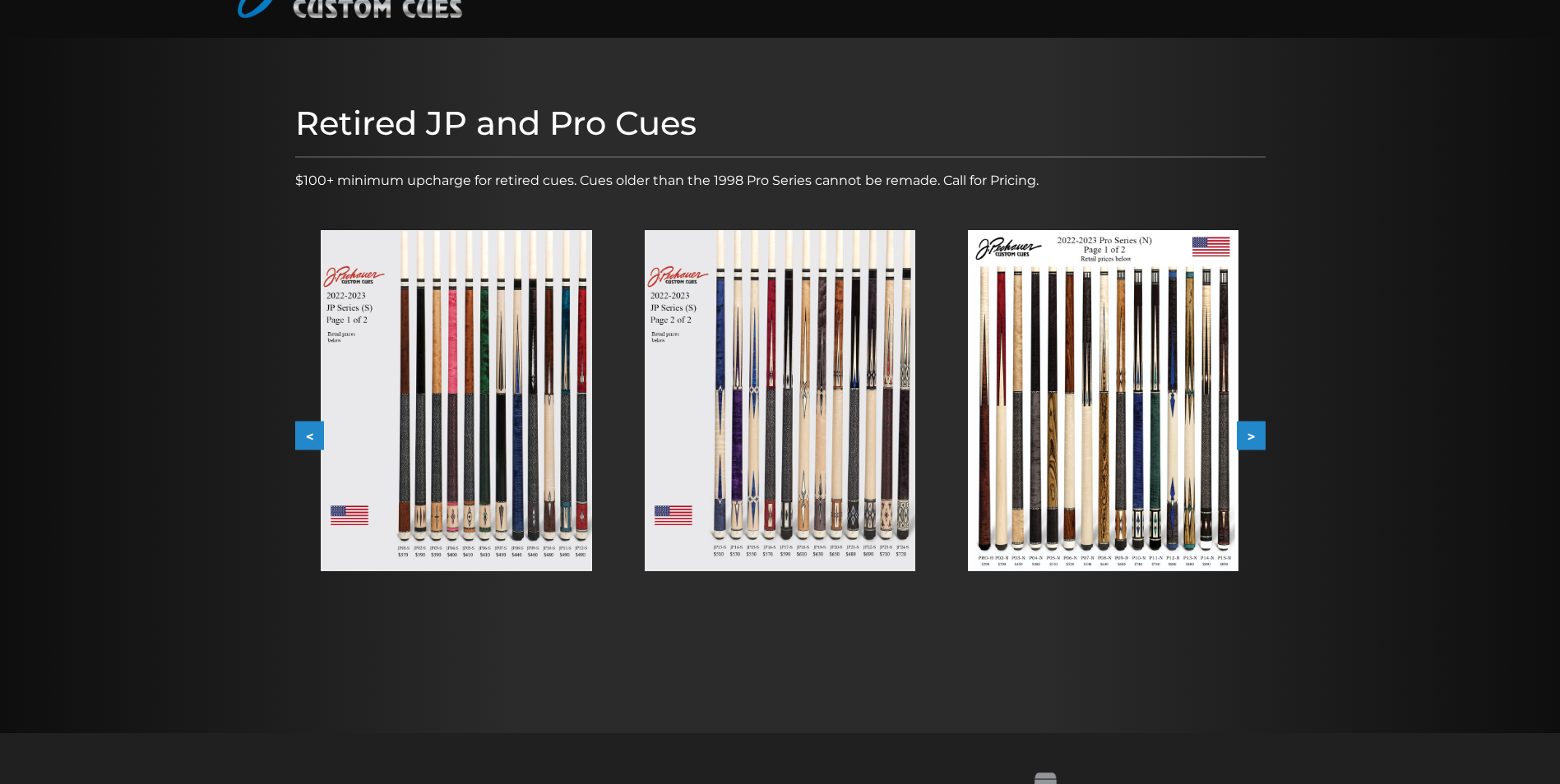
click at [1258, 433] on button ">" at bounding box center [1251, 436] width 29 height 29
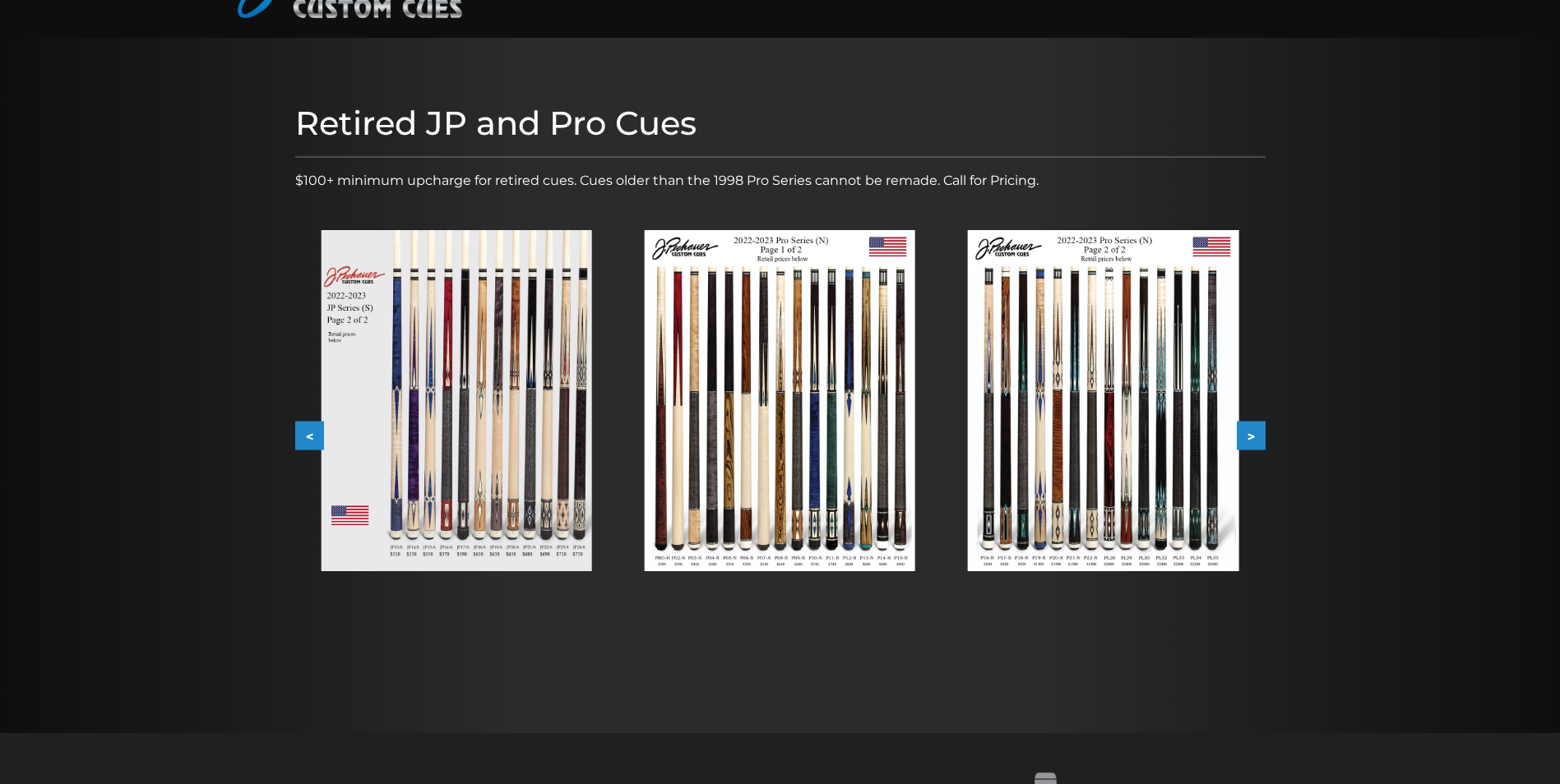
click at [1258, 433] on button ">" at bounding box center [1251, 436] width 29 height 29
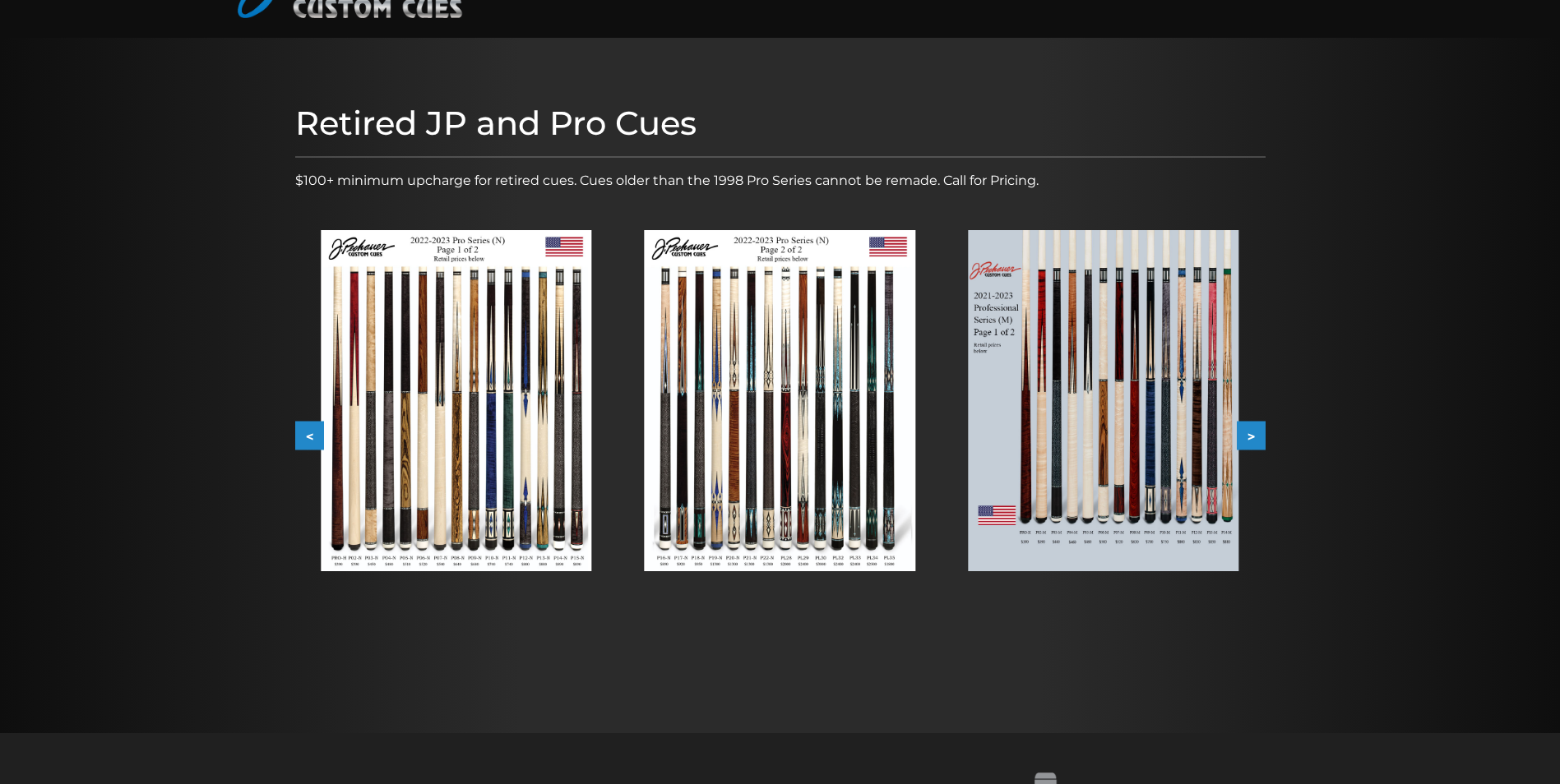
click at [1258, 433] on button ">" at bounding box center [1251, 436] width 29 height 29
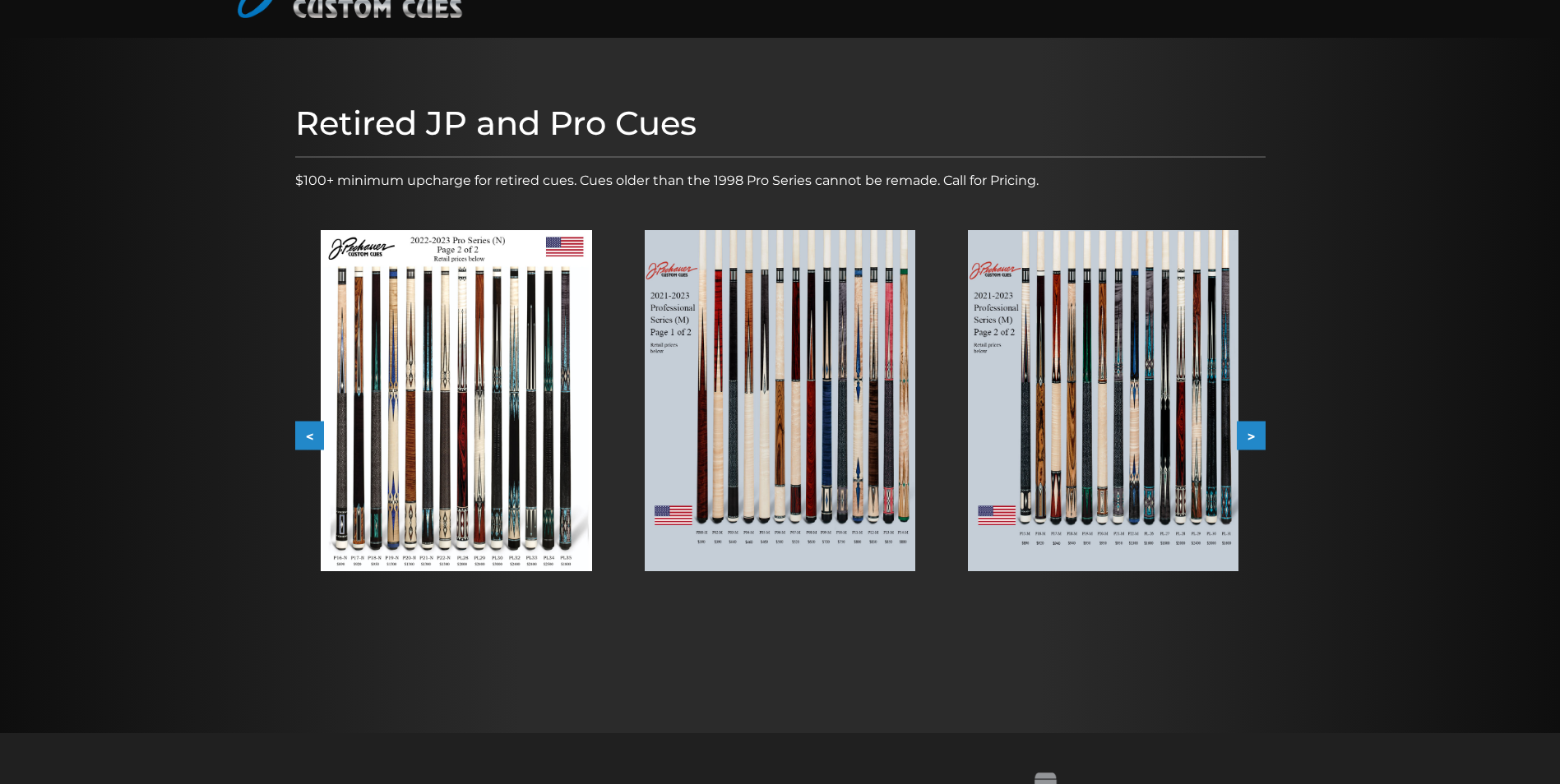
click at [1243, 437] on button ">" at bounding box center [1251, 436] width 29 height 29
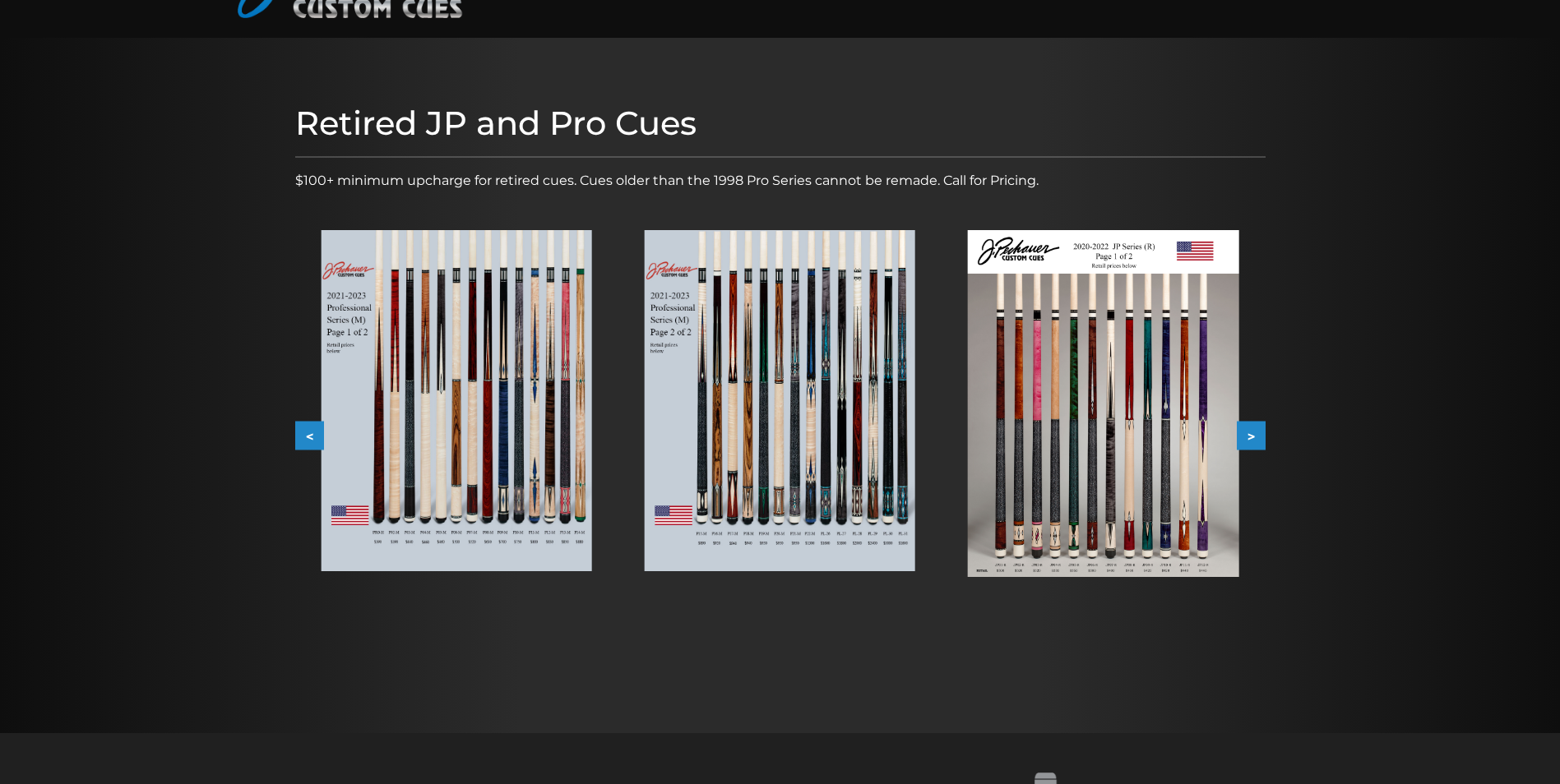
click at [1252, 434] on button ">" at bounding box center [1251, 436] width 29 height 29
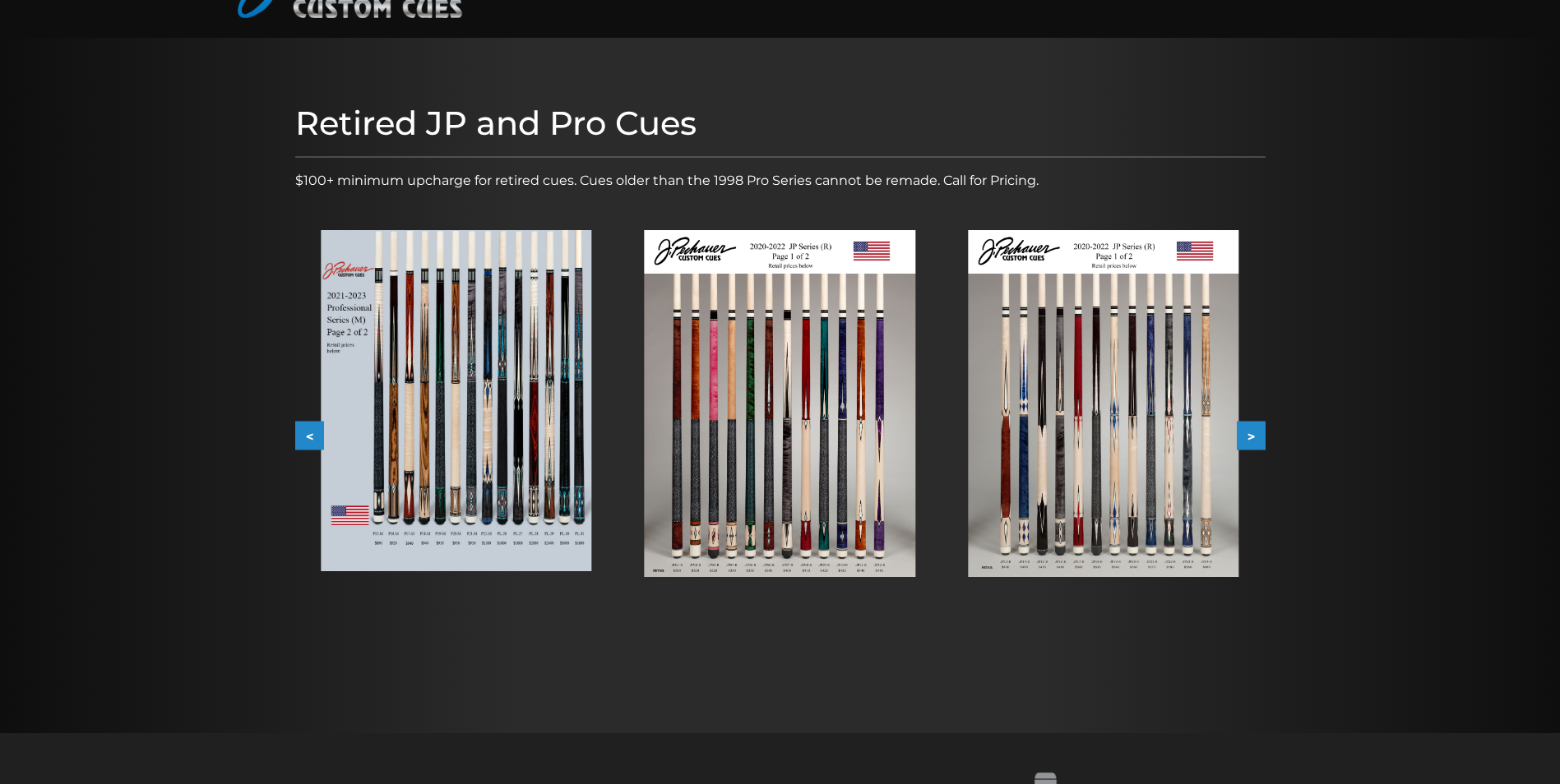
click at [1252, 434] on button ">" at bounding box center [1251, 436] width 29 height 29
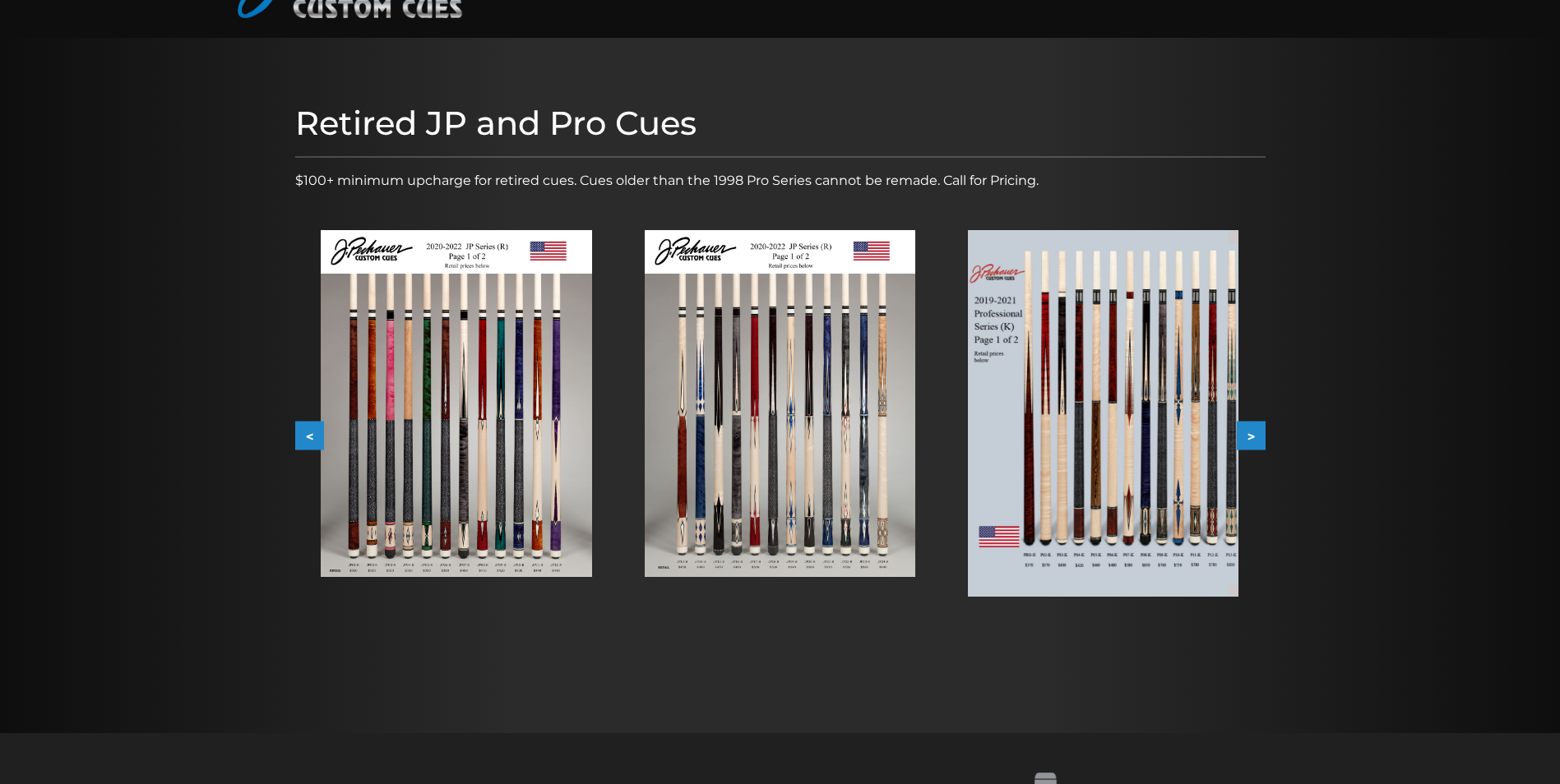
click at [1252, 434] on button ">" at bounding box center [1251, 436] width 29 height 29
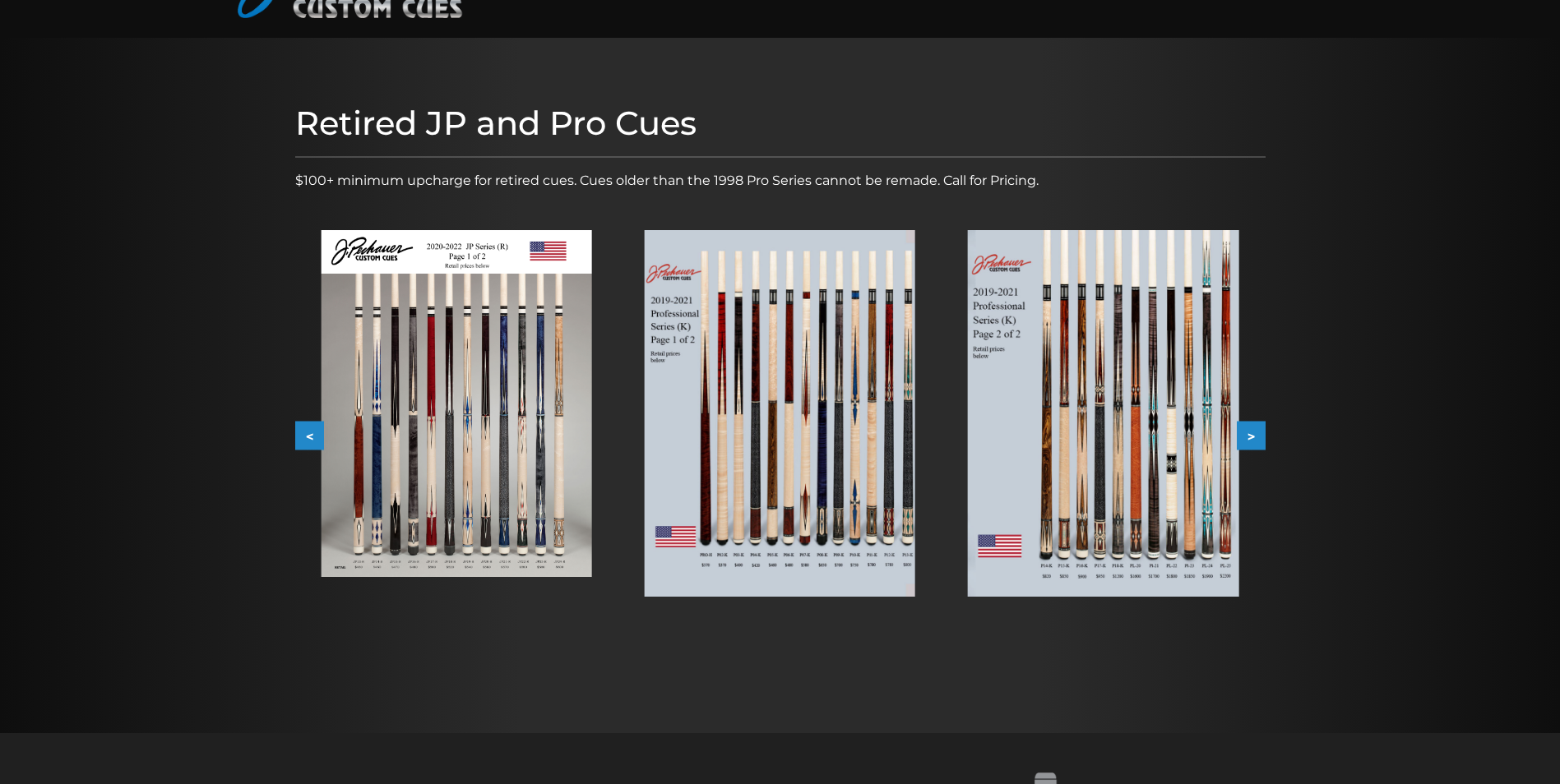
click at [1252, 434] on button ">" at bounding box center [1251, 436] width 29 height 29
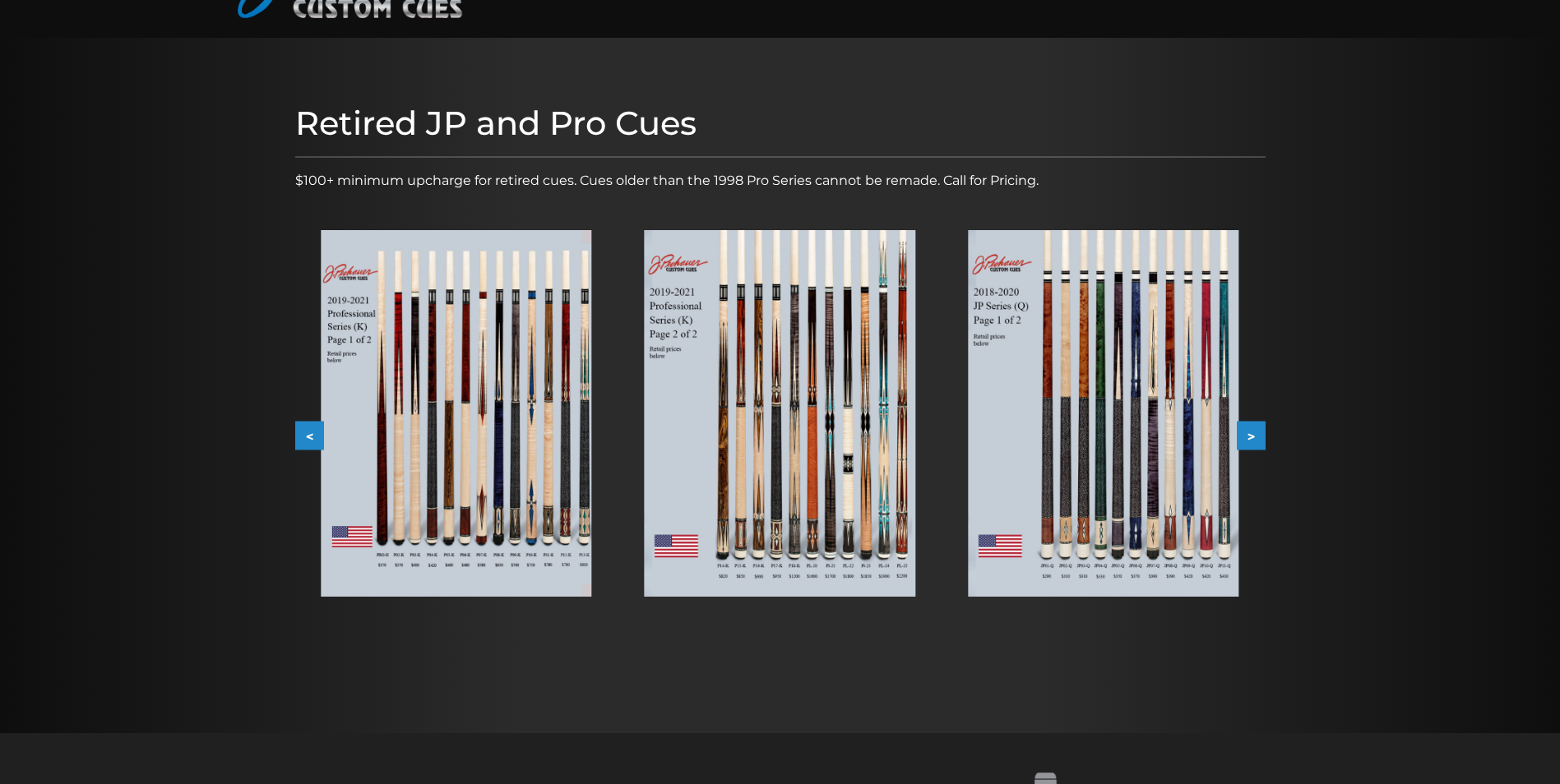
click at [1252, 434] on button ">" at bounding box center [1251, 436] width 29 height 29
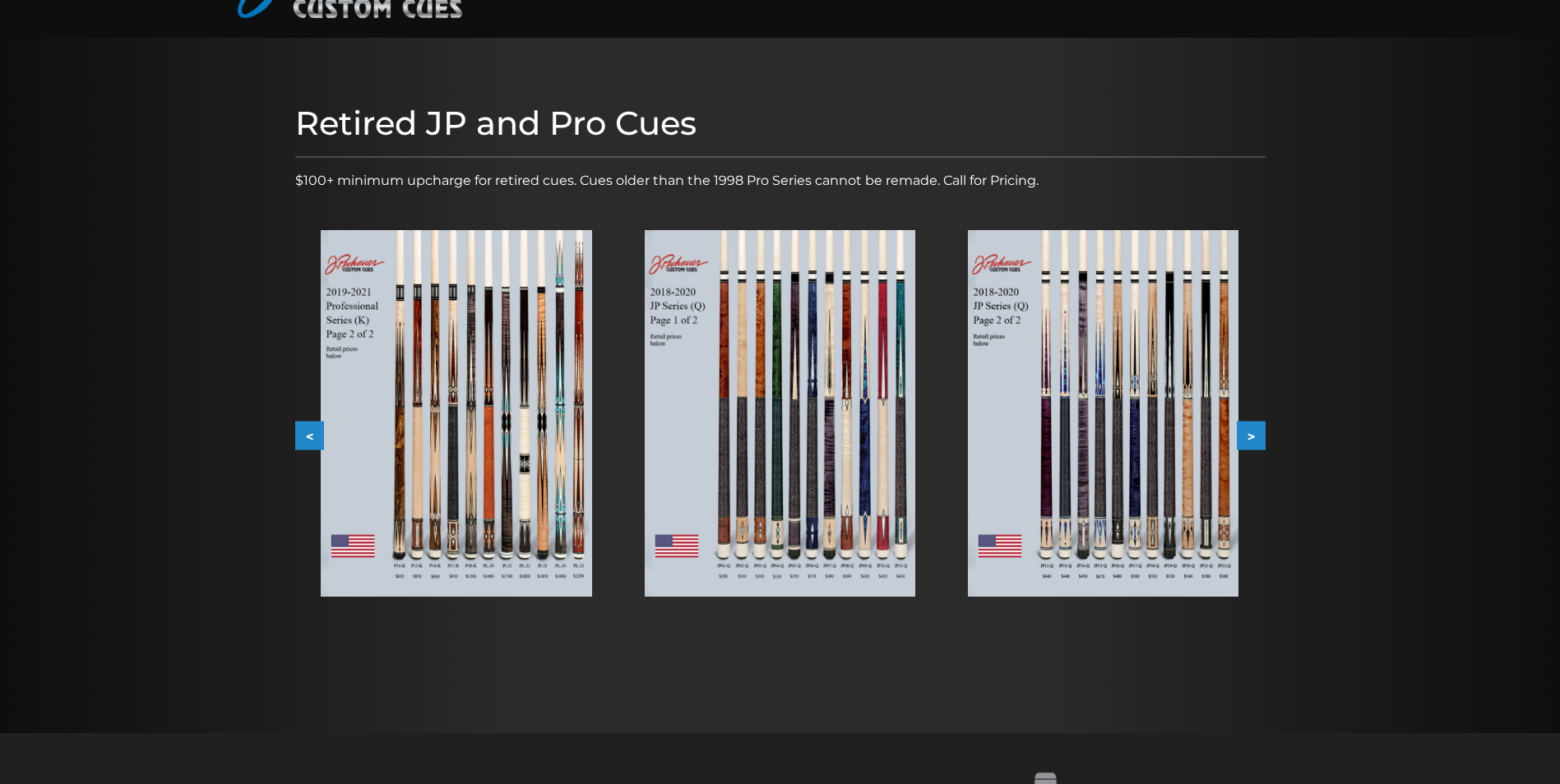
click at [1252, 434] on button ">" at bounding box center [1251, 436] width 29 height 29
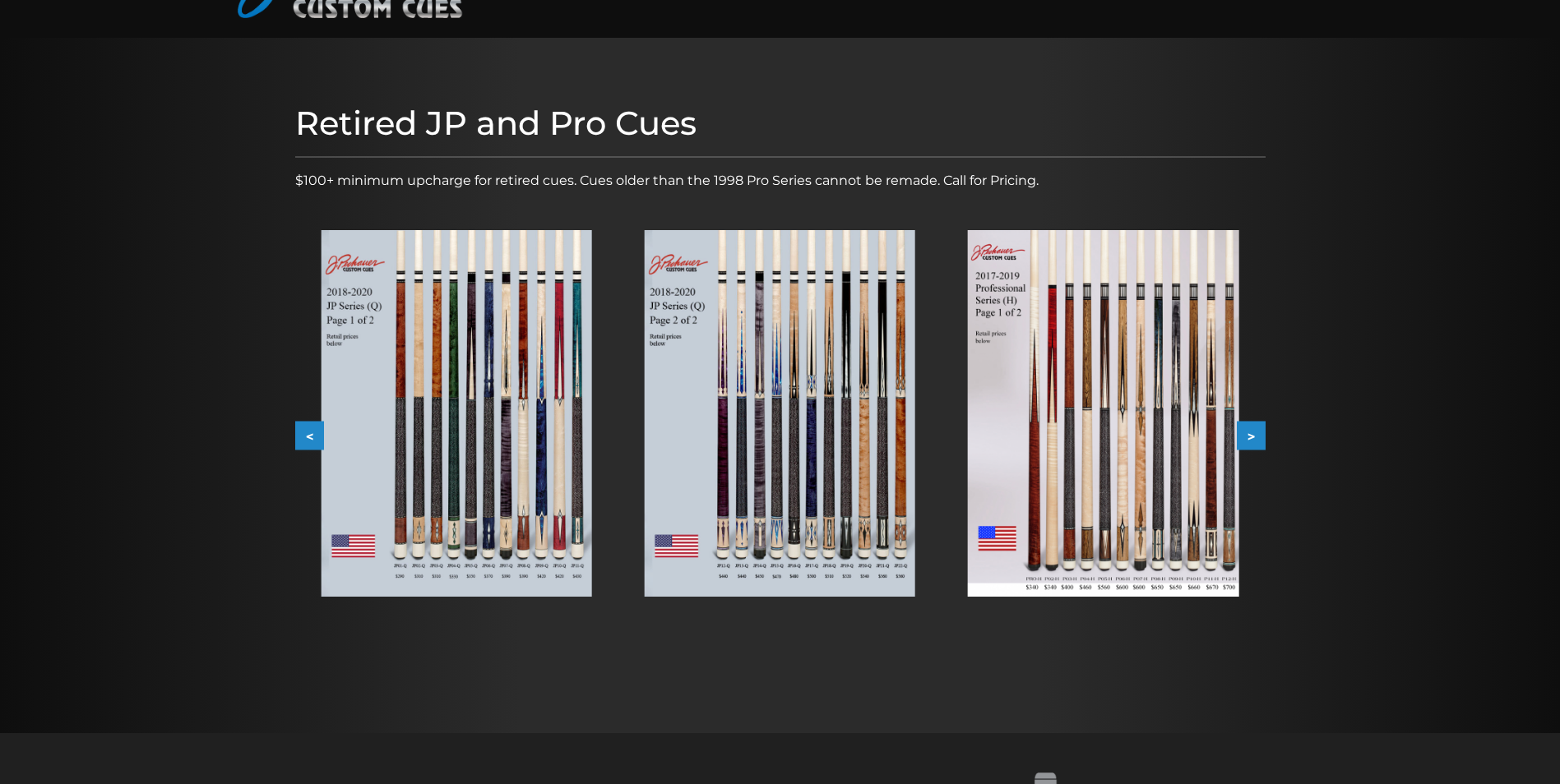
click at [1192, 526] on img at bounding box center [1103, 413] width 271 height 367
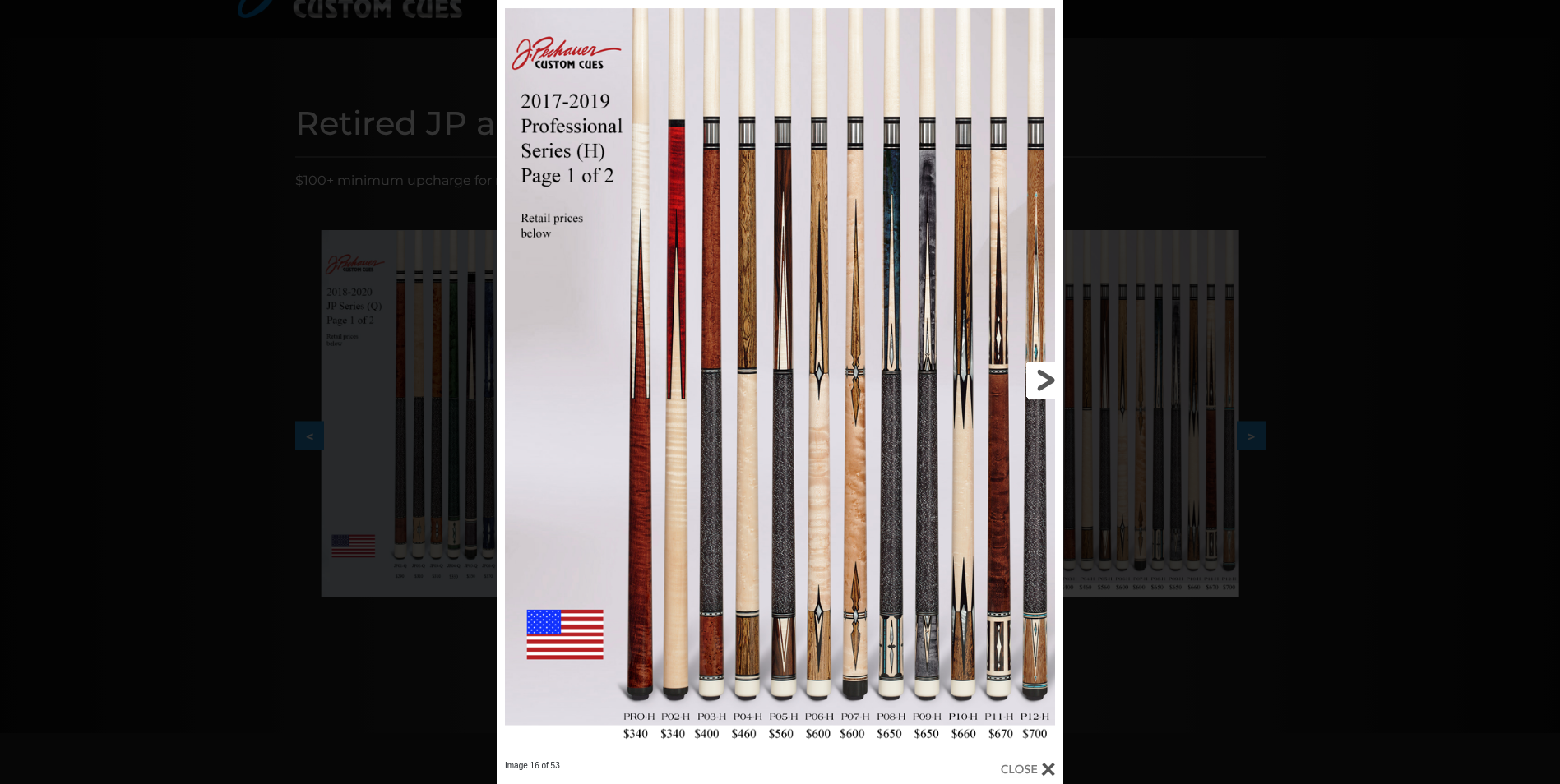
click at [1047, 374] on link at bounding box center [935, 380] width 255 height 761
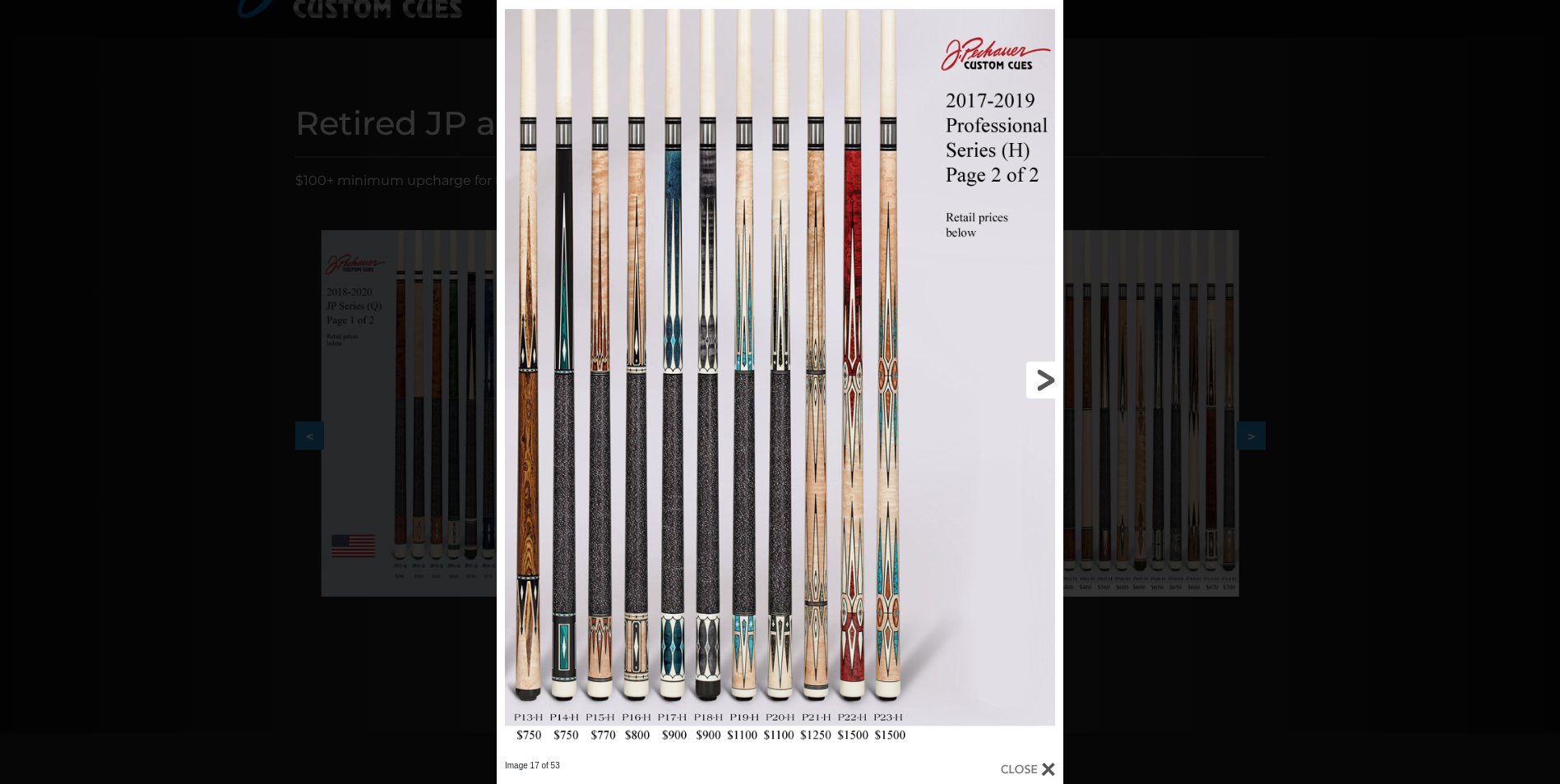
click at [1047, 374] on link at bounding box center [935, 380] width 255 height 761
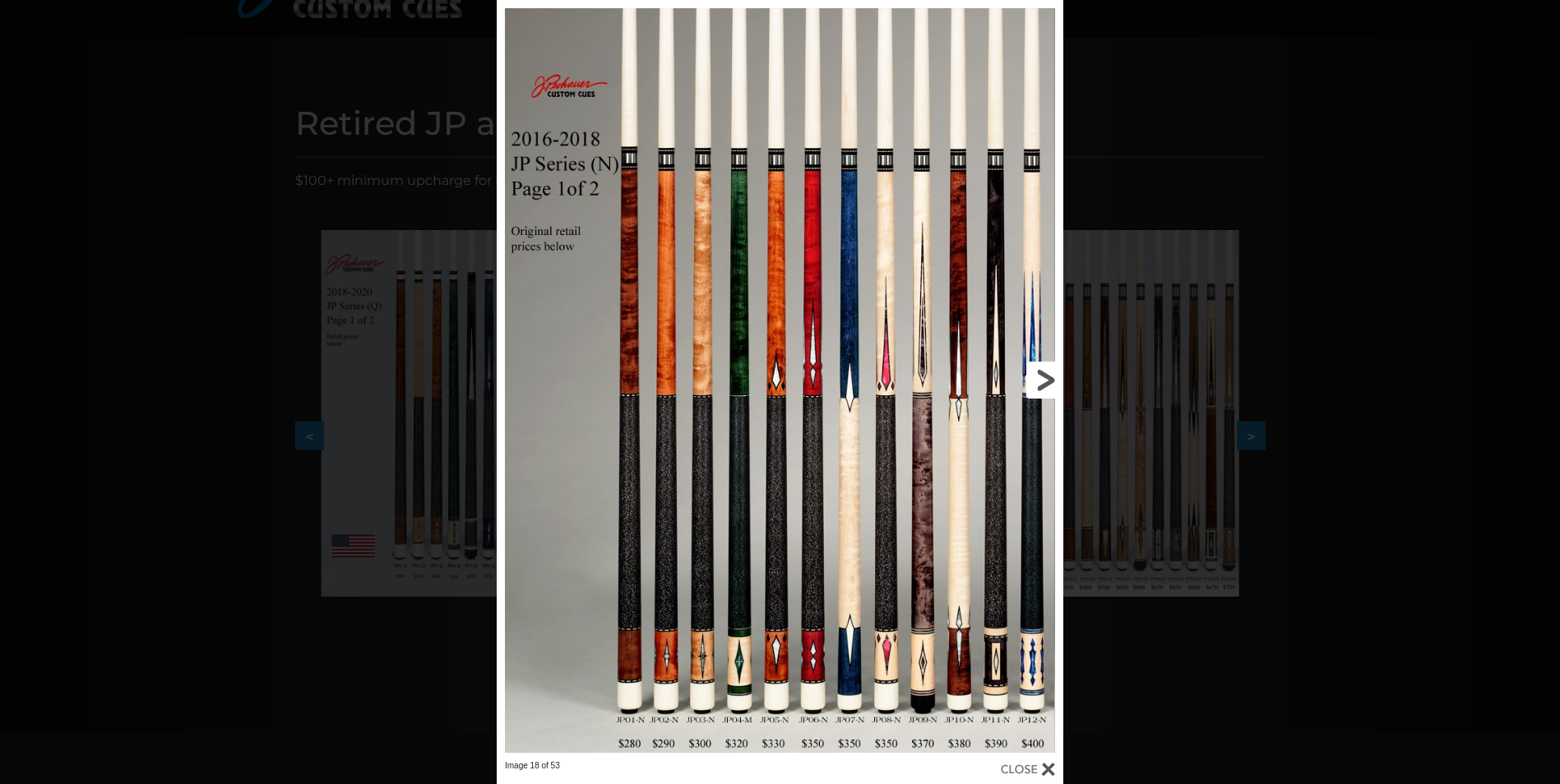
click at [1047, 374] on link at bounding box center [935, 380] width 255 height 761
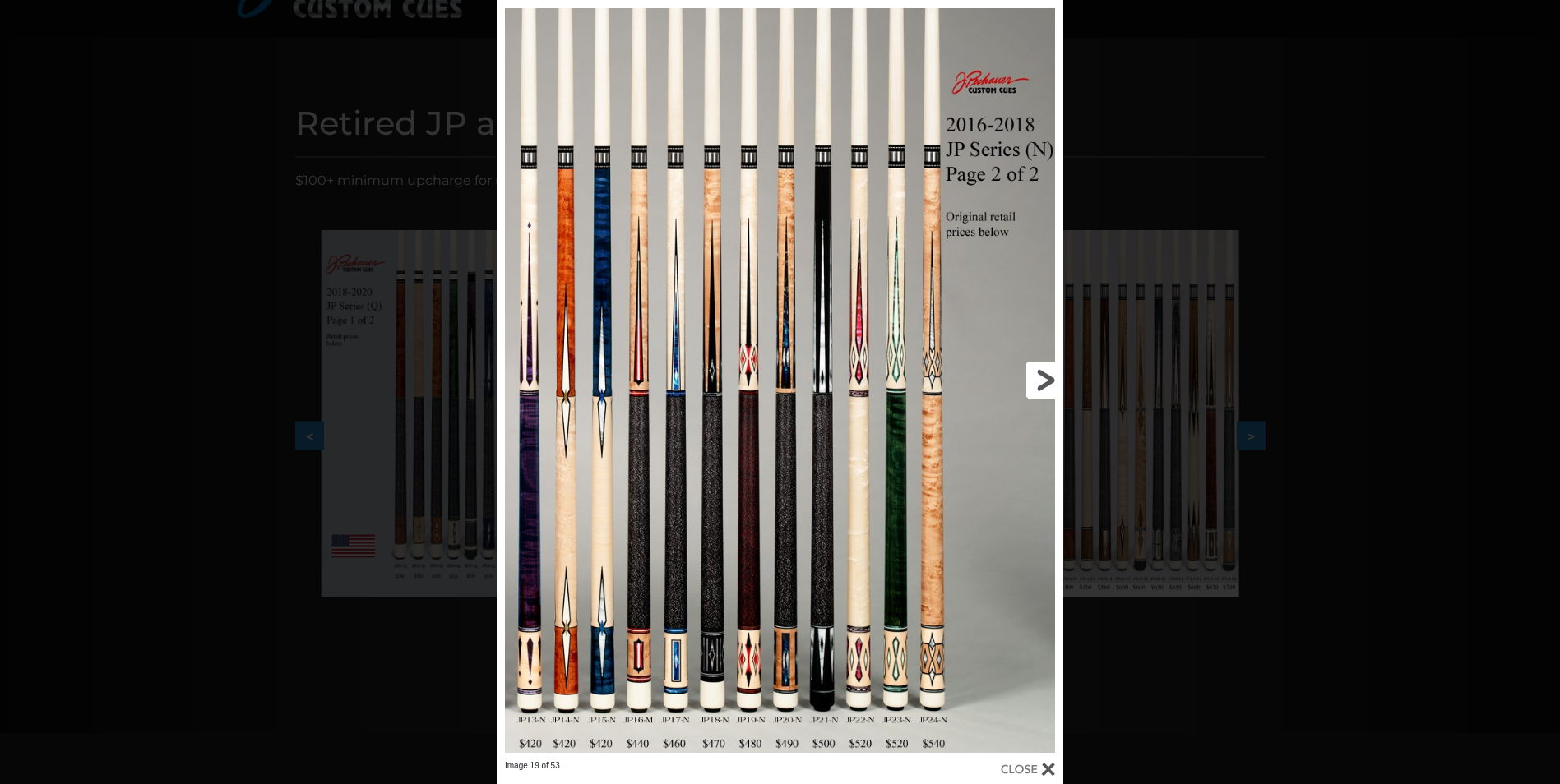
click at [1046, 374] on link at bounding box center [935, 380] width 255 height 761
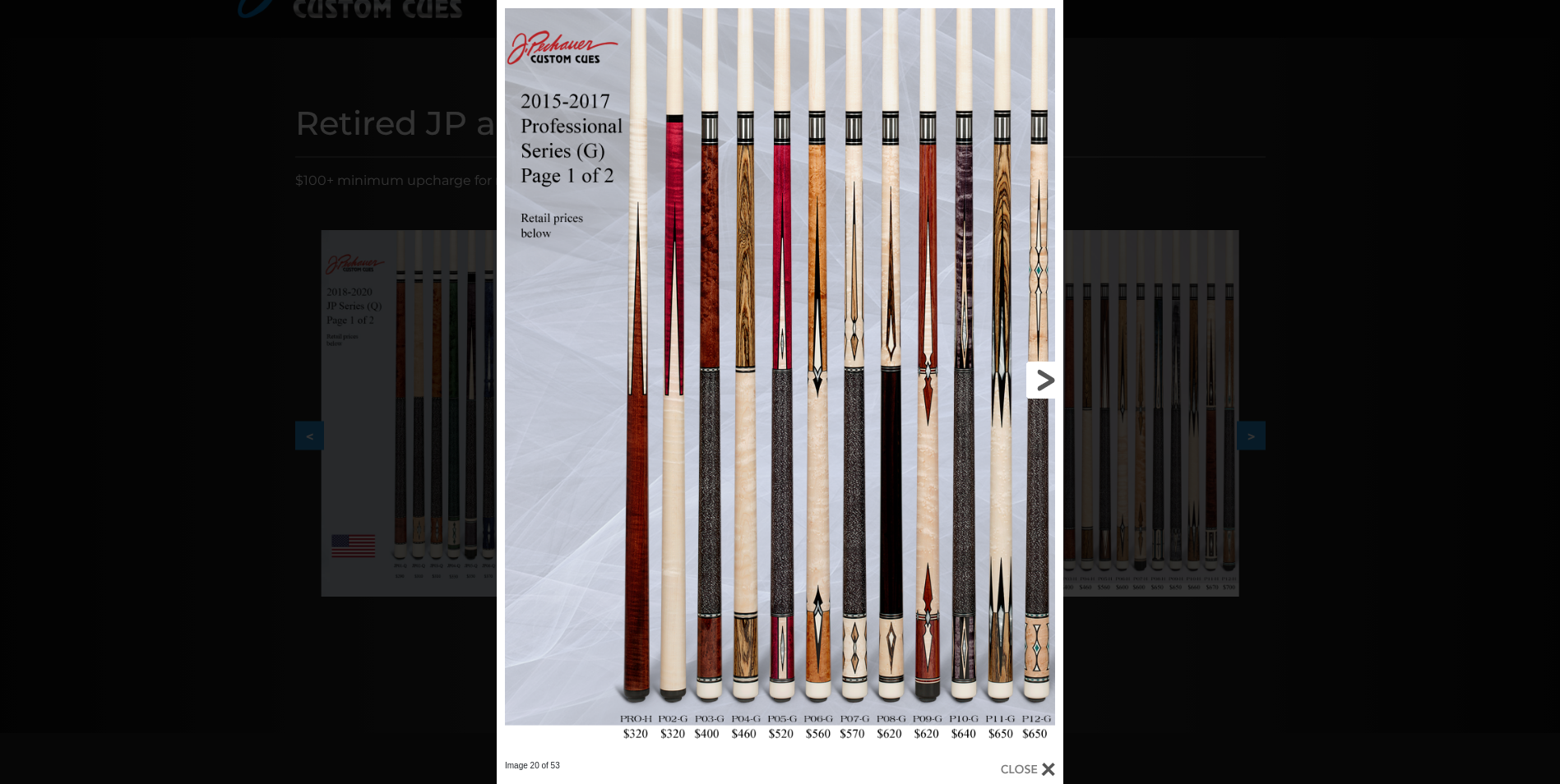
click at [1046, 374] on link at bounding box center [935, 380] width 255 height 761
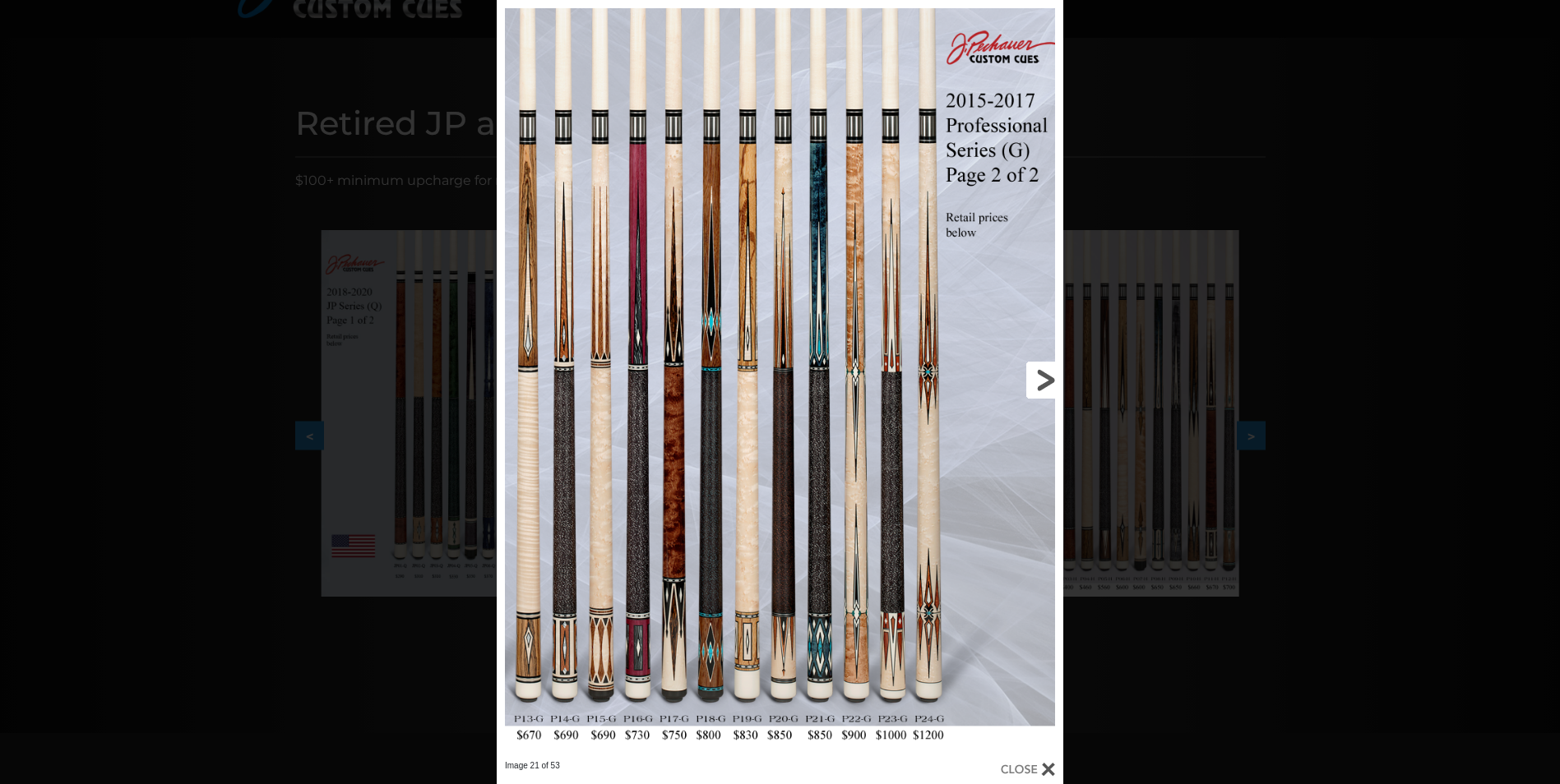
click at [1037, 383] on link at bounding box center [935, 380] width 255 height 761
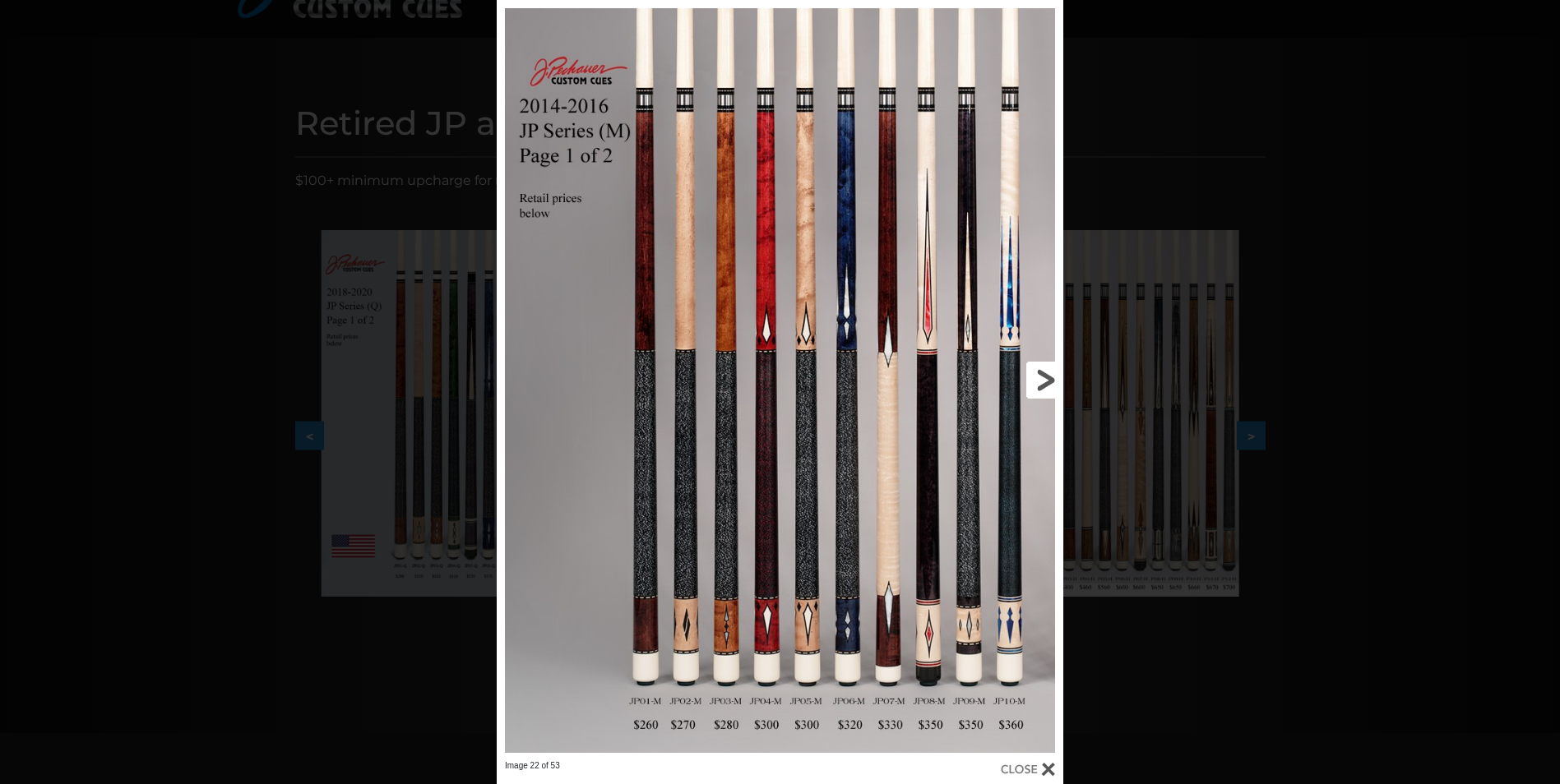
click at [1039, 379] on link at bounding box center [935, 380] width 255 height 761
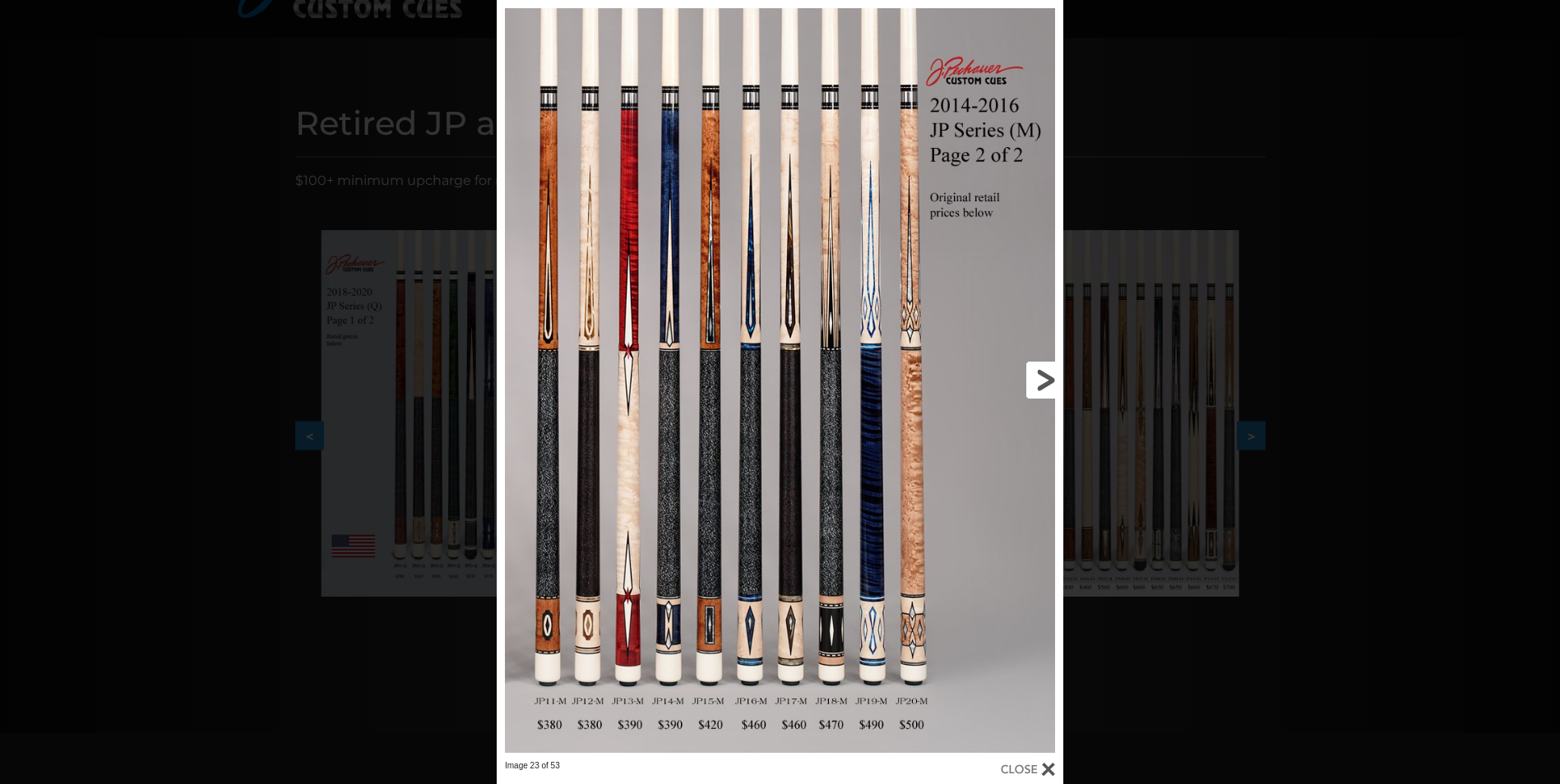
click at [1039, 379] on link at bounding box center [935, 380] width 255 height 761
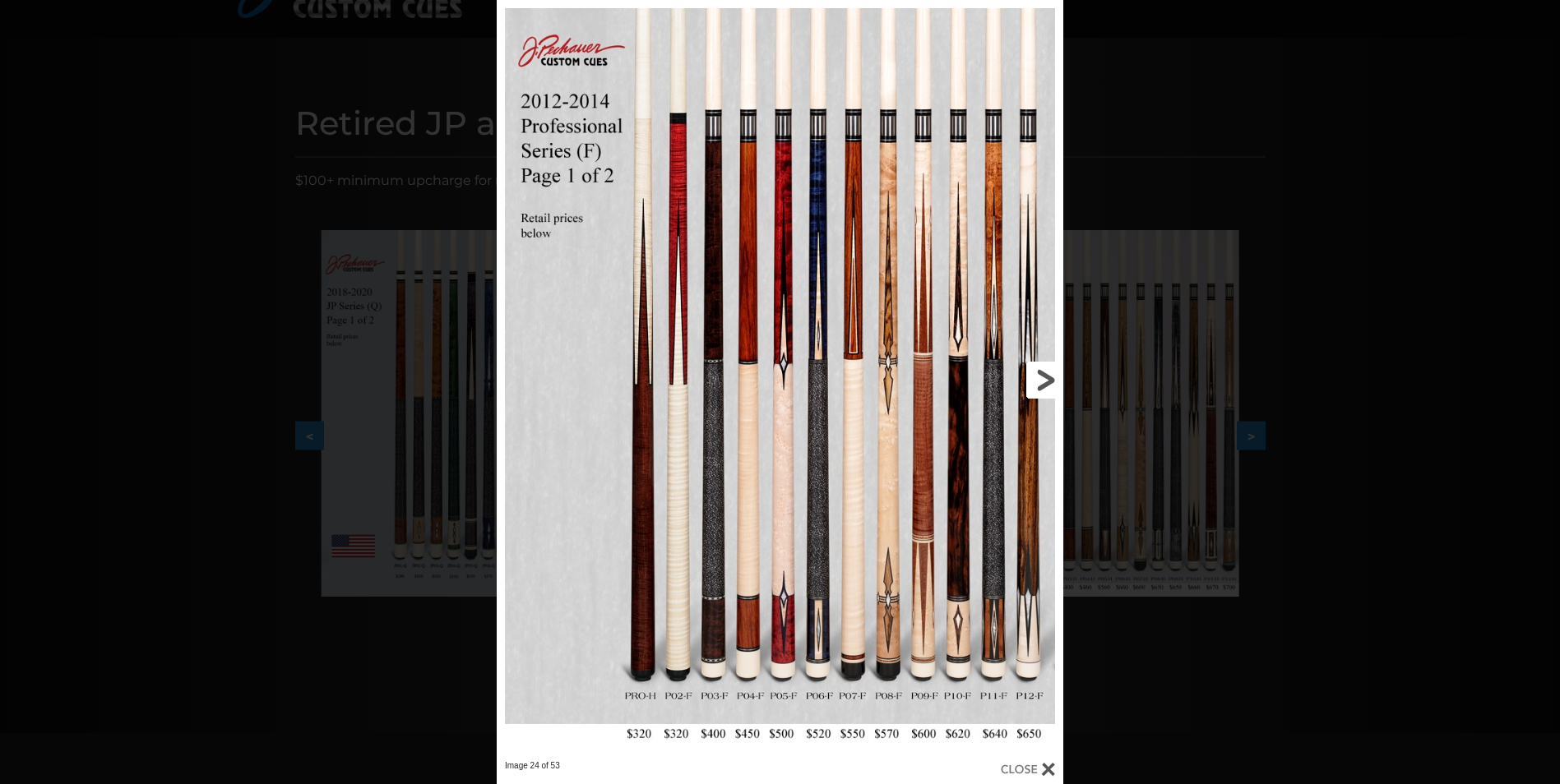
click at [1039, 379] on link at bounding box center [935, 380] width 255 height 761
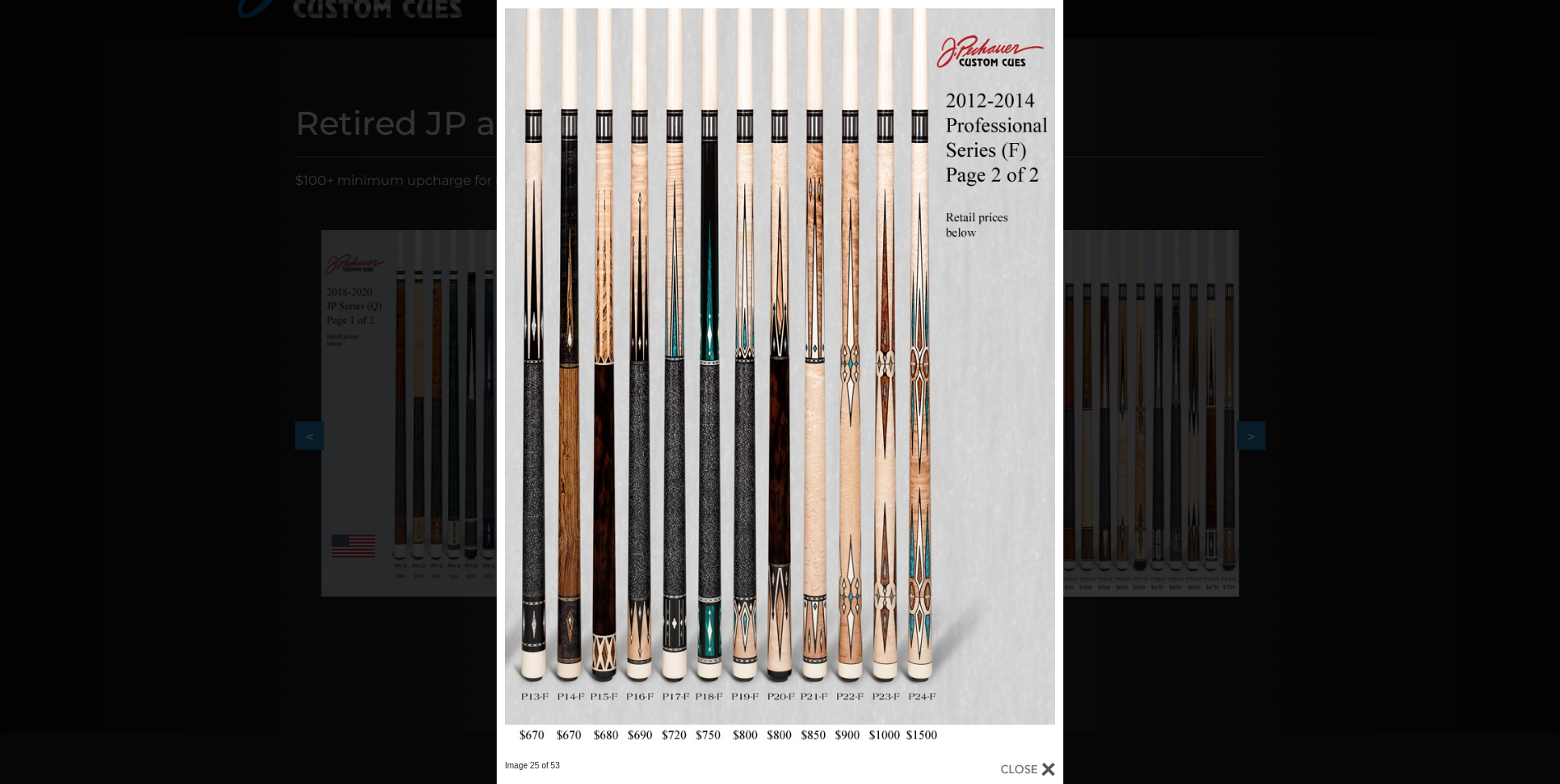
scroll to position [0, 0]
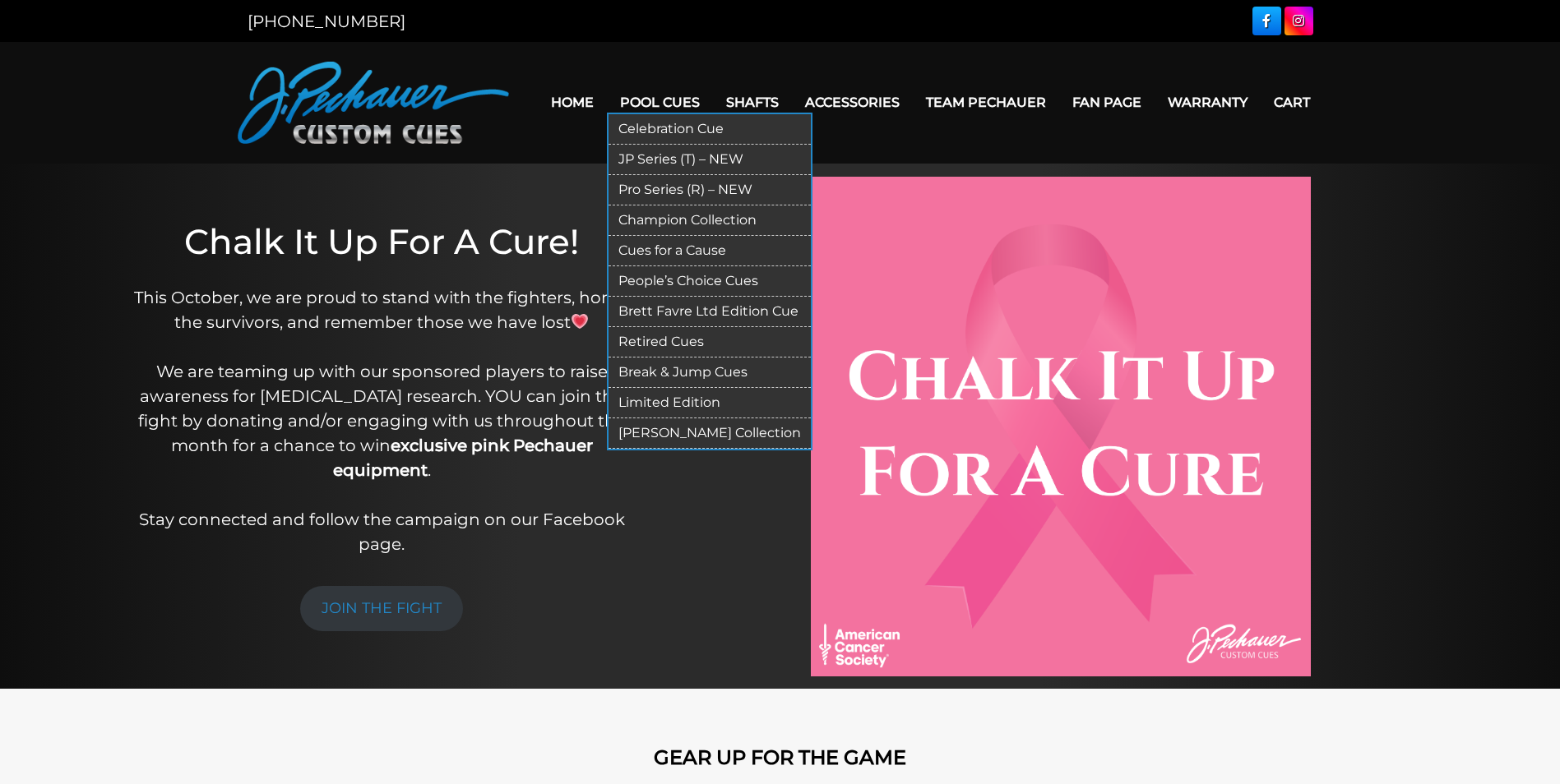
click at [675, 339] on link "Retired Cues" at bounding box center [709, 342] width 202 height 30
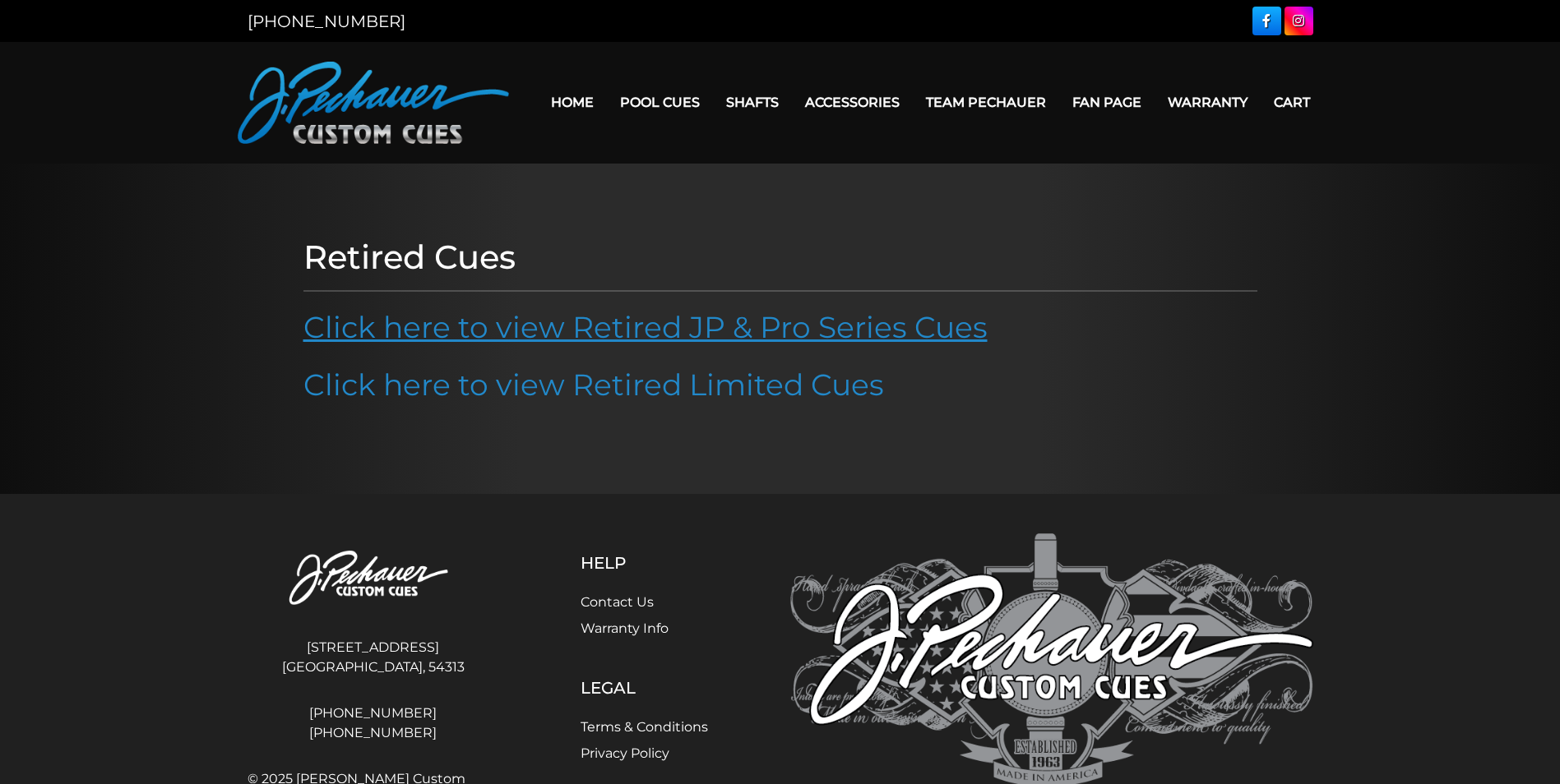
click at [683, 330] on link "Click here to view Retired JP & Pro Series Cues" at bounding box center [645, 327] width 684 height 36
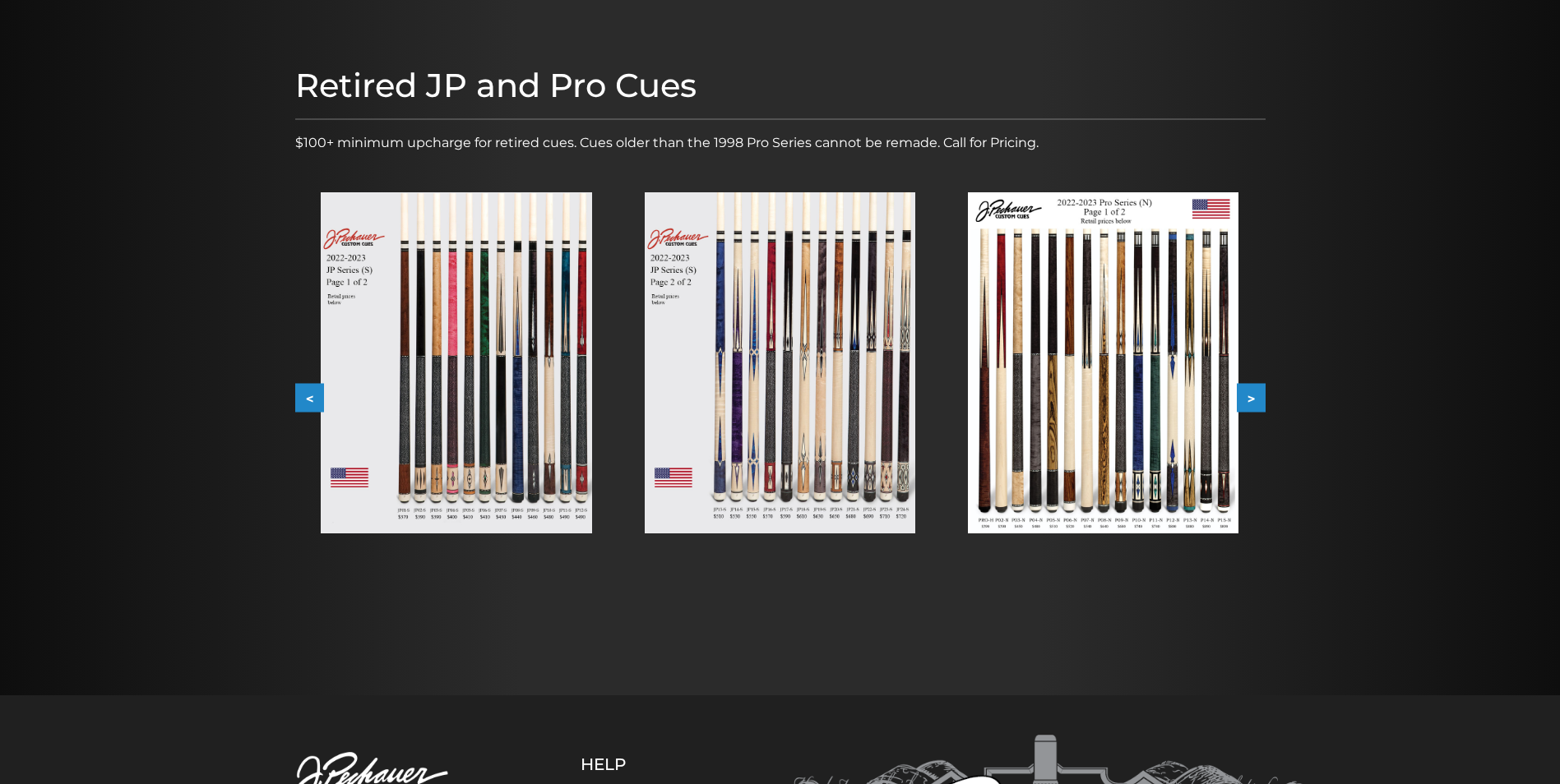
scroll to position [169, 0]
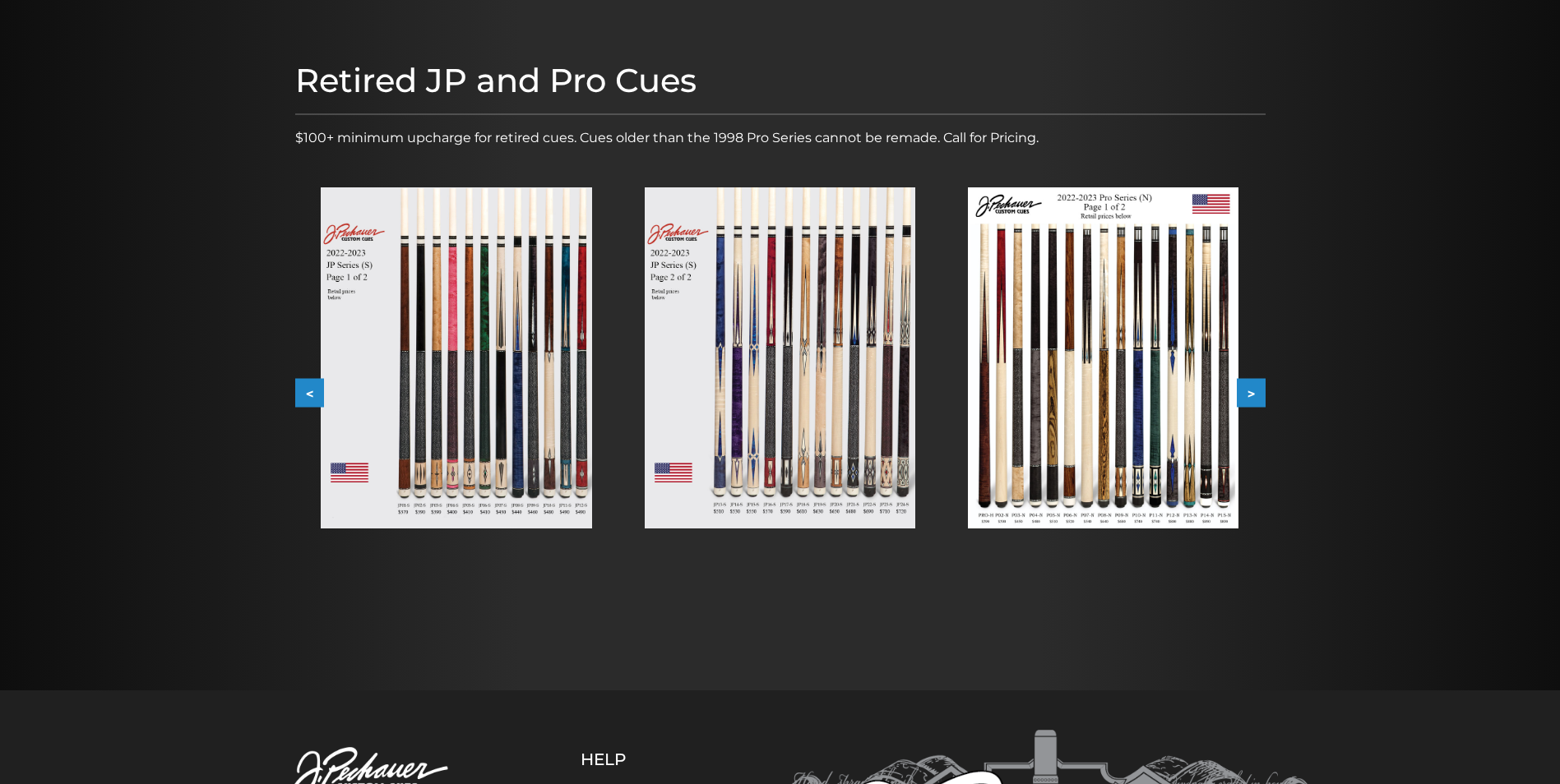
click at [1251, 392] on button ">" at bounding box center [1251, 393] width 29 height 29
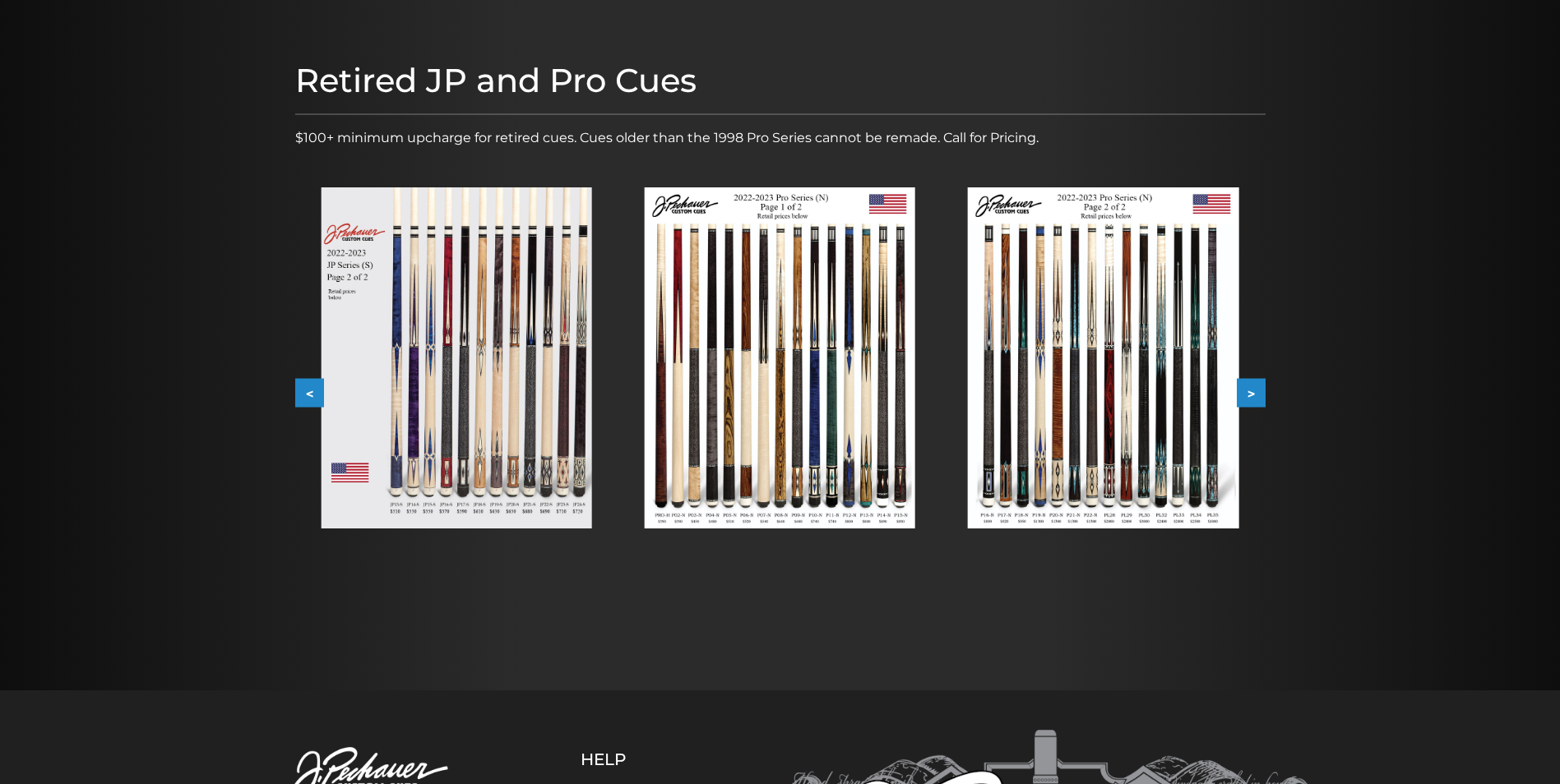
click at [1251, 392] on button ">" at bounding box center [1251, 393] width 29 height 29
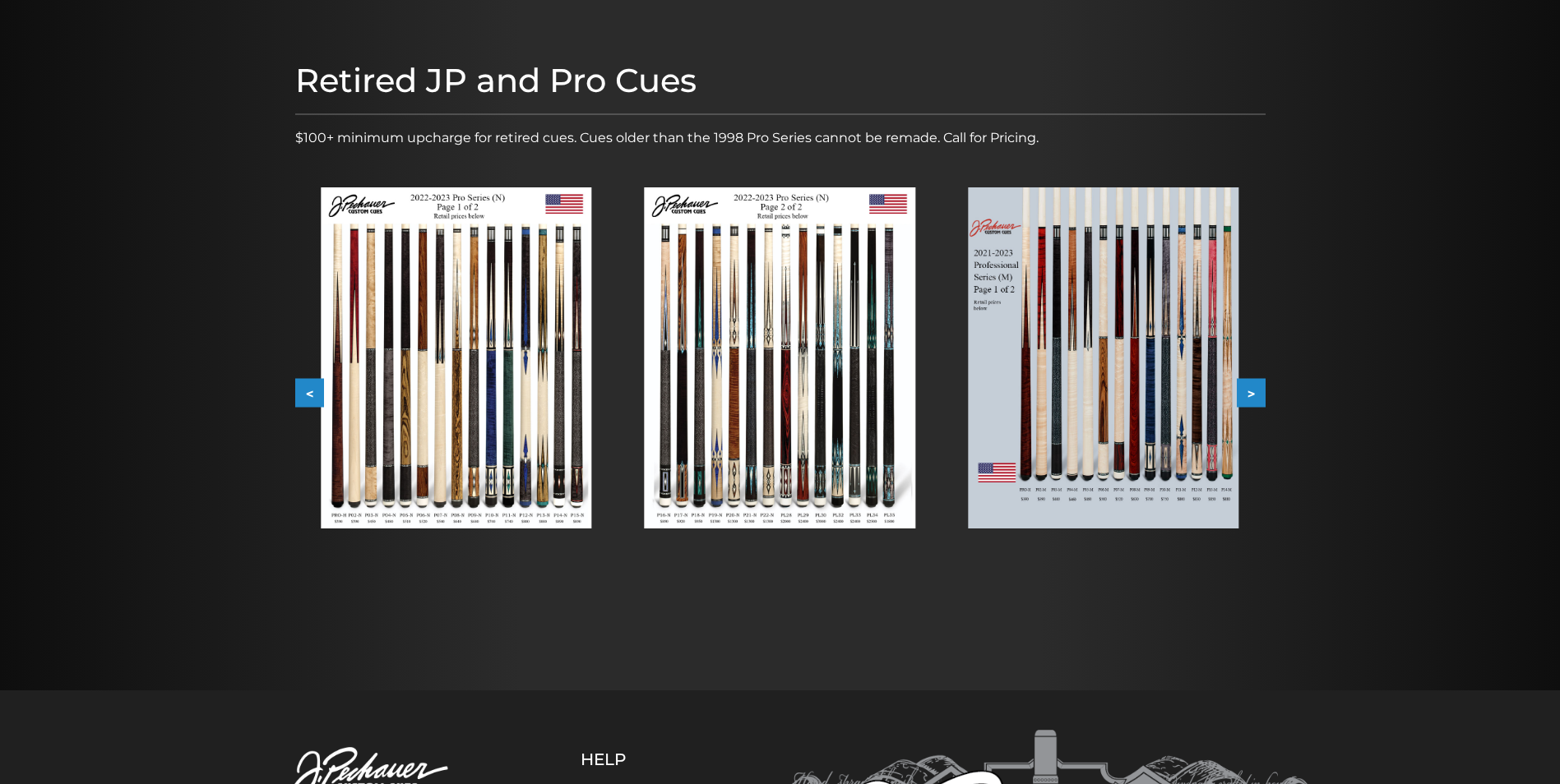
click at [1251, 392] on button ">" at bounding box center [1251, 393] width 29 height 29
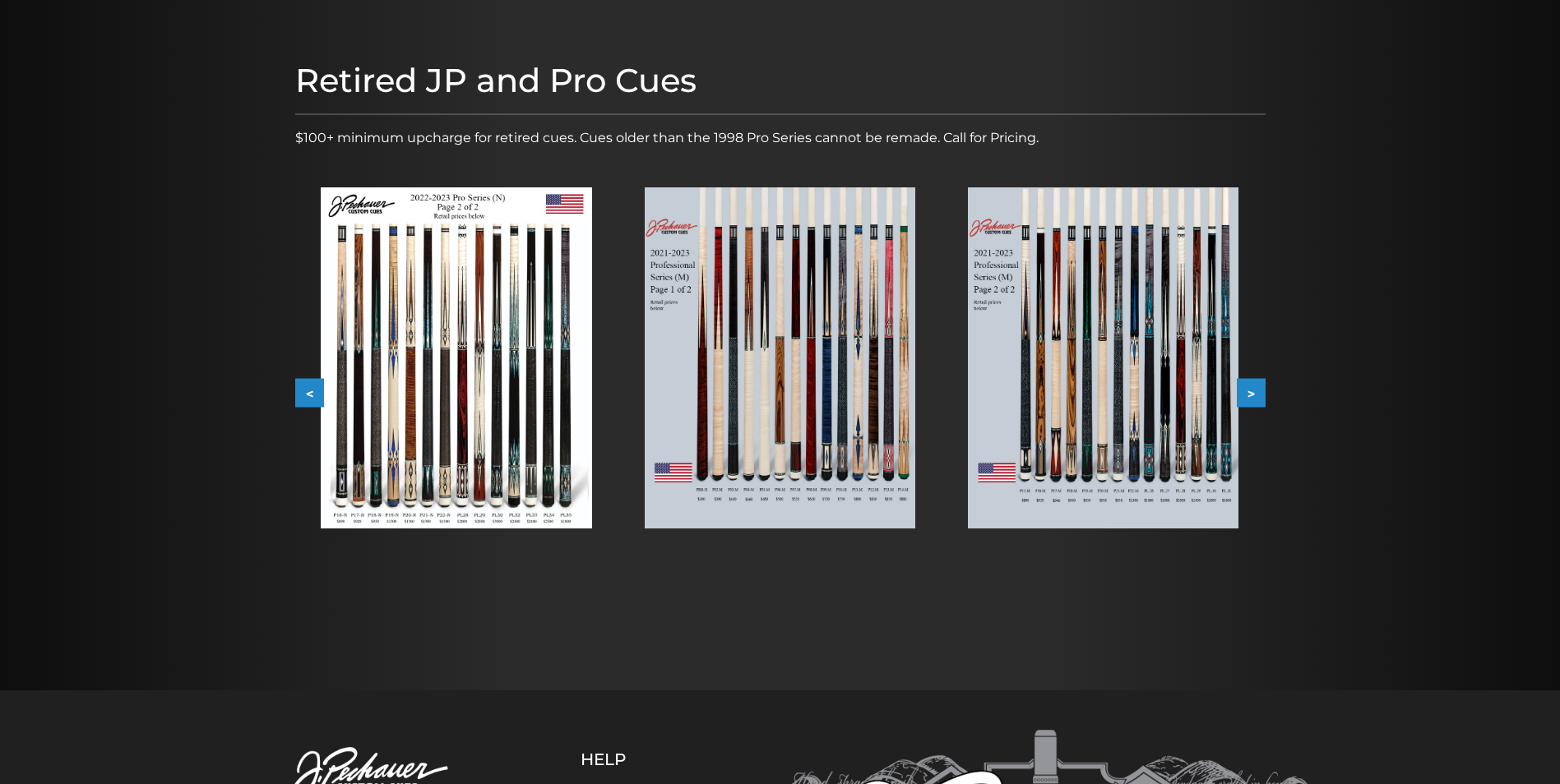
click at [1251, 392] on button ">" at bounding box center [1251, 393] width 29 height 29
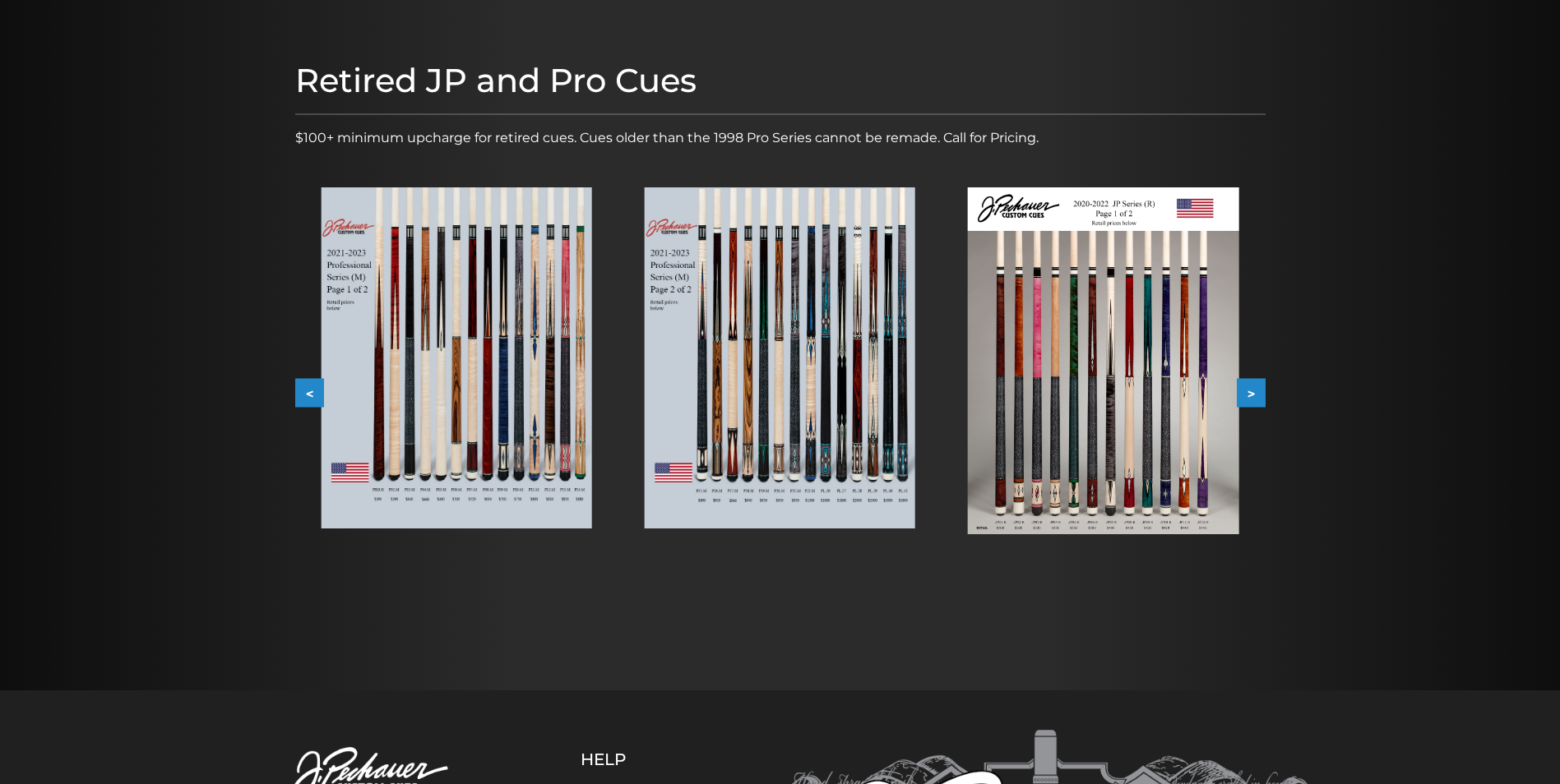
click at [1245, 388] on button ">" at bounding box center [1251, 393] width 29 height 29
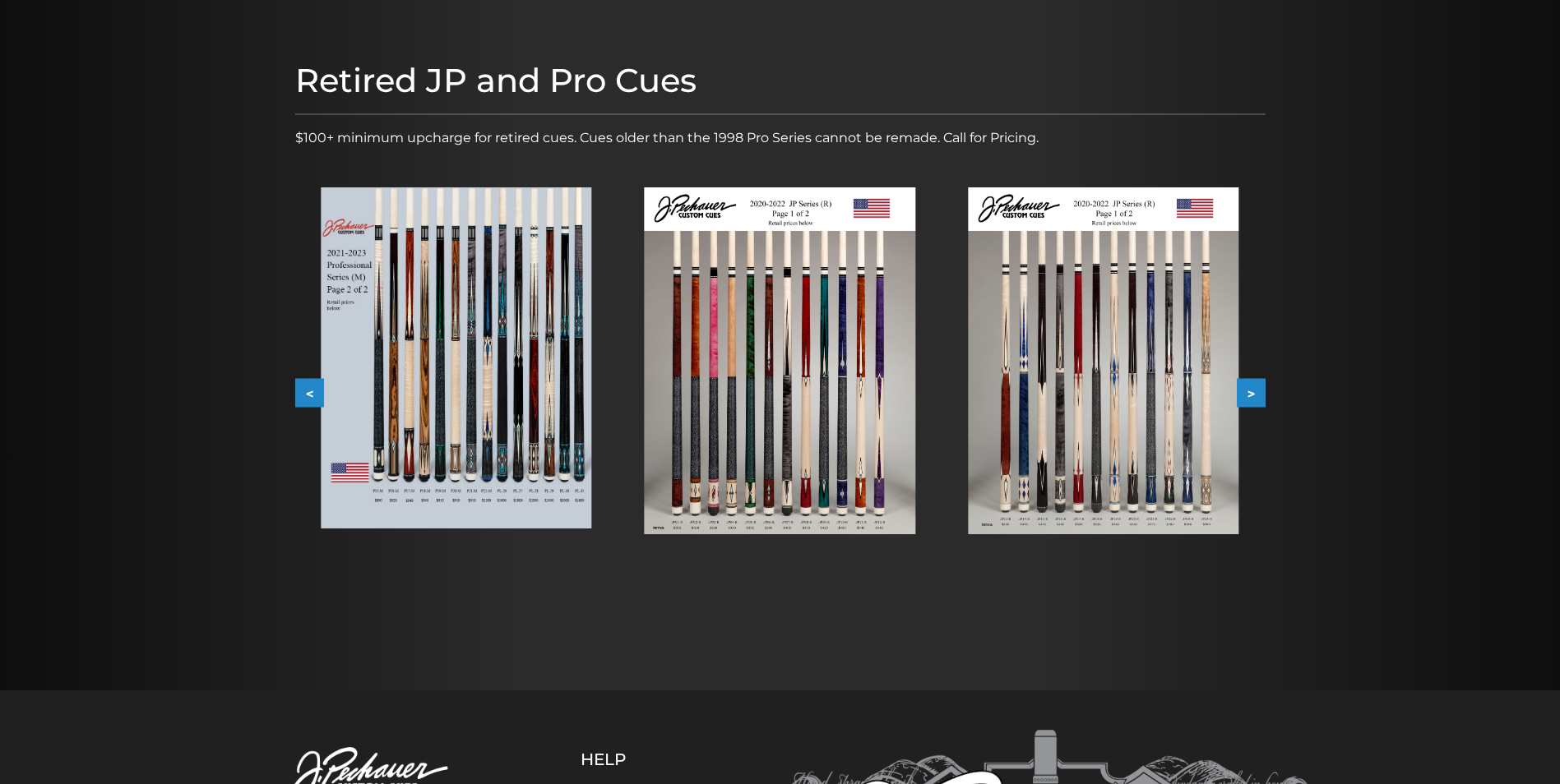
click at [1245, 388] on button ">" at bounding box center [1251, 393] width 29 height 29
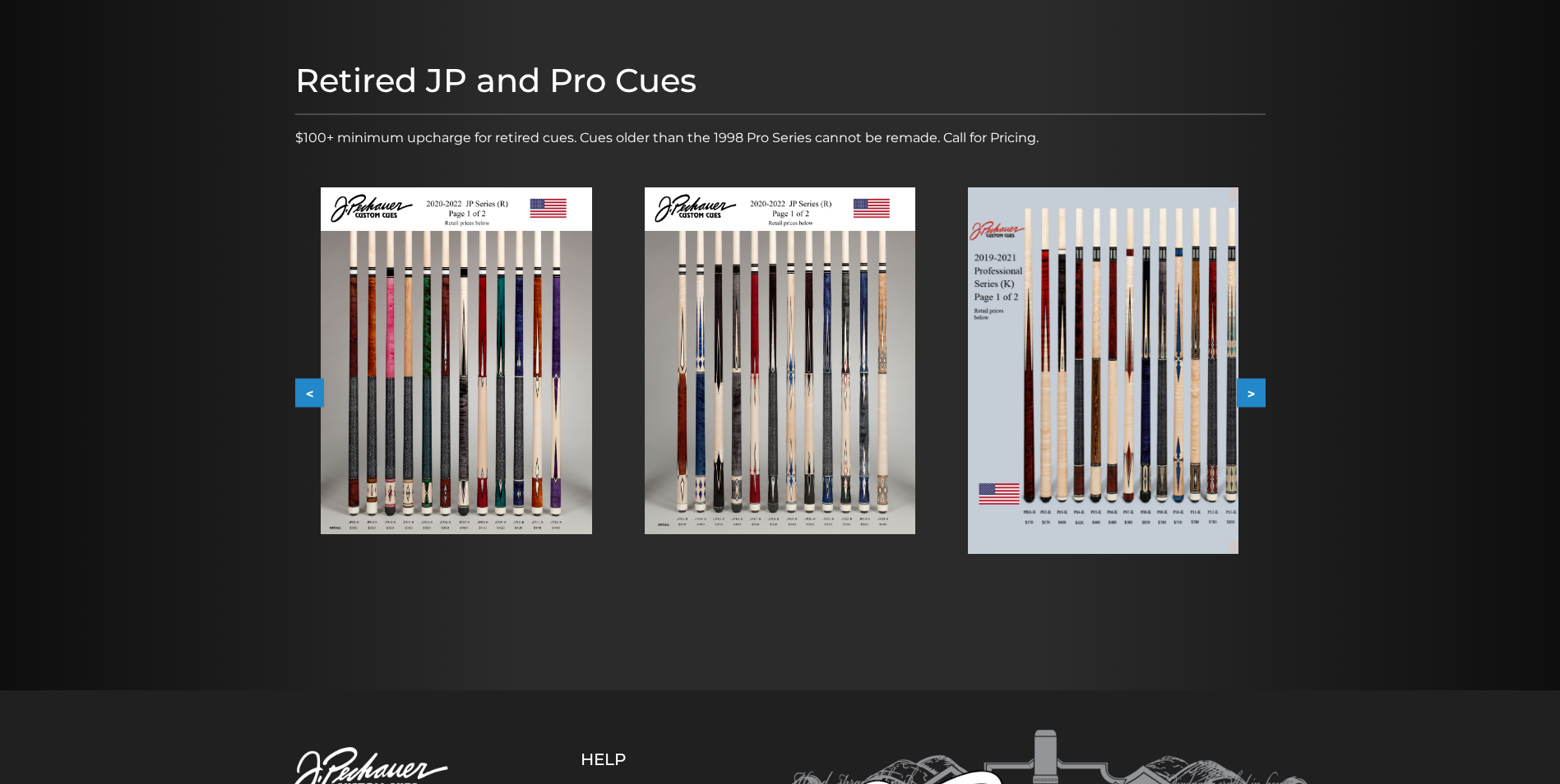
click at [1245, 388] on button ">" at bounding box center [1251, 393] width 29 height 29
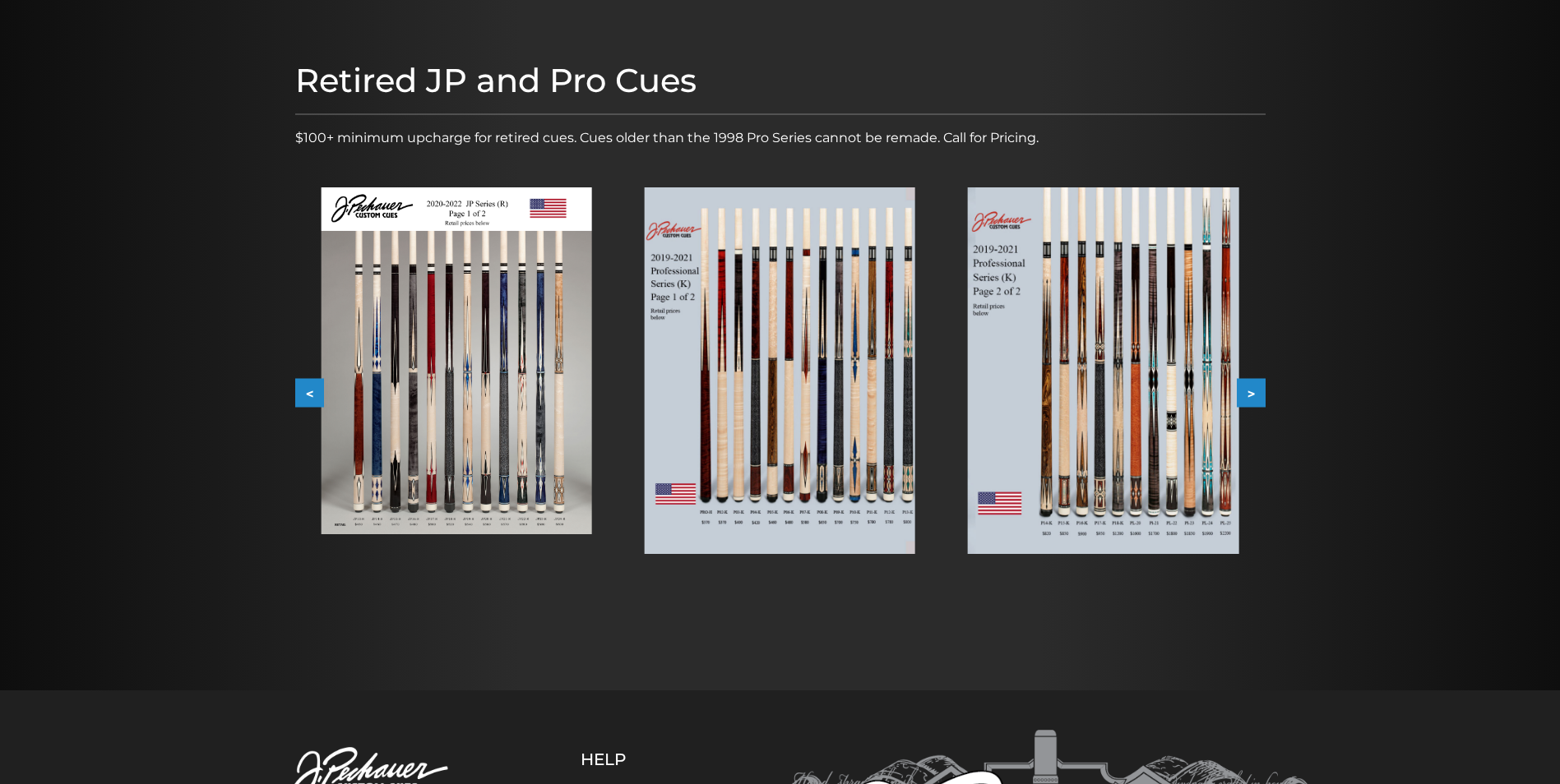
click at [1245, 388] on button ">" at bounding box center [1251, 393] width 29 height 29
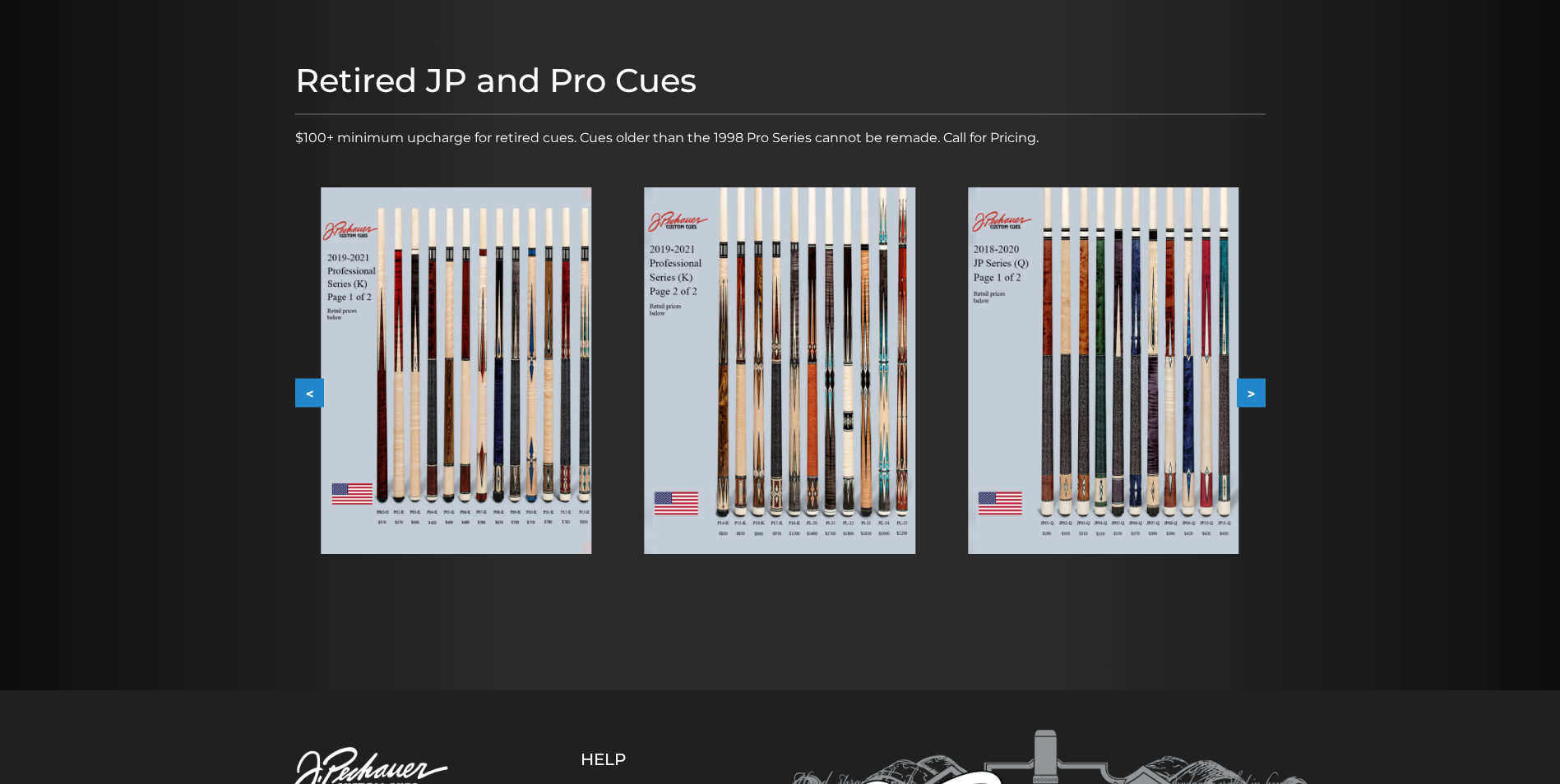
click at [1245, 388] on button ">" at bounding box center [1251, 393] width 29 height 29
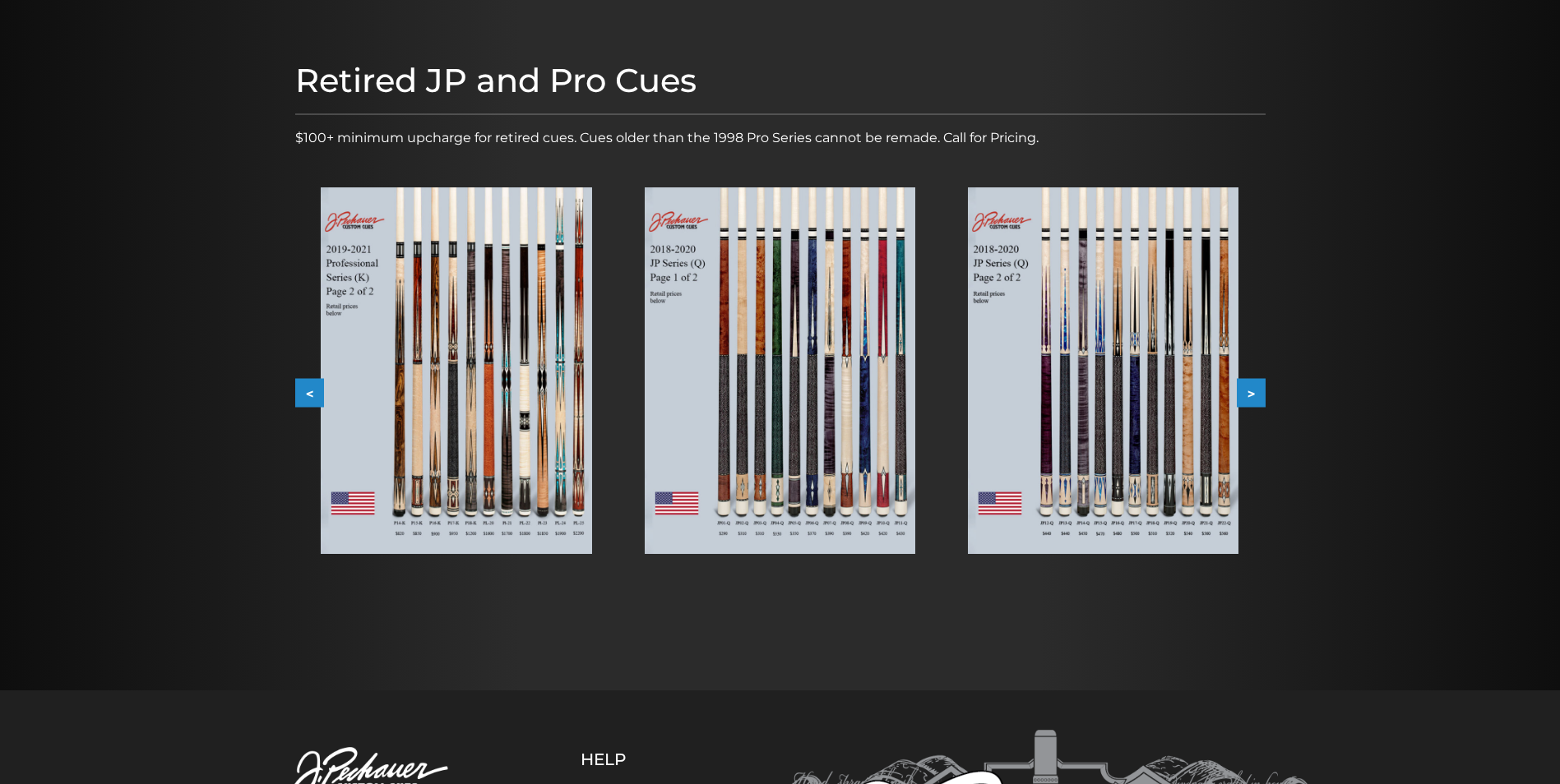
click at [1245, 388] on button ">" at bounding box center [1251, 393] width 29 height 29
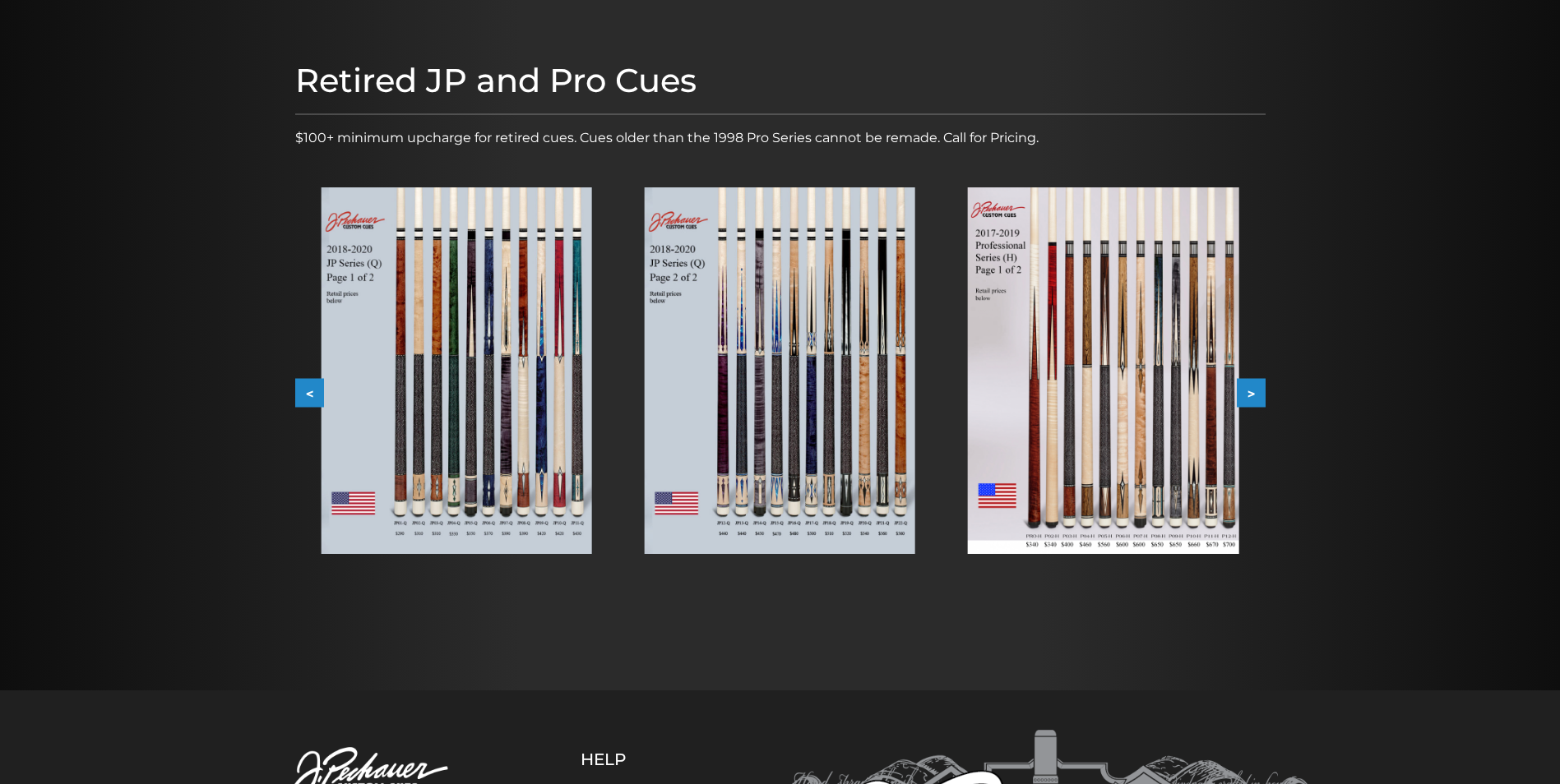
click at [1245, 388] on button ">" at bounding box center [1251, 393] width 29 height 29
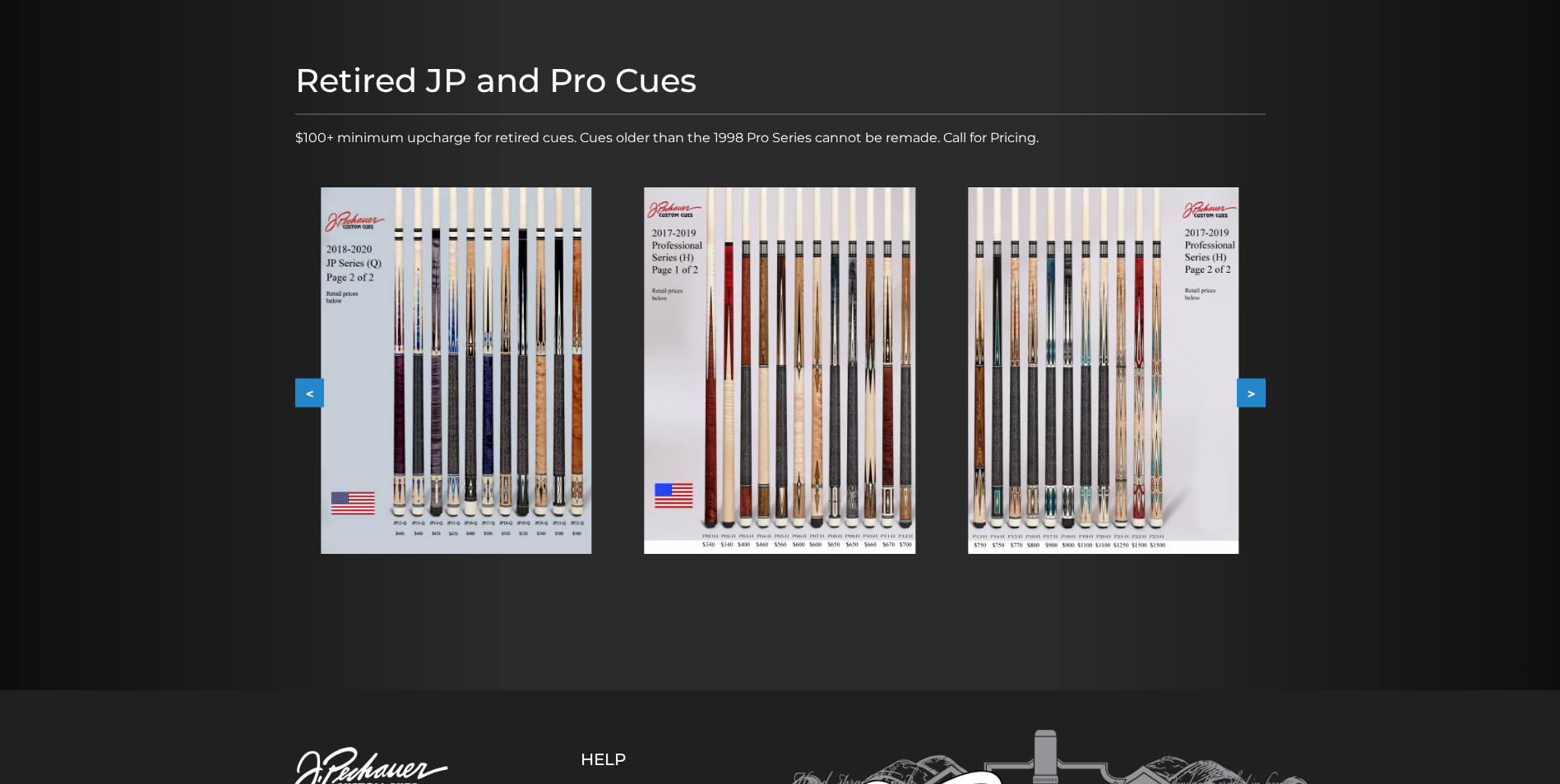
click at [1245, 388] on button ">" at bounding box center [1251, 393] width 29 height 29
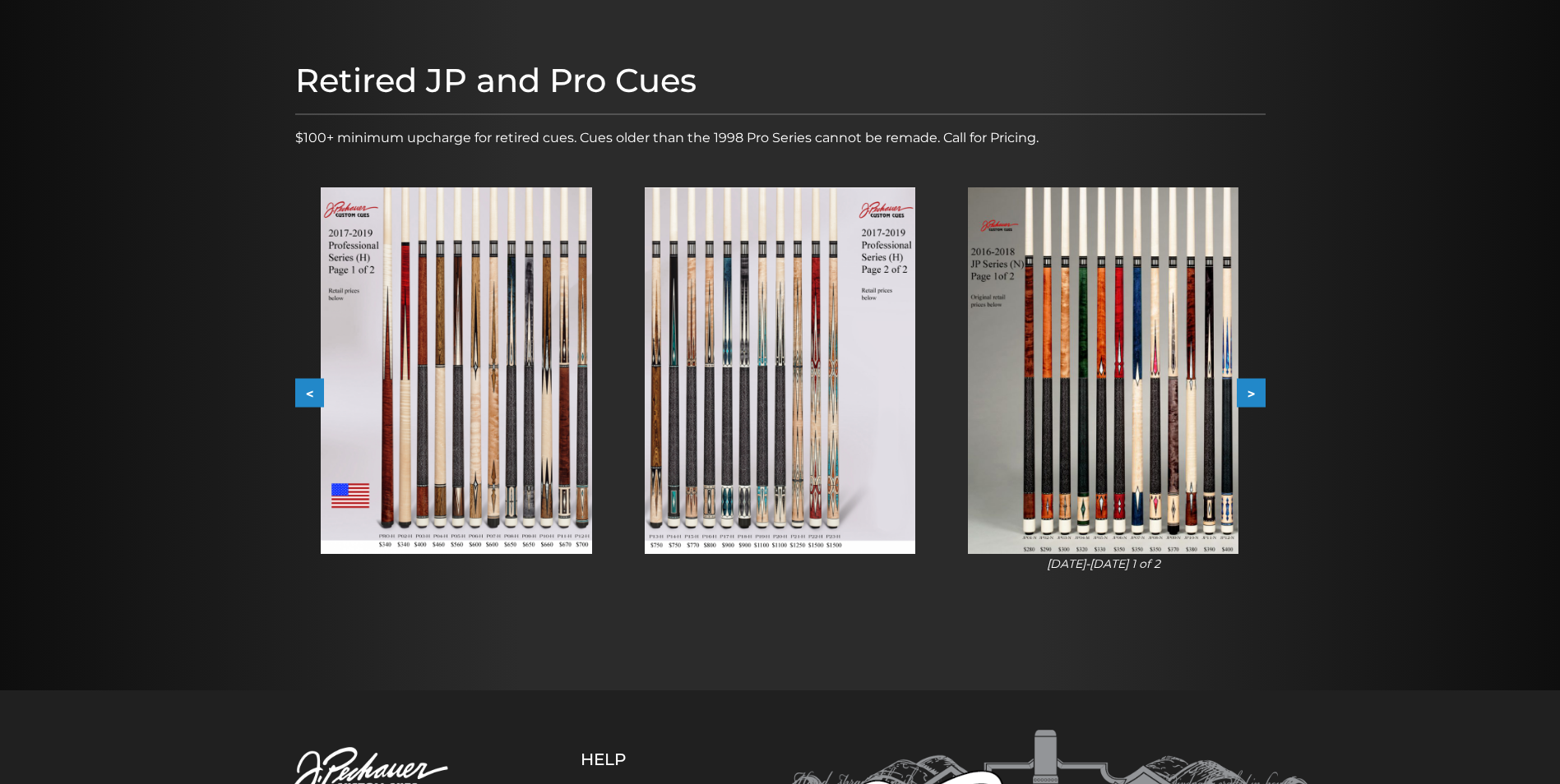
click at [1245, 388] on button ">" at bounding box center [1251, 393] width 29 height 29
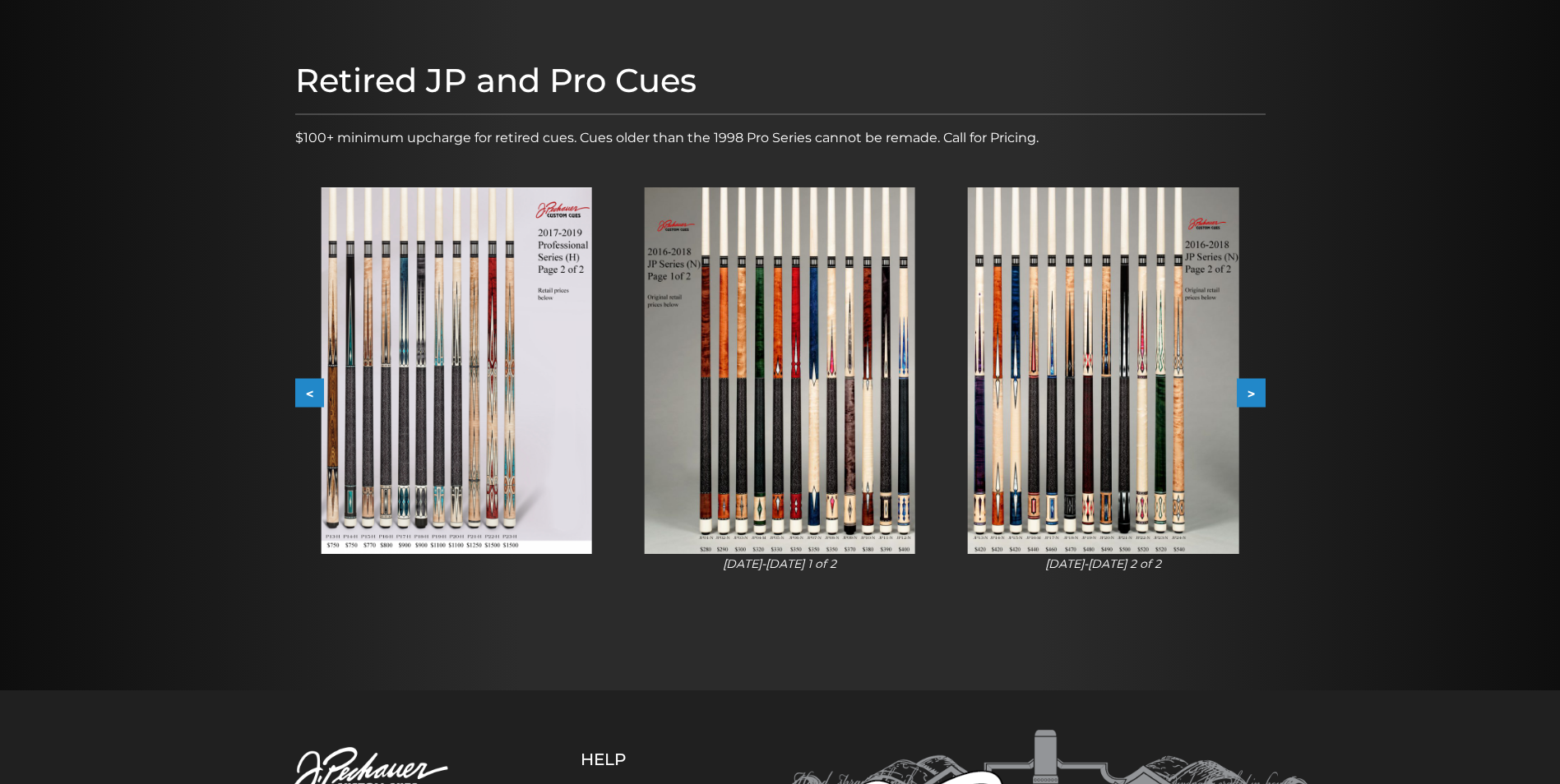
click at [1245, 388] on button ">" at bounding box center [1251, 393] width 29 height 29
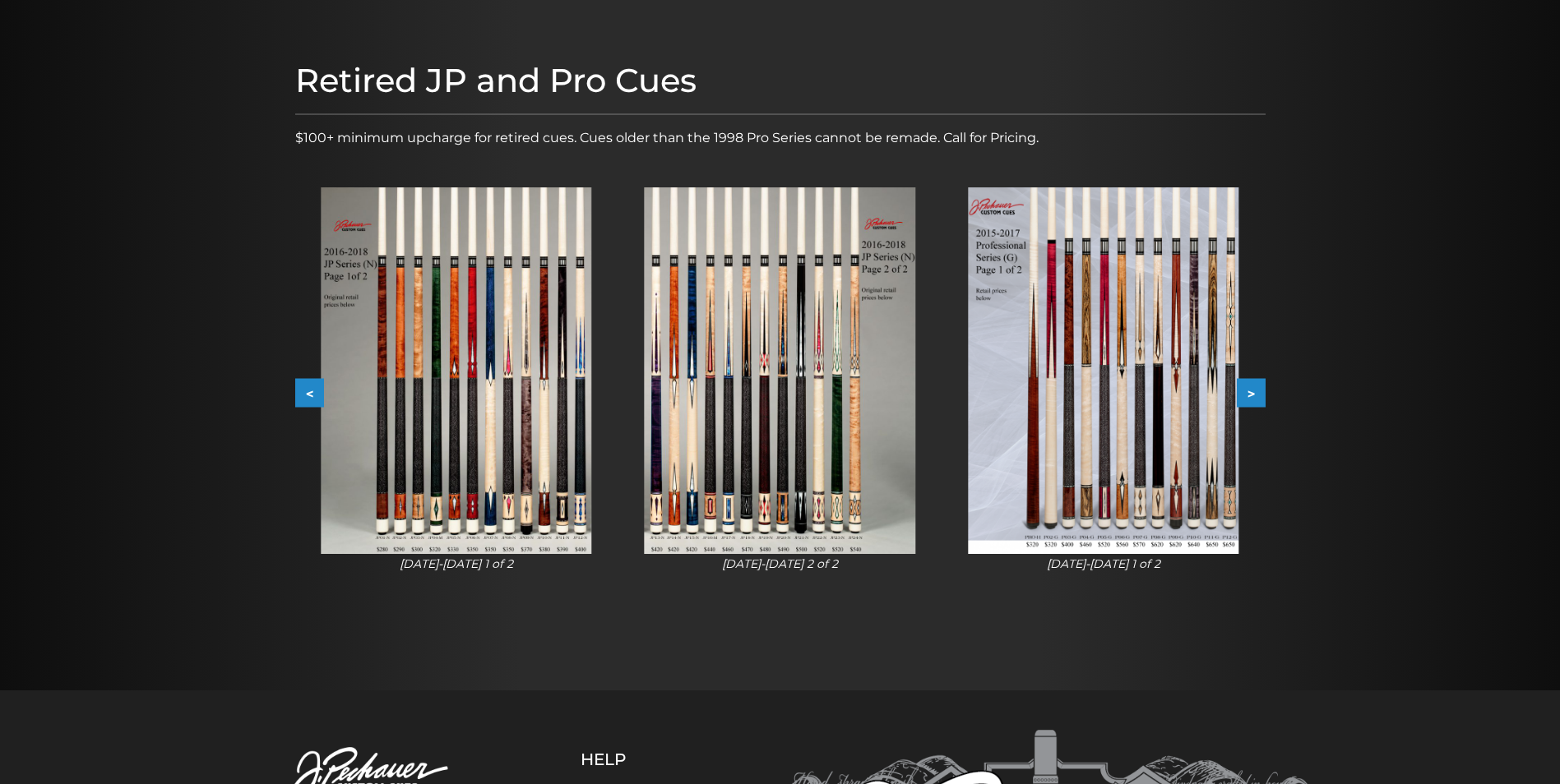
click at [1245, 388] on button ">" at bounding box center [1251, 393] width 29 height 29
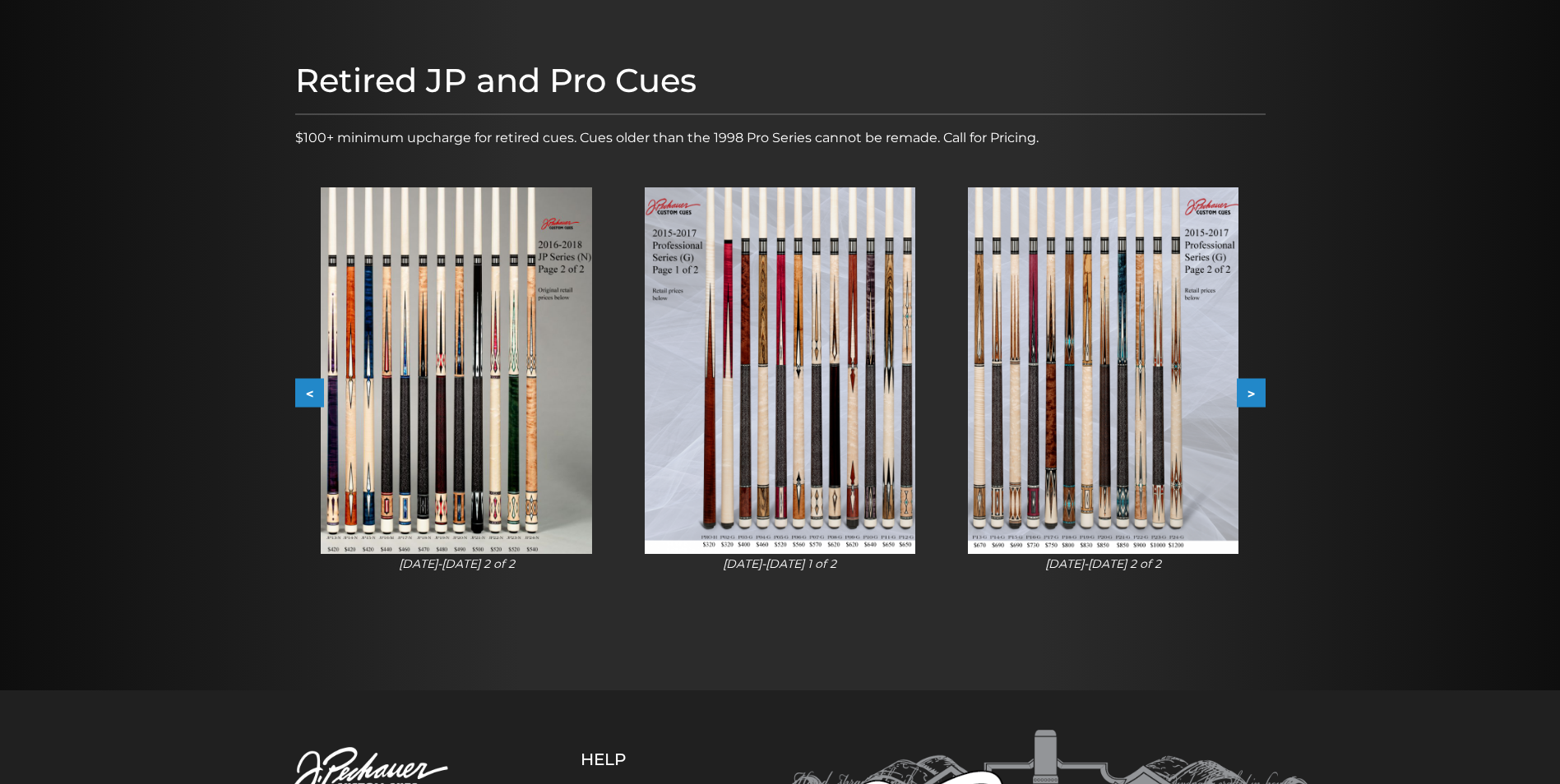
click at [1173, 409] on img at bounding box center [1103, 370] width 271 height 367
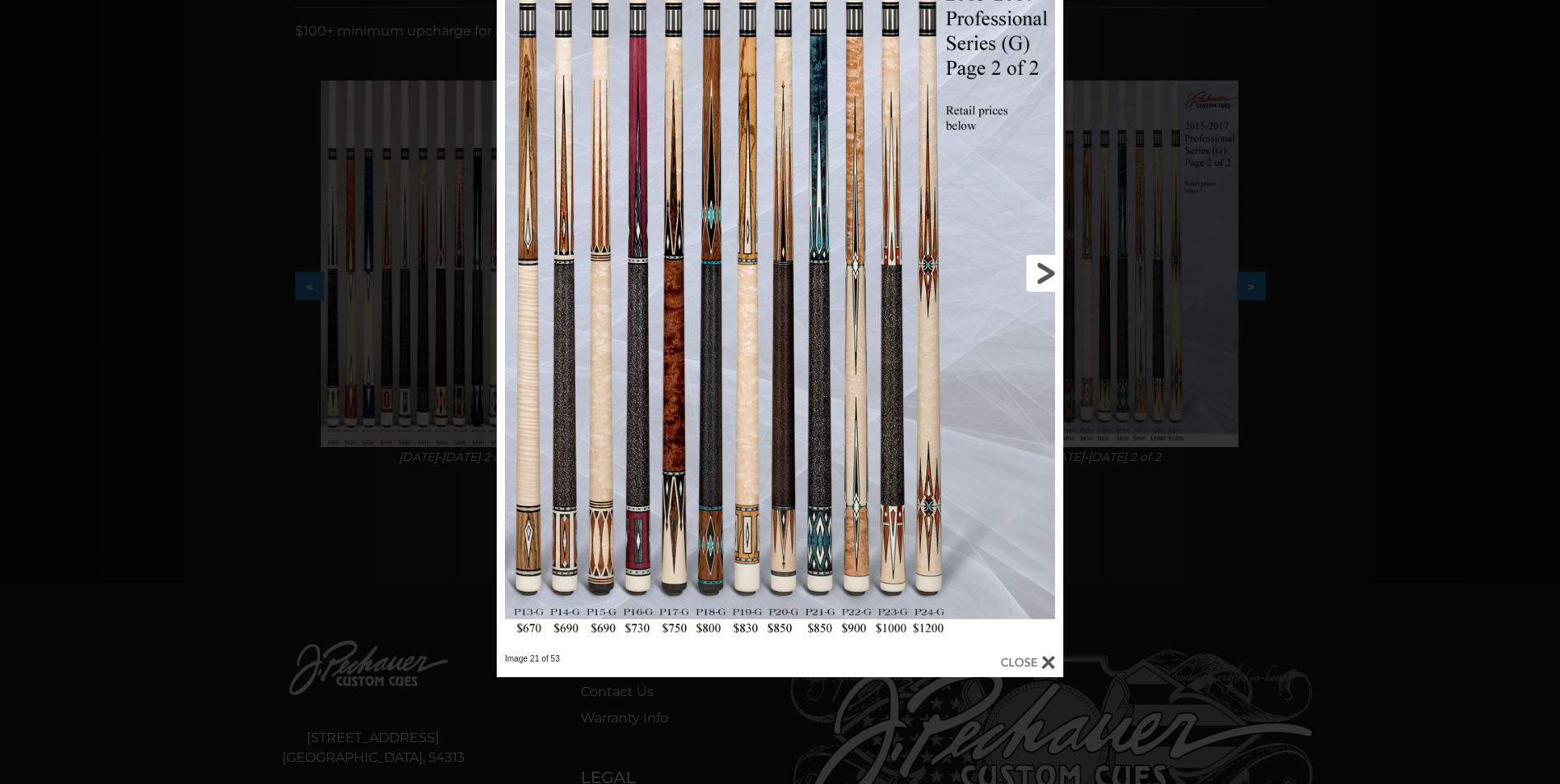
scroll to position [294, 0]
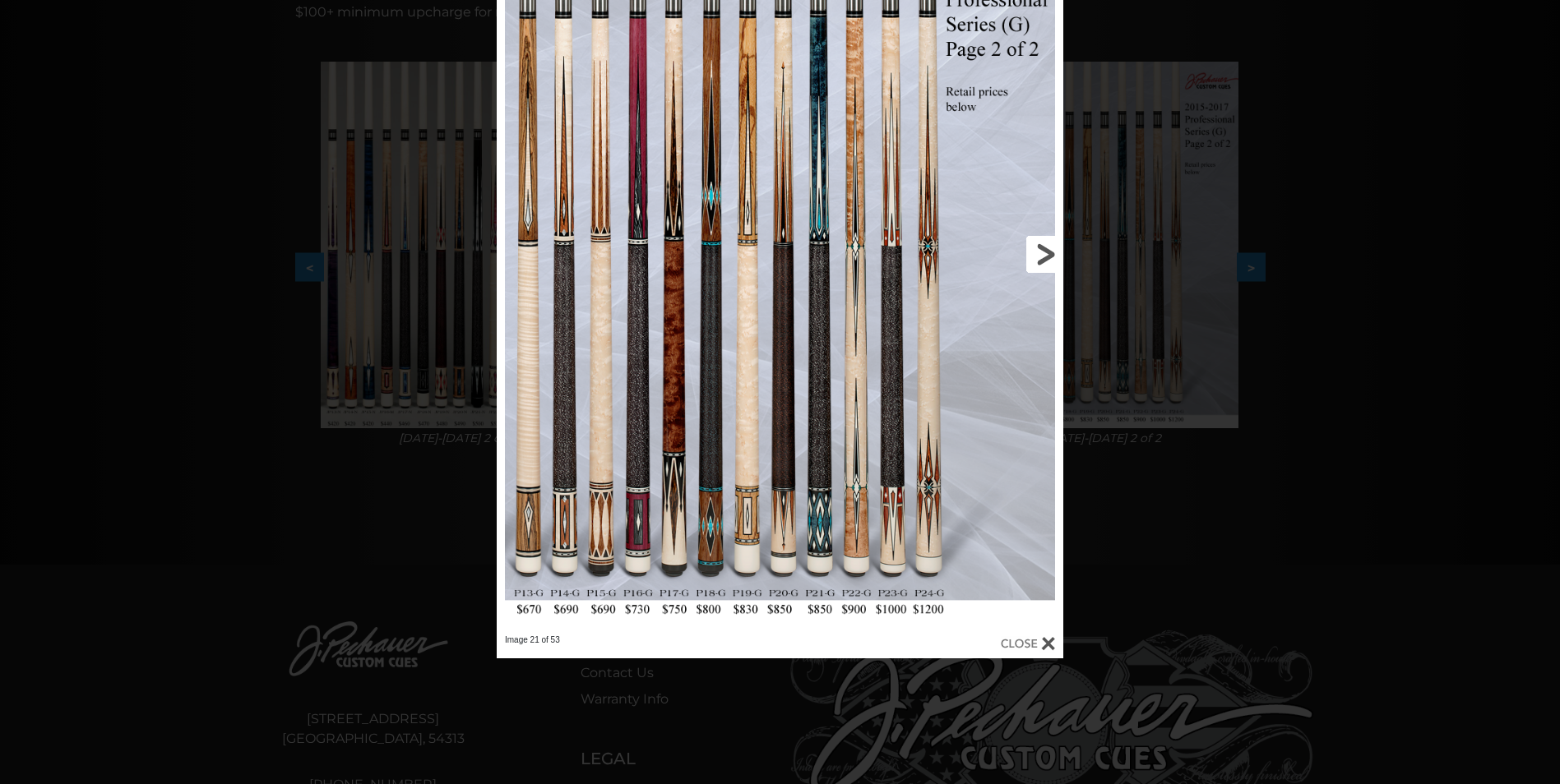
click at [1045, 253] on link at bounding box center [935, 254] width 255 height 761
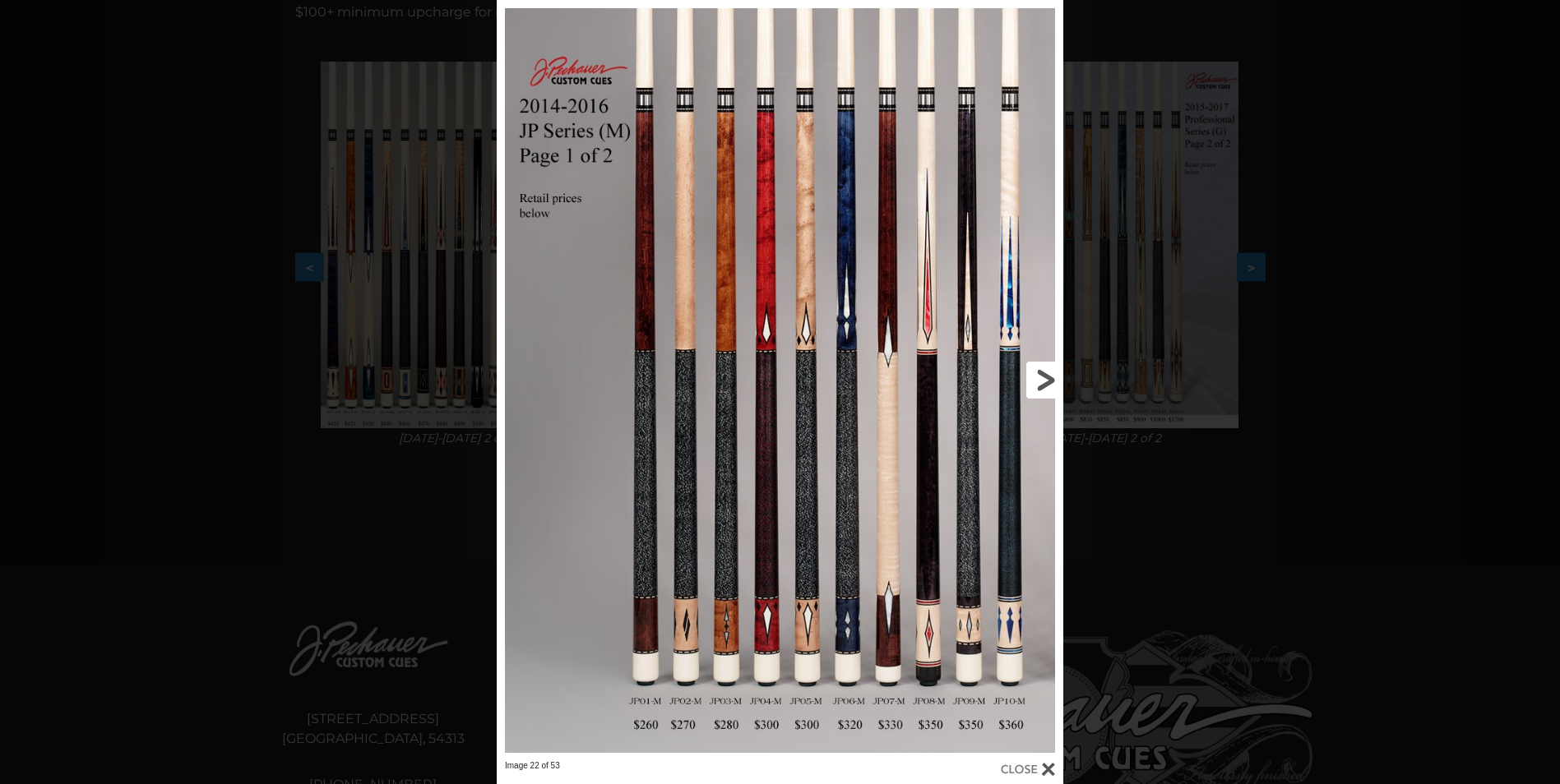
click at [1042, 373] on link at bounding box center [935, 380] width 255 height 761
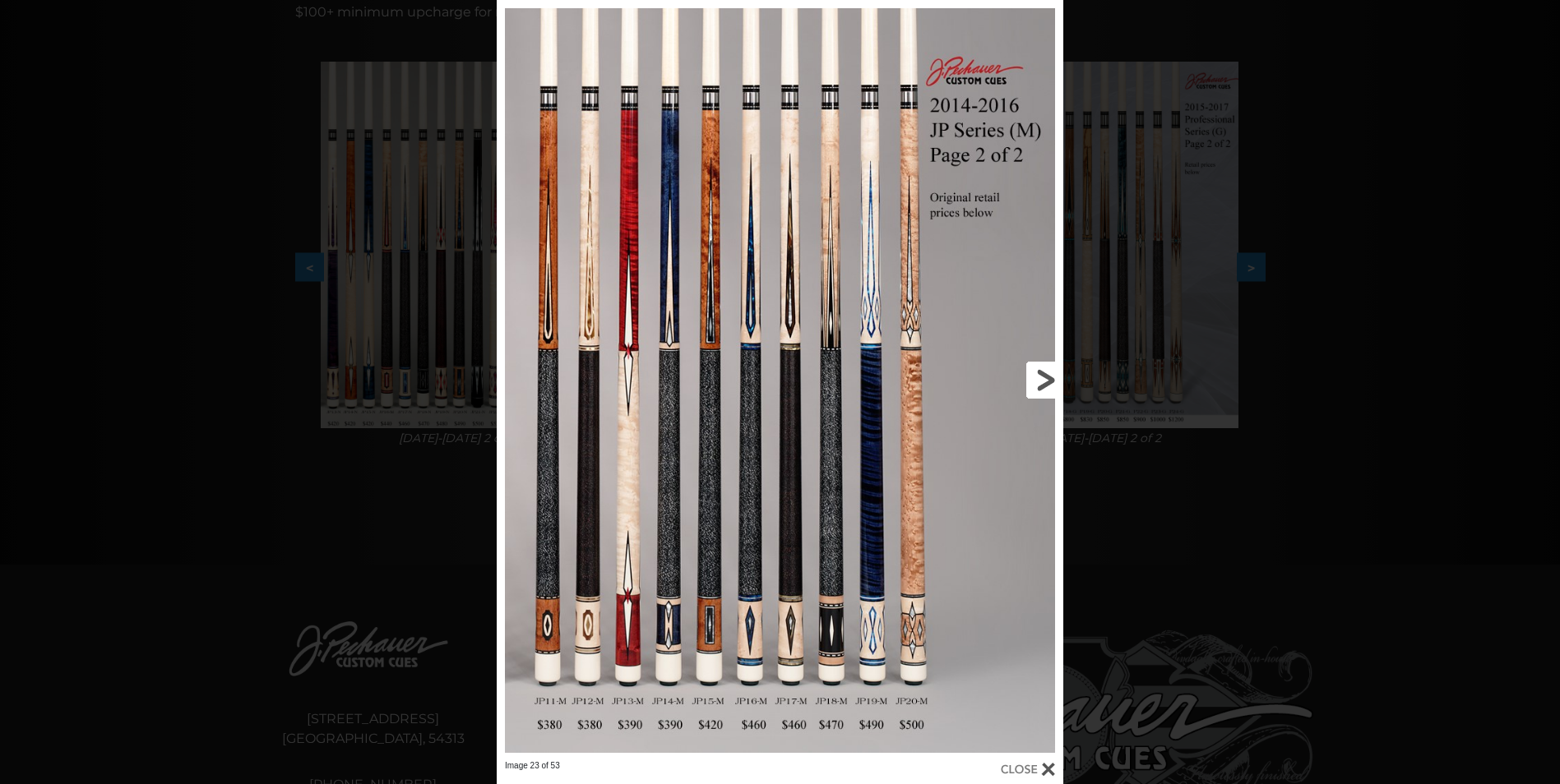
click at [1042, 373] on link at bounding box center [935, 380] width 255 height 761
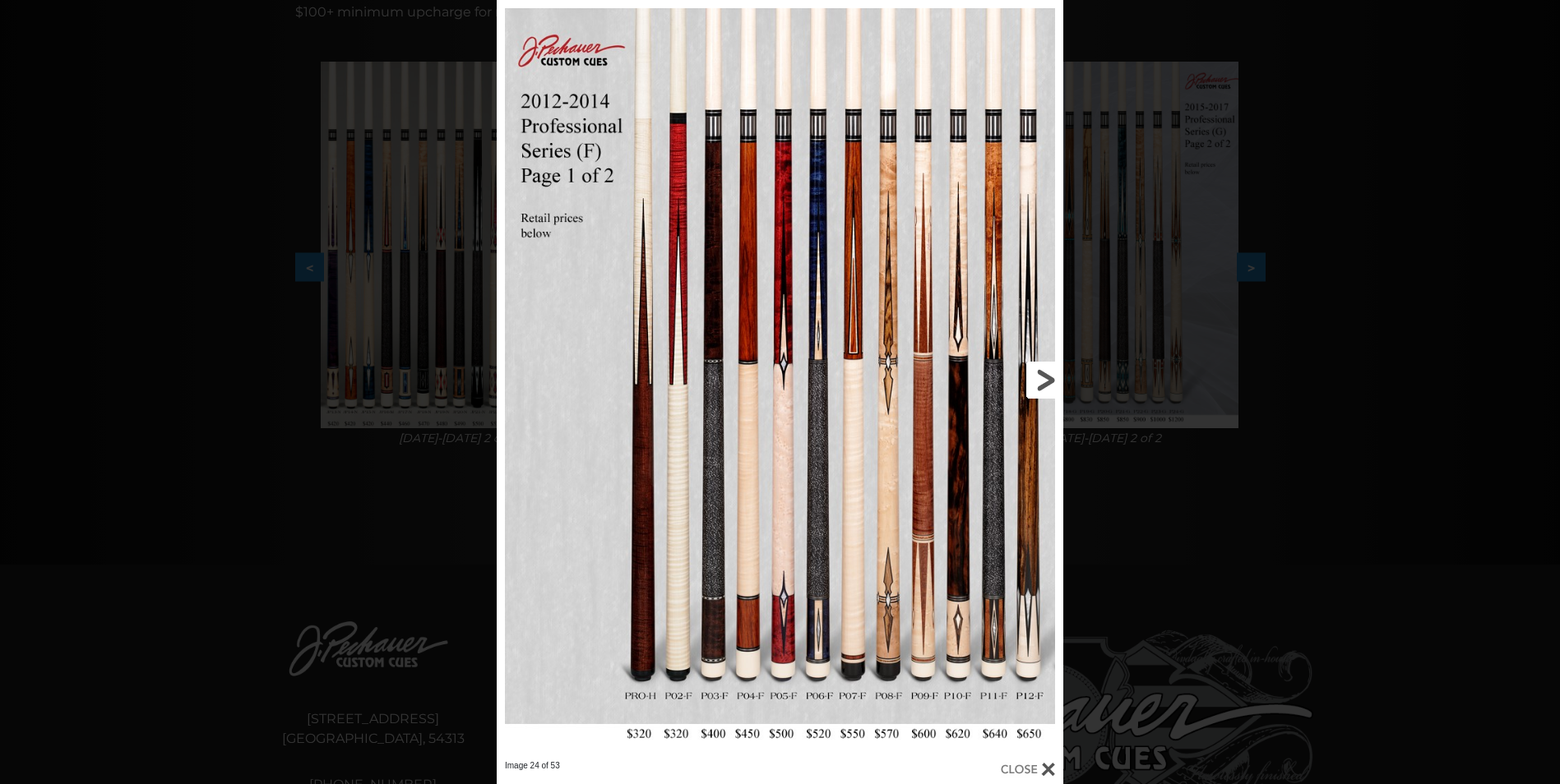
click at [1042, 373] on link at bounding box center [935, 380] width 255 height 761
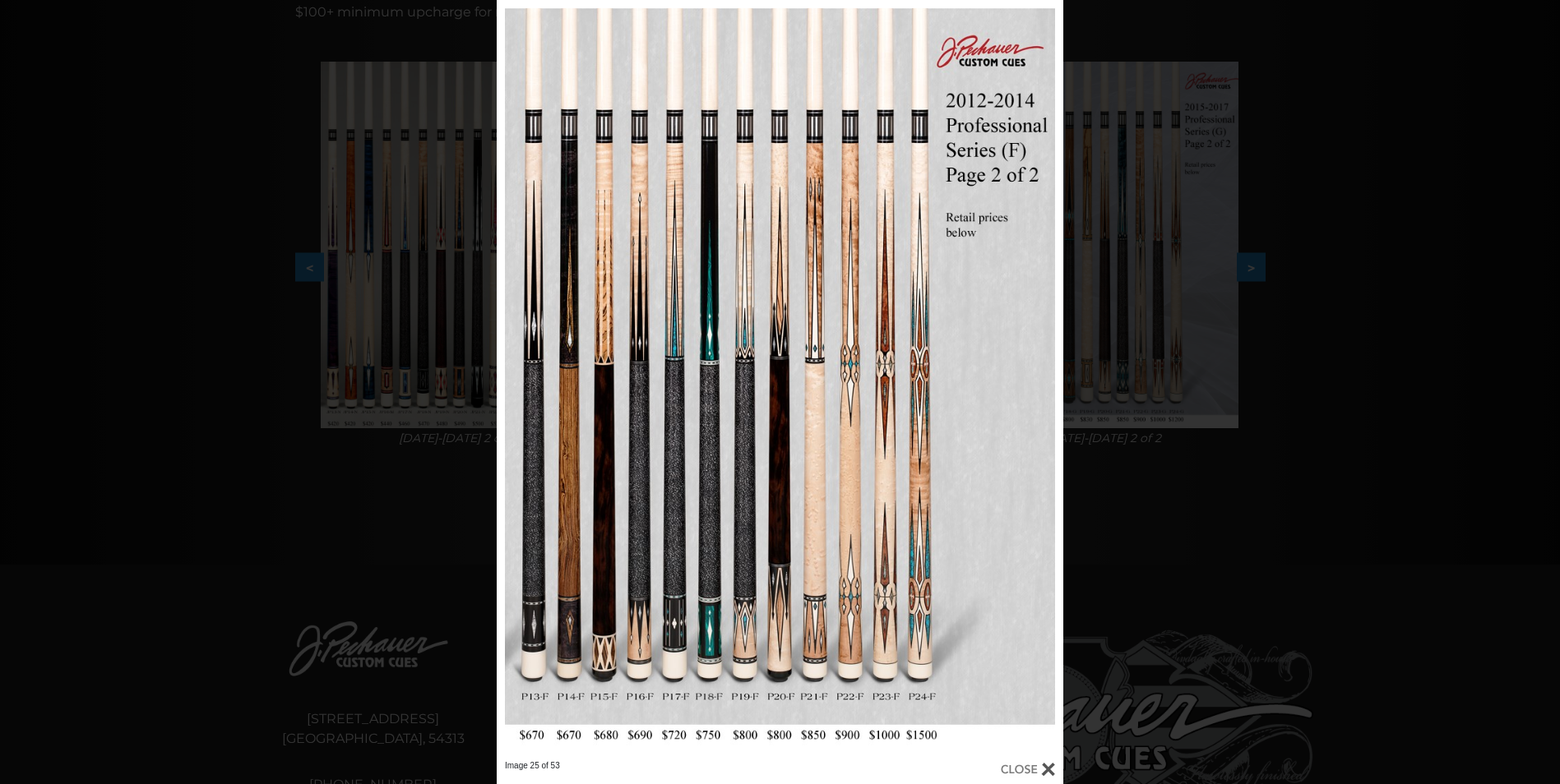
click at [1029, 770] on div at bounding box center [1028, 770] width 54 height 18
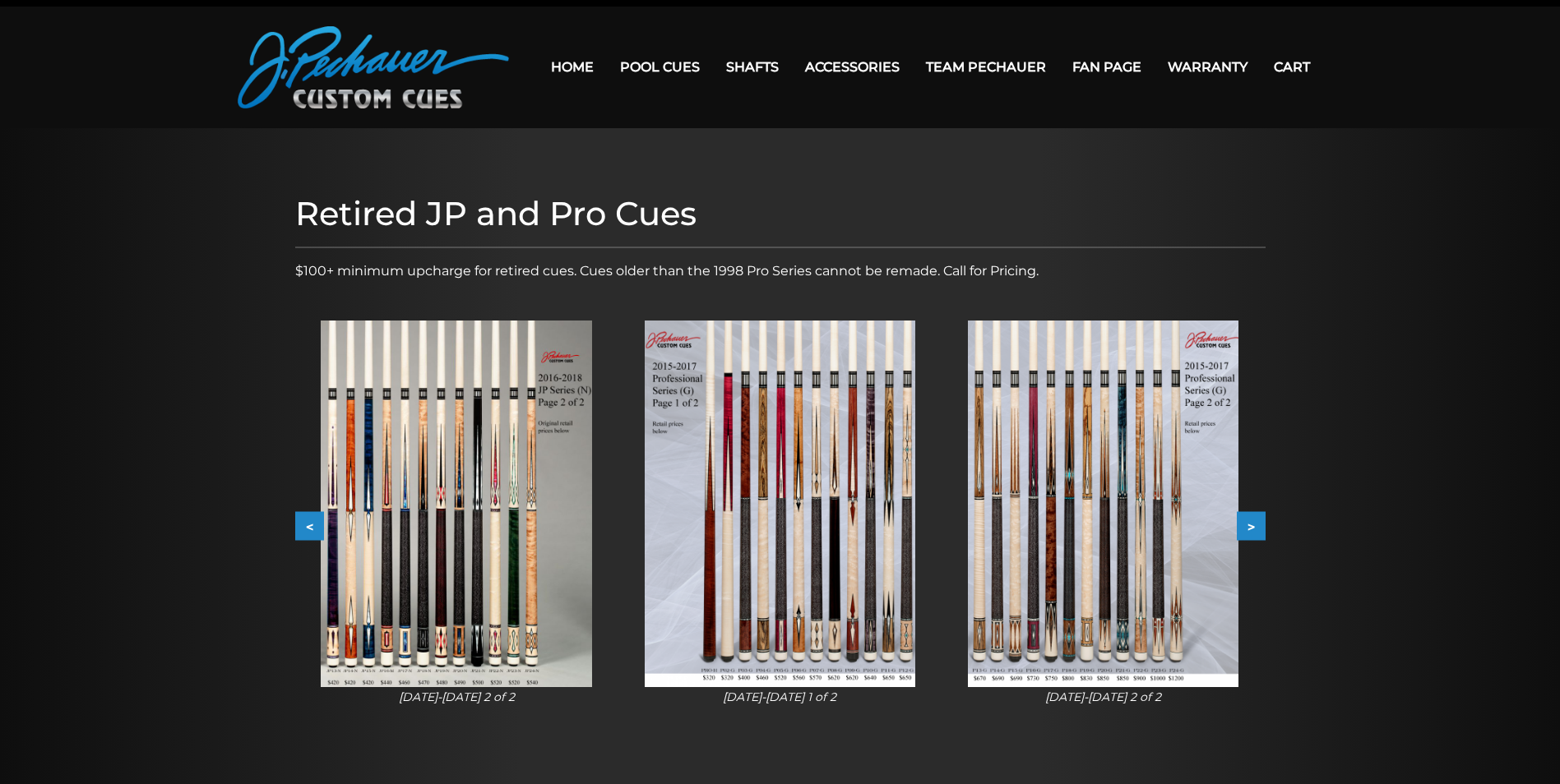
scroll to position [26, 0]
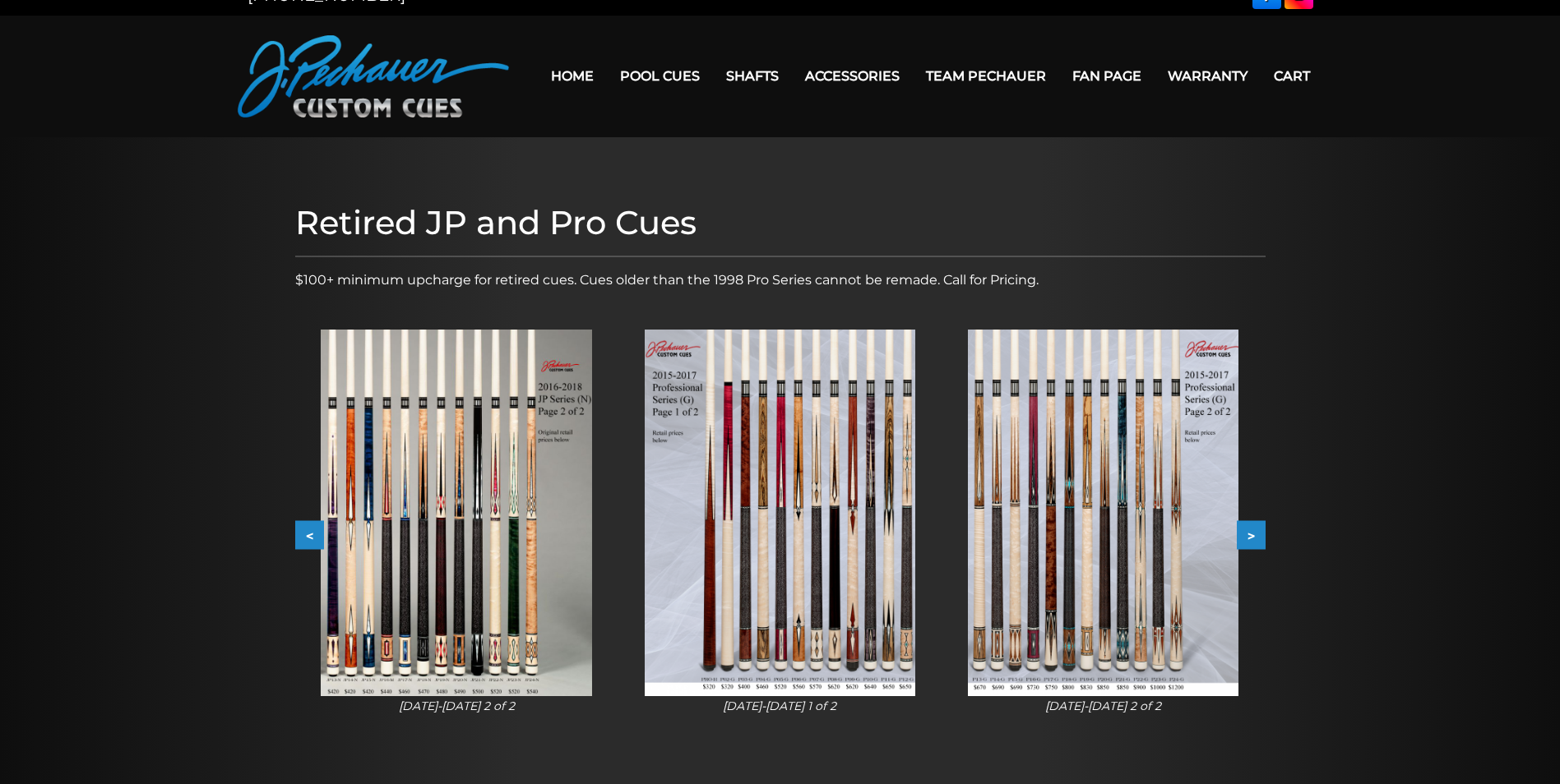
click at [1082, 534] on img at bounding box center [1103, 513] width 271 height 367
